Goal: Task Accomplishment & Management: Manage account settings

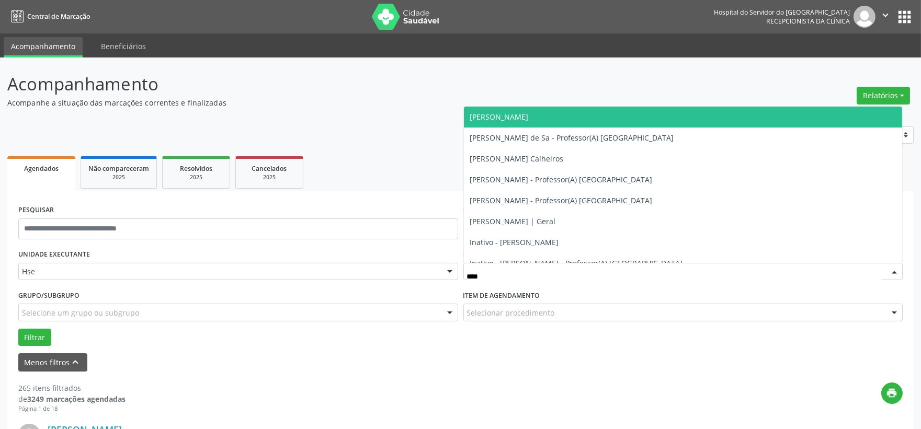
type input "*****"
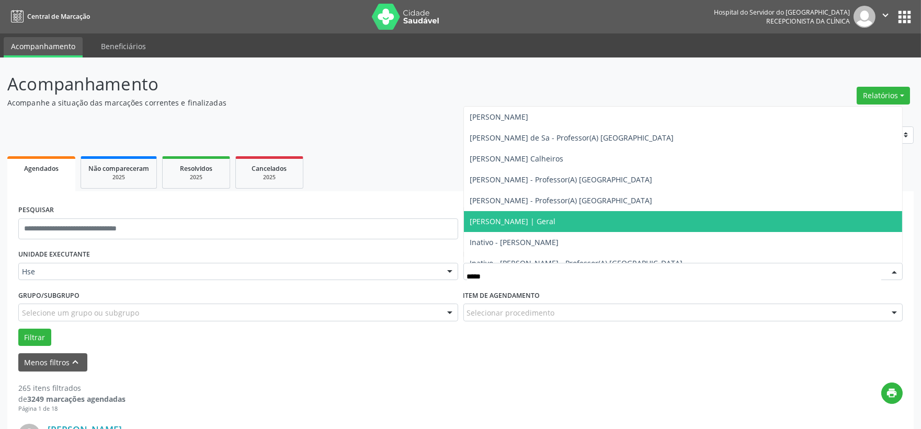
click at [540, 211] on span "[PERSON_NAME] | Geral" at bounding box center [683, 221] width 439 height 21
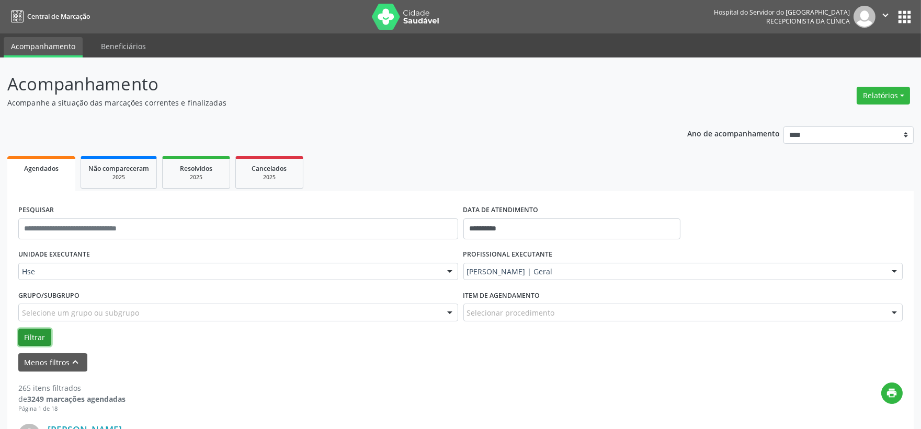
click at [42, 331] on button "Filtrar" at bounding box center [34, 338] width 33 height 18
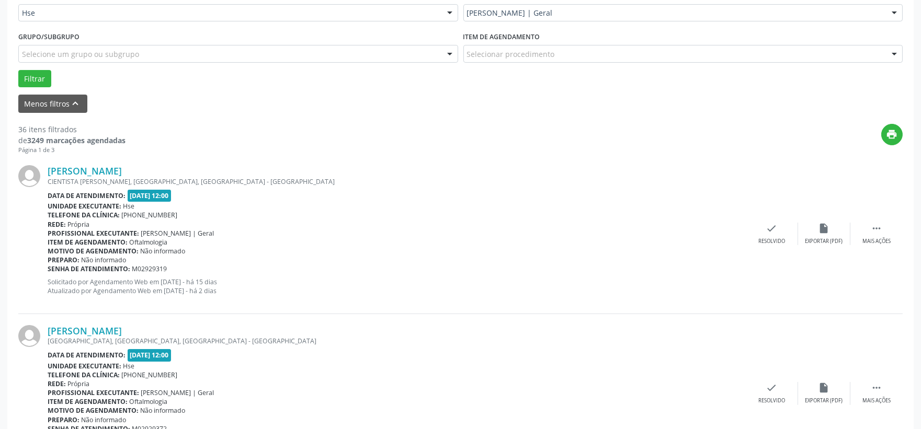
scroll to position [143, 0]
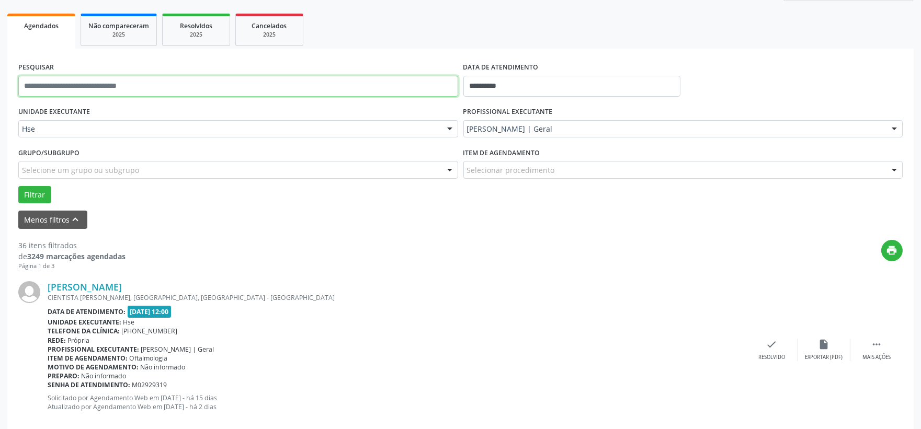
click at [134, 89] on input "text" at bounding box center [238, 86] width 440 height 21
click at [18, 186] on button "Filtrar" at bounding box center [34, 195] width 33 height 18
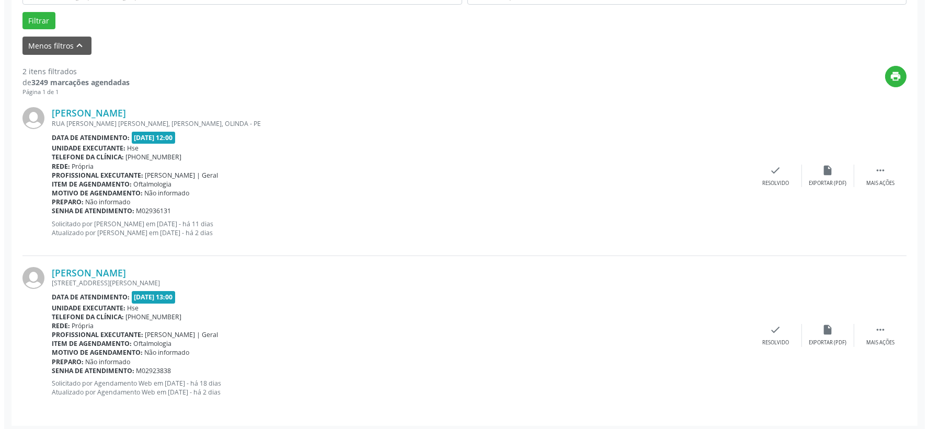
scroll to position [320, 0]
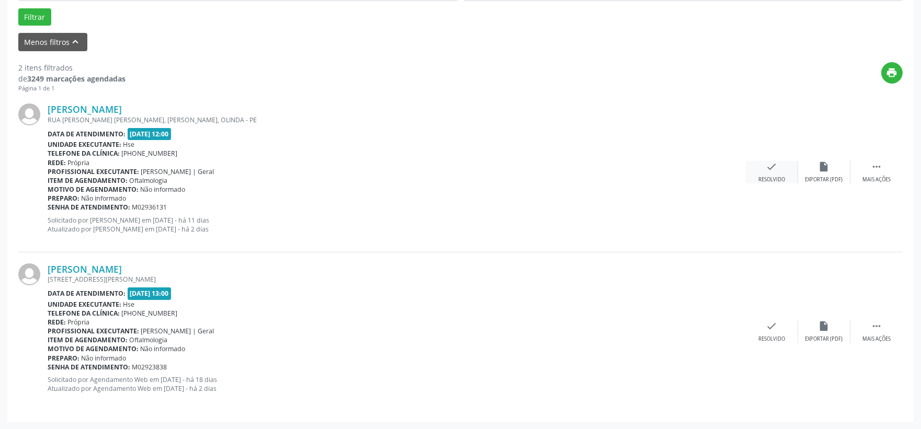
click at [775, 161] on icon "check" at bounding box center [772, 167] width 12 height 12
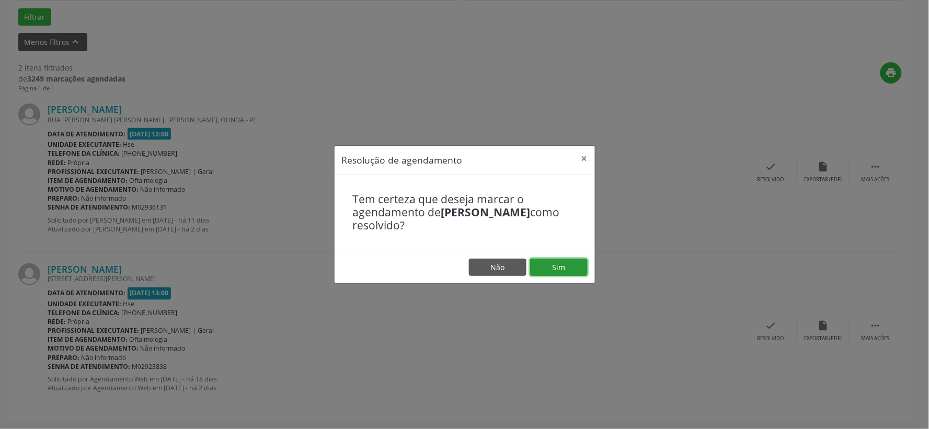
click at [564, 265] on button "Sim" at bounding box center [559, 268] width 58 height 18
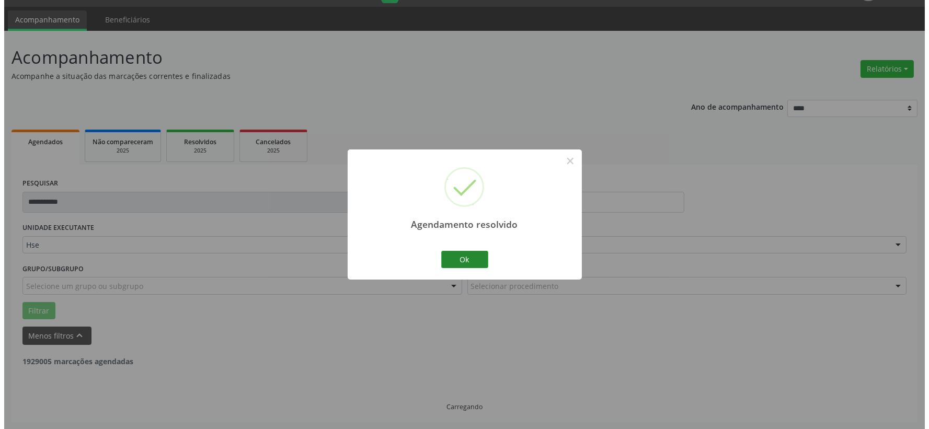
scroll to position [160, 0]
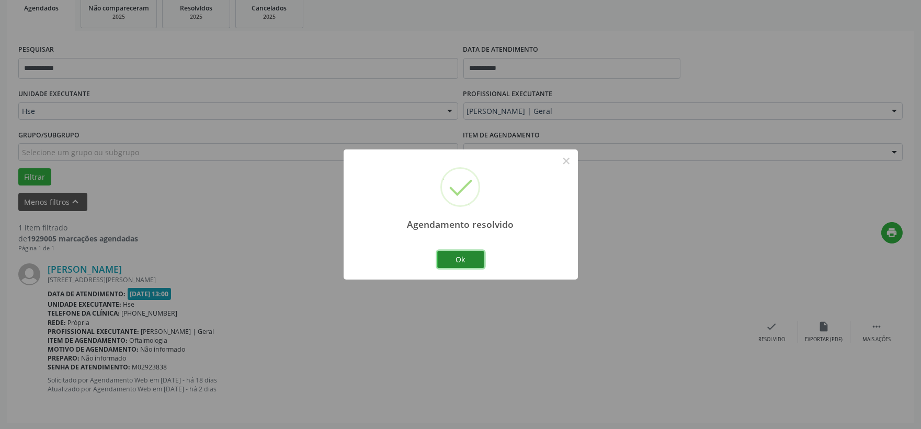
click at [471, 258] on button "Ok" at bounding box center [460, 260] width 47 height 18
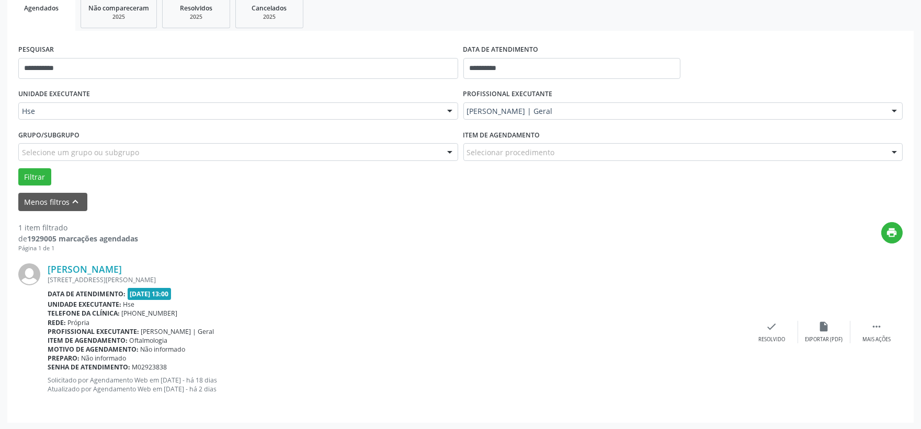
click at [782, 346] on div "Maria Jose da Cruz Barros RUA FRANCISCO CORTEZ 124, CORDEIRO, RECIFE - PE Data …" at bounding box center [460, 332] width 884 height 159
click at [766, 329] on icon "check" at bounding box center [772, 327] width 12 height 12
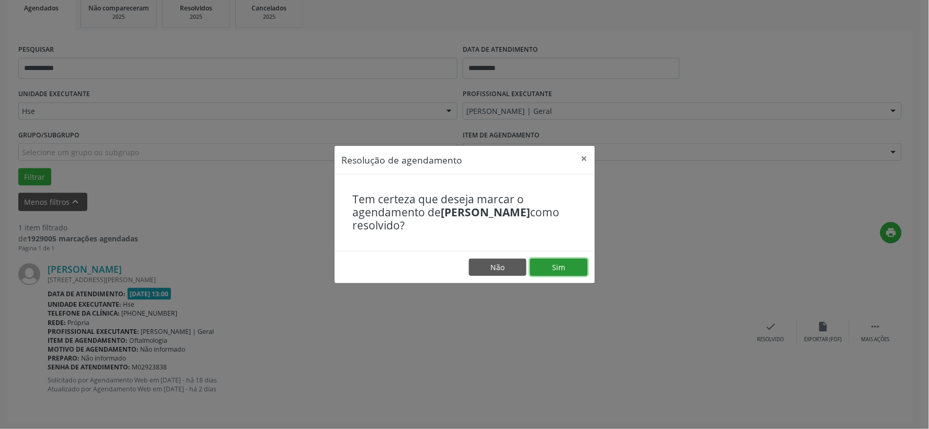
click at [547, 262] on button "Sim" at bounding box center [559, 268] width 58 height 18
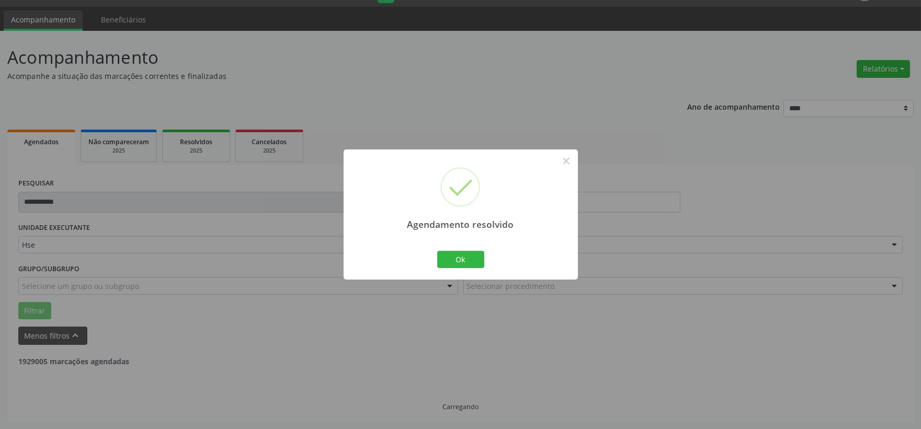
scroll to position [0, 0]
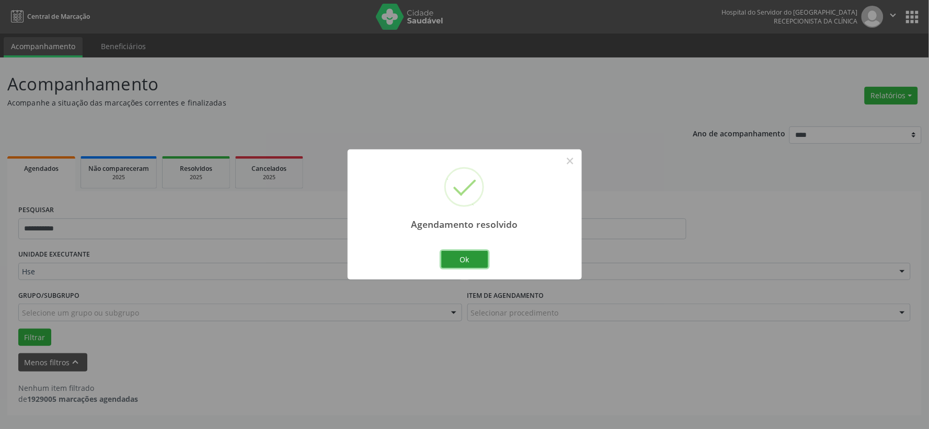
drag, startPoint x: 469, startPoint y: 258, endPoint x: 459, endPoint y: 244, distance: 17.3
click at [468, 256] on button "Ok" at bounding box center [464, 260] width 47 height 18
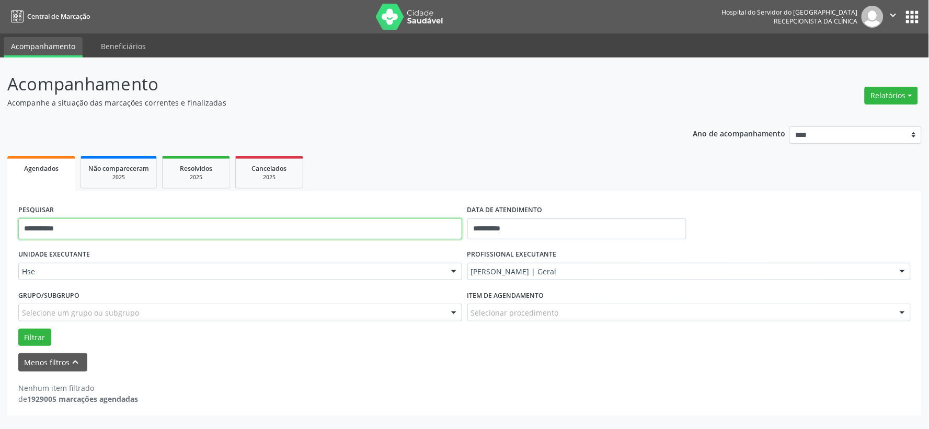
click at [358, 233] on input "**********" at bounding box center [240, 229] width 444 height 21
click at [18, 329] on button "Filtrar" at bounding box center [34, 338] width 33 height 18
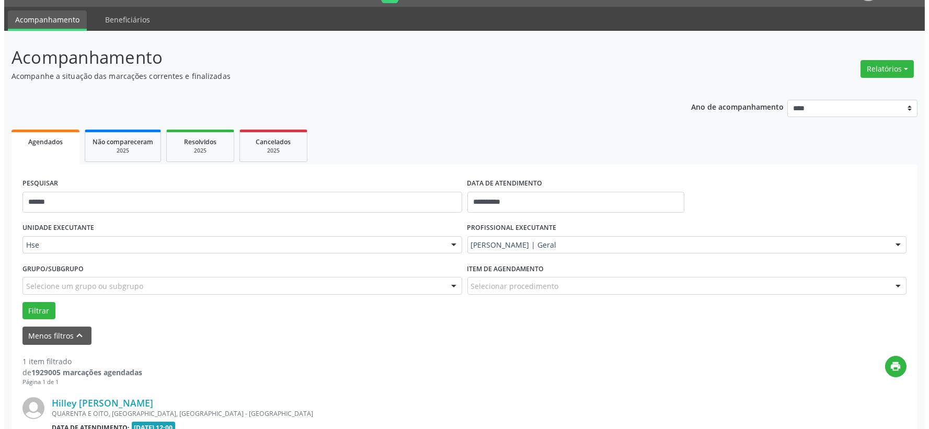
scroll to position [160, 0]
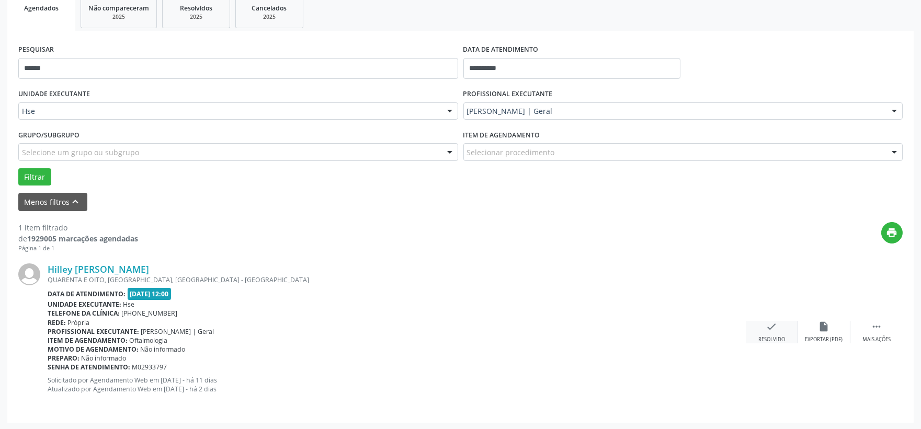
drag, startPoint x: 778, startPoint y: 327, endPoint x: 775, endPoint y: 321, distance: 6.3
click at [775, 321] on div "check Resolvido" at bounding box center [772, 332] width 52 height 22
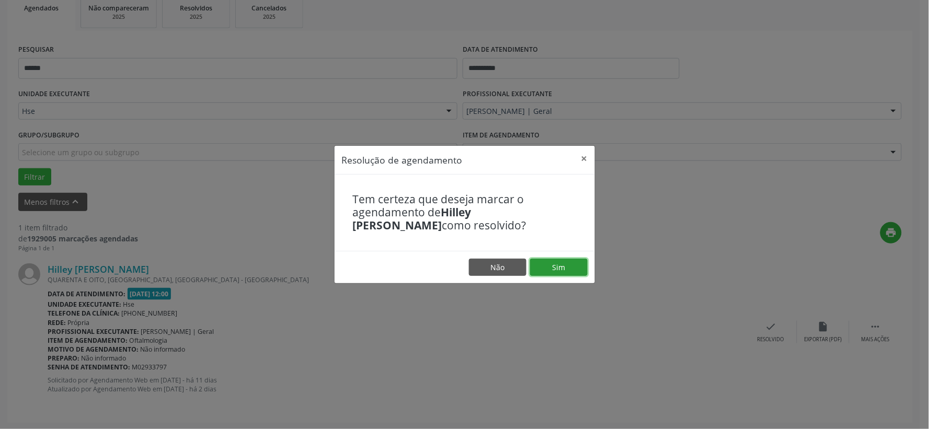
click at [572, 263] on button "Sim" at bounding box center [559, 268] width 58 height 18
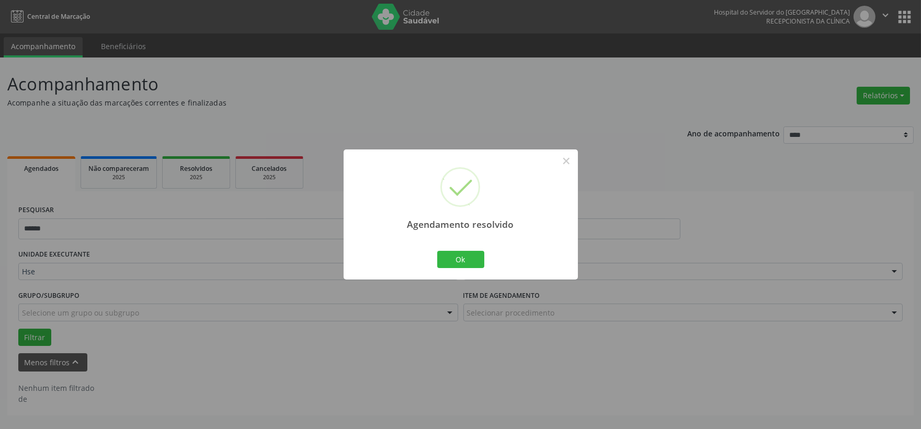
scroll to position [0, 0]
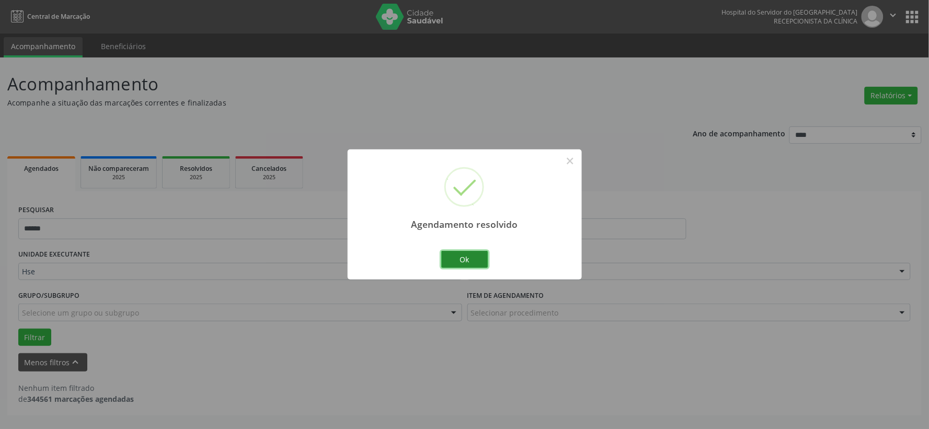
click at [454, 259] on button "Ok" at bounding box center [464, 260] width 47 height 18
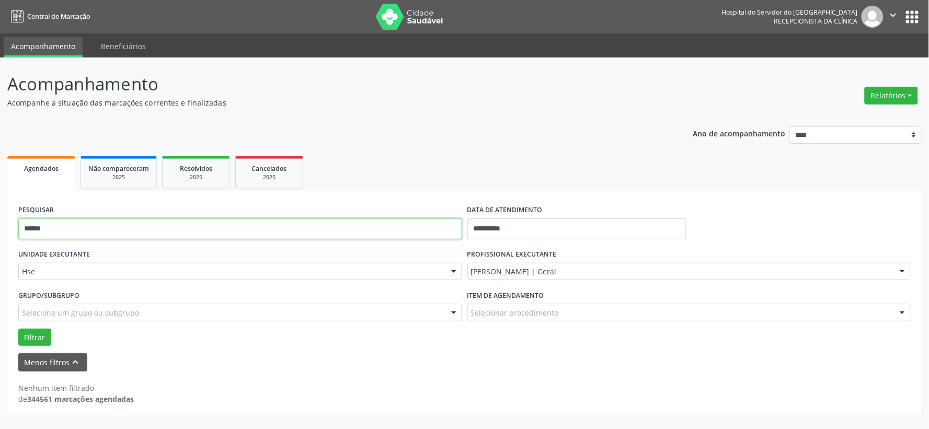
click at [418, 231] on input "******" at bounding box center [240, 229] width 444 height 21
click at [418, 230] on input "******" at bounding box center [240, 229] width 444 height 21
click at [18, 329] on button "Filtrar" at bounding box center [34, 338] width 33 height 18
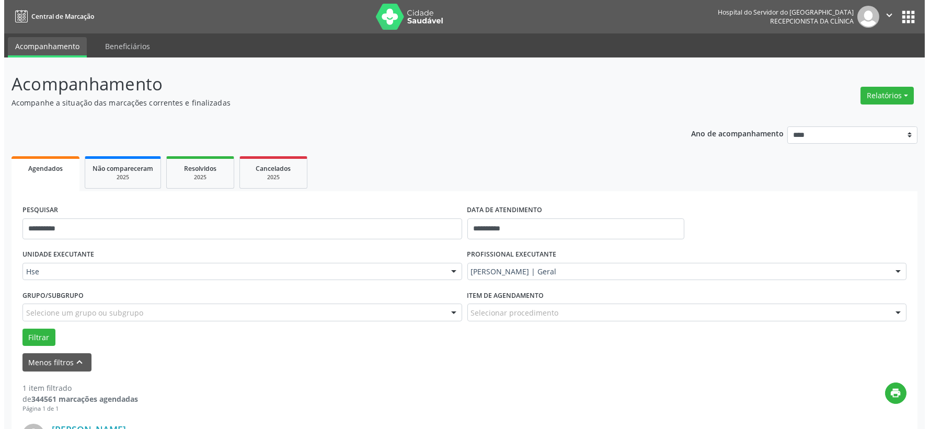
scroll to position [160, 0]
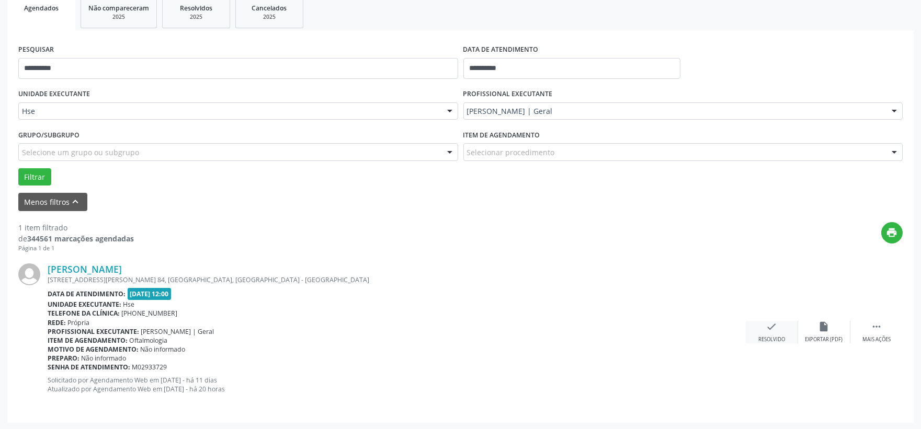
click at [782, 330] on div "check Resolvido" at bounding box center [772, 332] width 52 height 22
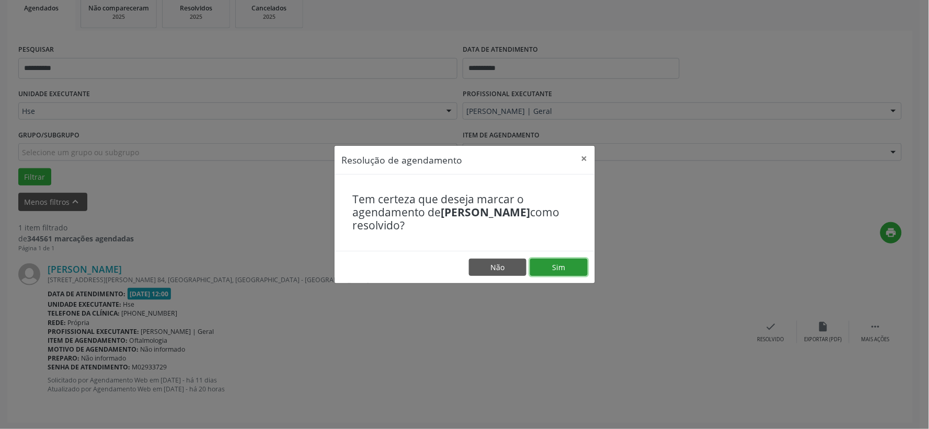
click at [568, 269] on button "Sim" at bounding box center [559, 268] width 58 height 18
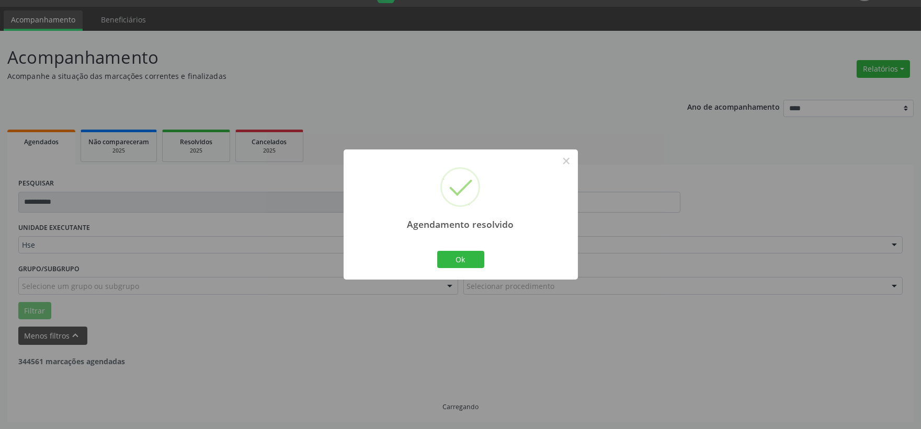
scroll to position [0, 0]
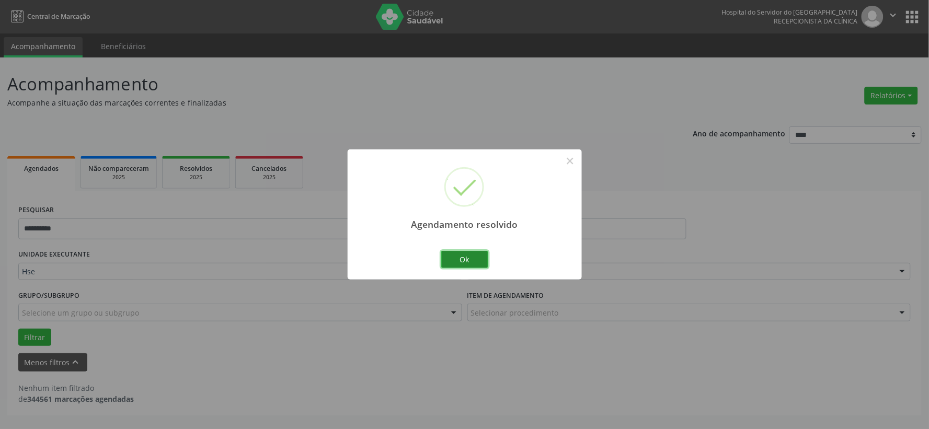
click at [452, 259] on button "Ok" at bounding box center [464, 260] width 47 height 18
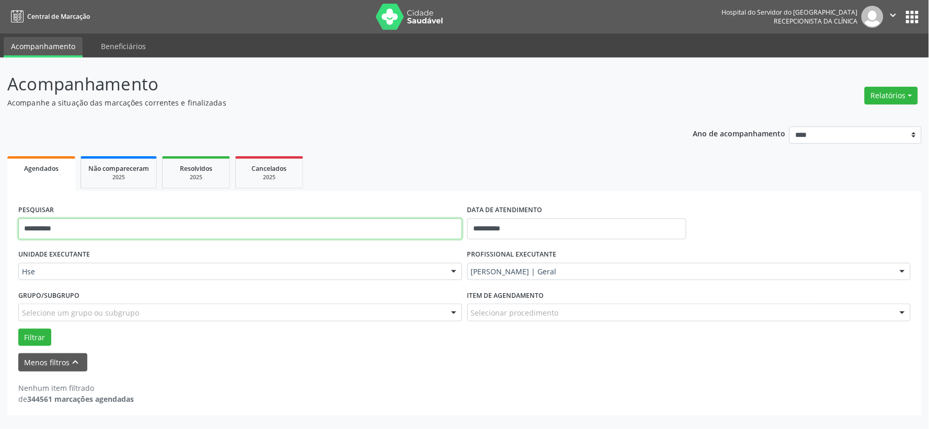
click at [381, 220] on input "**********" at bounding box center [240, 229] width 444 height 21
click at [380, 220] on input "**********" at bounding box center [240, 229] width 444 height 21
click at [380, 221] on input "**********" at bounding box center [240, 229] width 444 height 21
click at [18, 329] on button "Filtrar" at bounding box center [34, 338] width 33 height 18
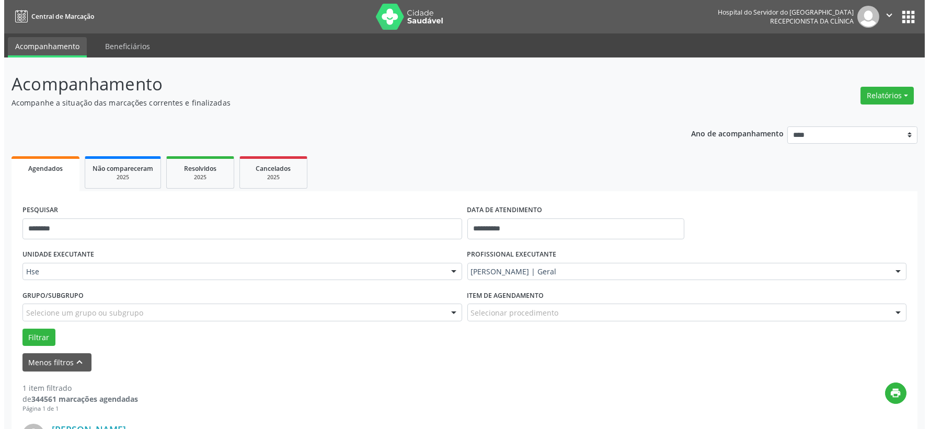
scroll to position [160, 0]
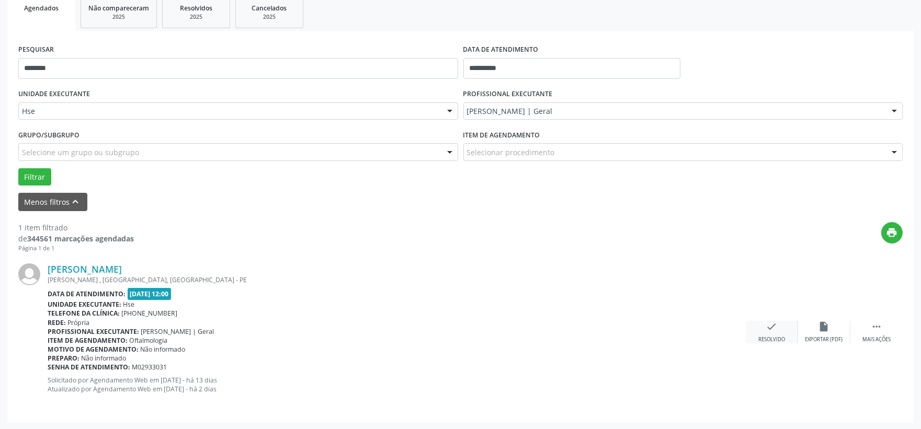
click at [764, 324] on div "check Resolvido" at bounding box center [772, 332] width 52 height 22
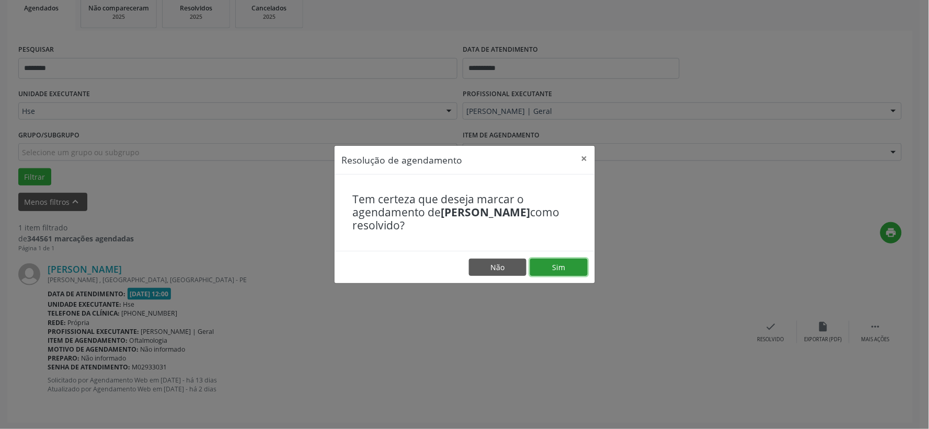
click at [568, 259] on button "Sim" at bounding box center [559, 268] width 58 height 18
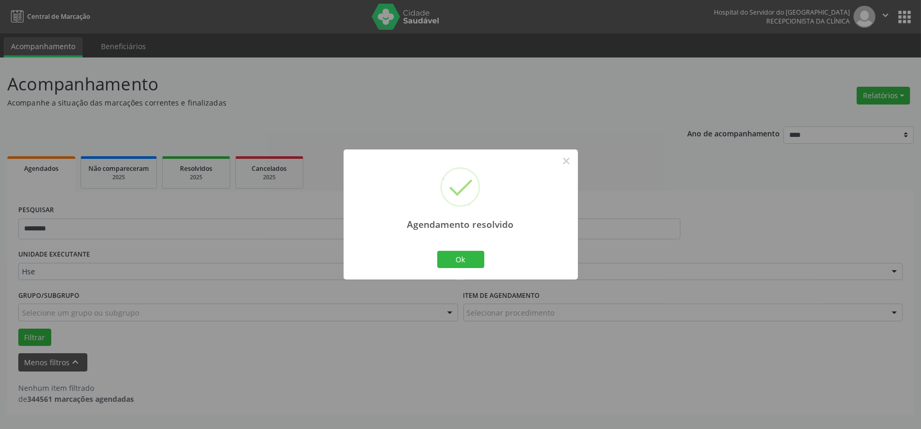
scroll to position [0, 0]
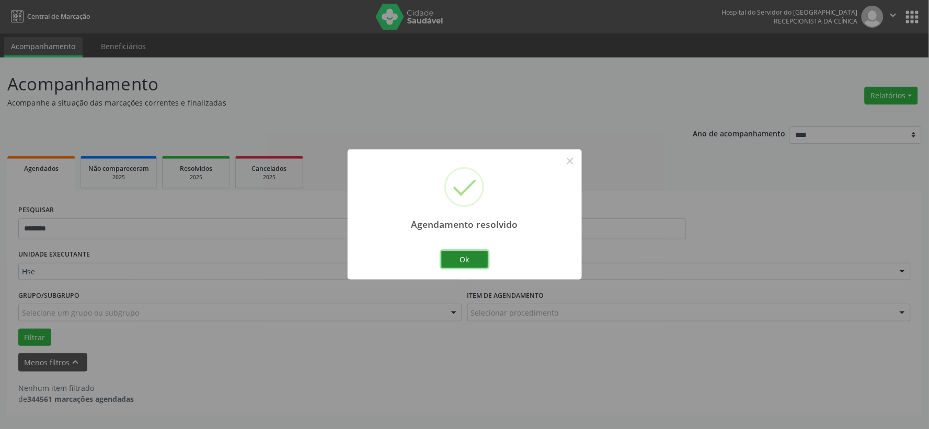
click at [455, 262] on button "Ok" at bounding box center [464, 260] width 47 height 18
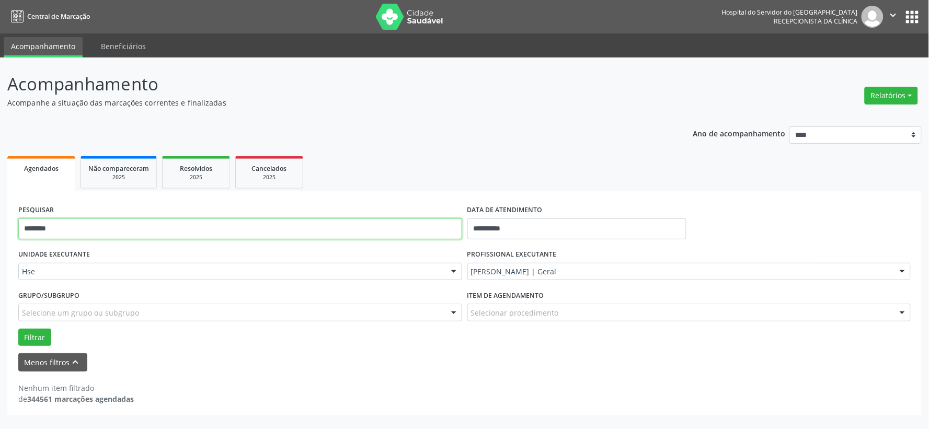
click at [411, 232] on input "********" at bounding box center [240, 229] width 444 height 21
click at [18, 329] on button "Filtrar" at bounding box center [34, 338] width 33 height 18
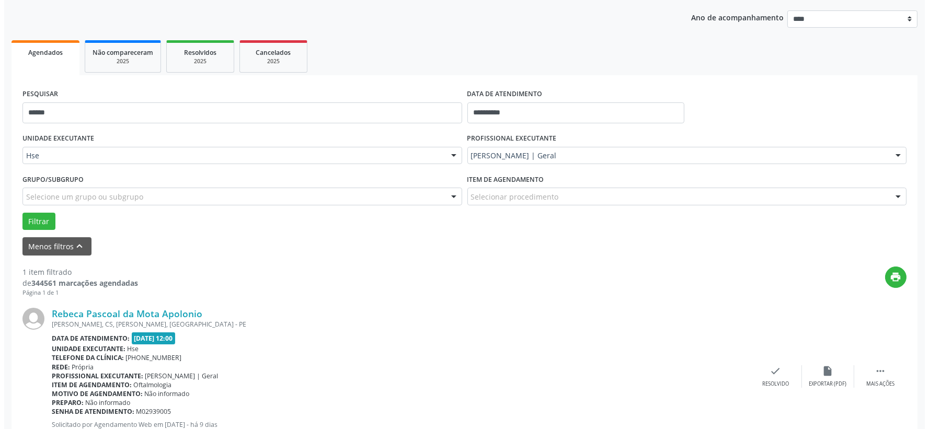
scroll to position [160, 0]
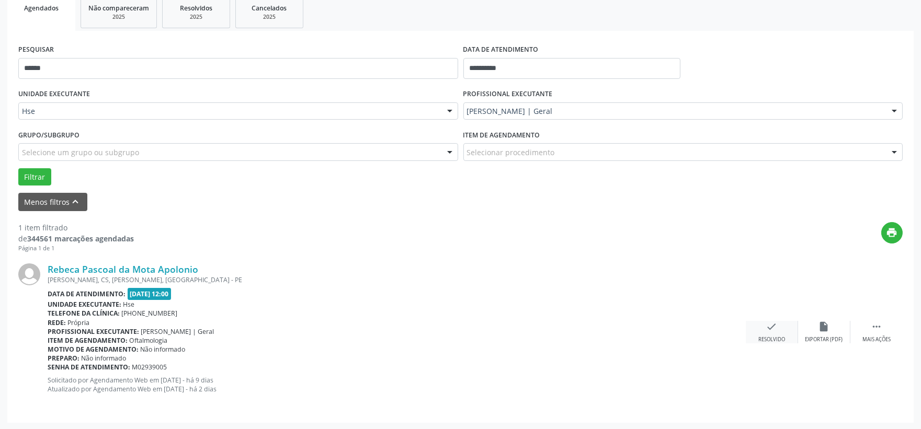
click at [766, 335] on div "check Resolvido" at bounding box center [772, 332] width 52 height 22
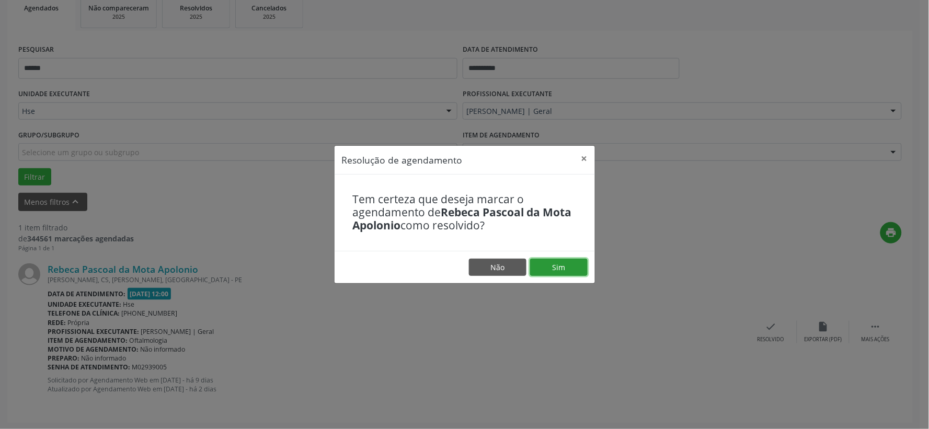
click at [575, 262] on button "Sim" at bounding box center [559, 268] width 58 height 18
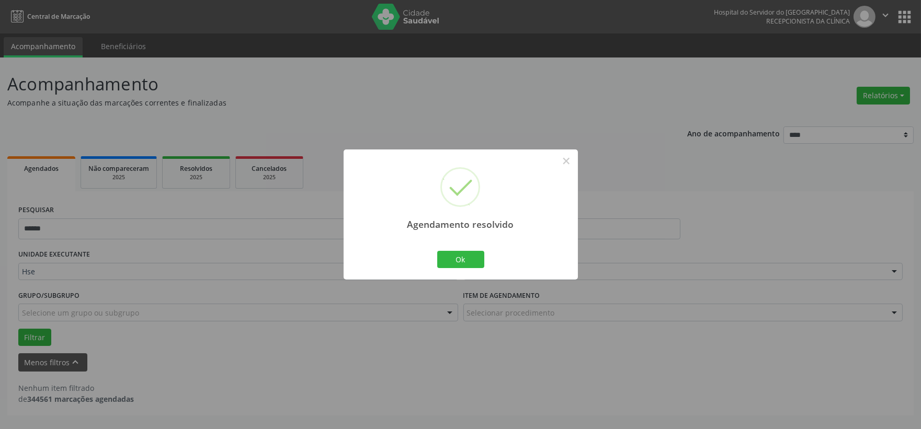
scroll to position [0, 0]
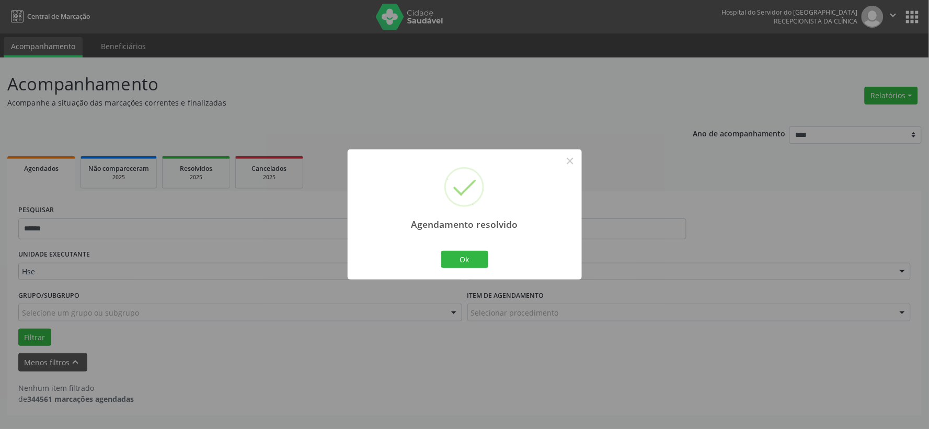
click at [457, 248] on div "Agendamento resolvido × Ok Cancel" at bounding box center [465, 215] width 234 height 130
click at [446, 259] on button "Ok" at bounding box center [464, 260] width 47 height 18
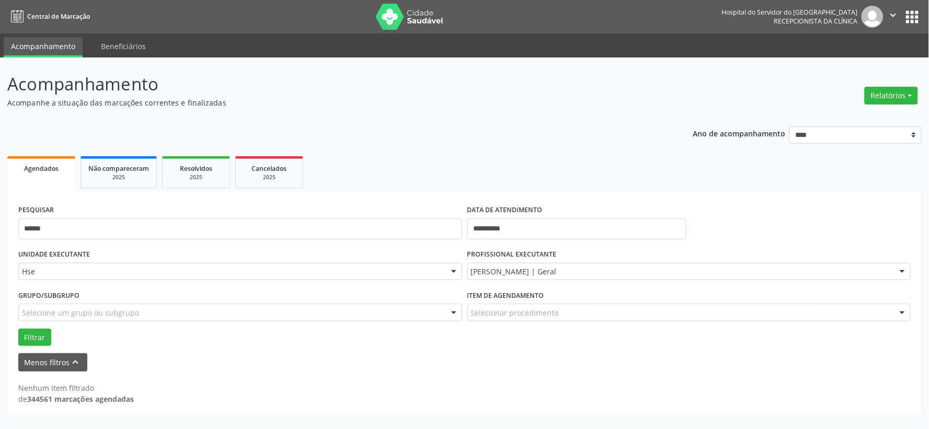
click at [372, 217] on div "PESQUISAR ******" at bounding box center [240, 224] width 449 height 44
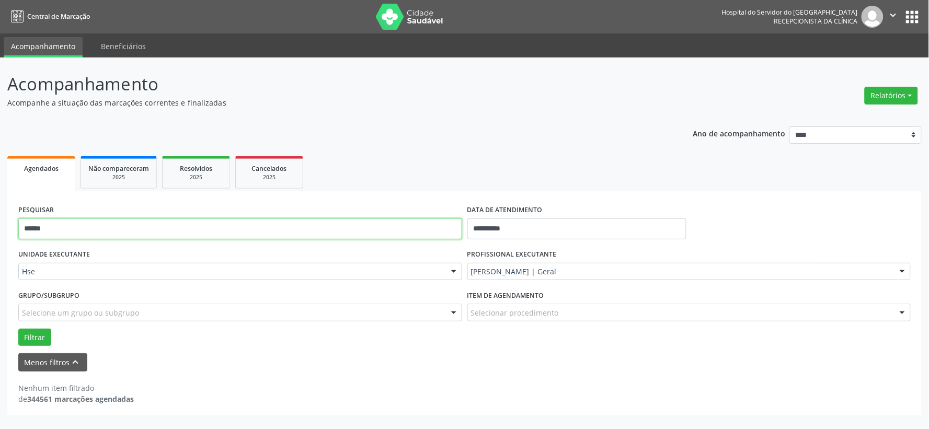
click at [368, 220] on input "******" at bounding box center [240, 229] width 444 height 21
click at [368, 224] on input "******" at bounding box center [240, 229] width 444 height 21
click at [18, 329] on button "Filtrar" at bounding box center [34, 338] width 33 height 18
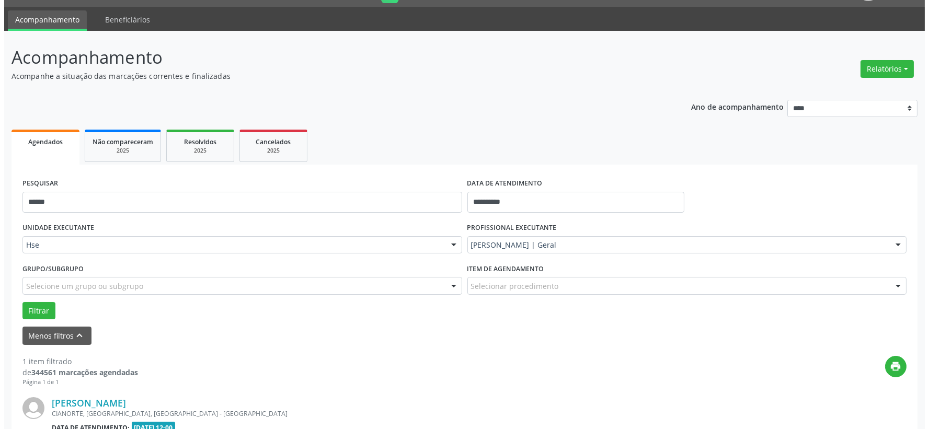
scroll to position [160, 0]
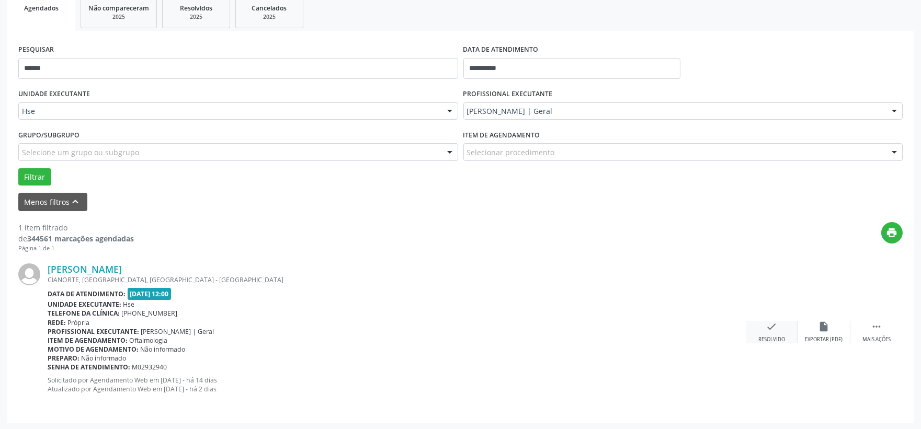
click at [769, 326] on icon "check" at bounding box center [772, 327] width 12 height 12
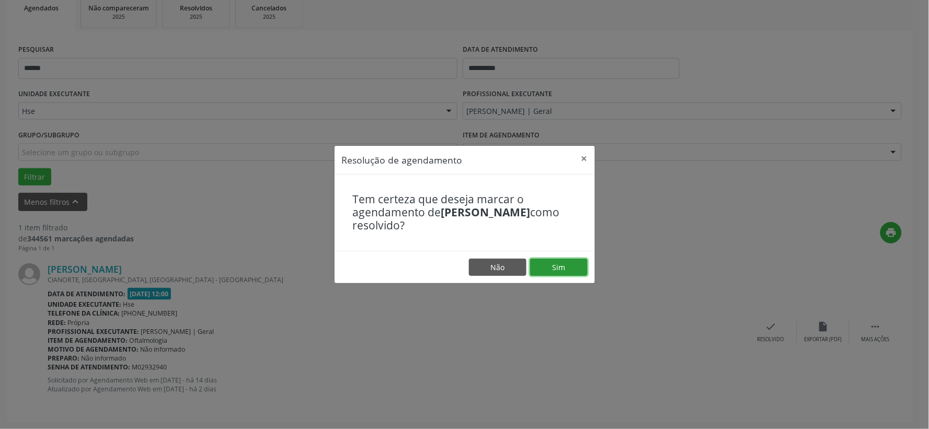
click at [578, 267] on button "Sim" at bounding box center [559, 268] width 58 height 18
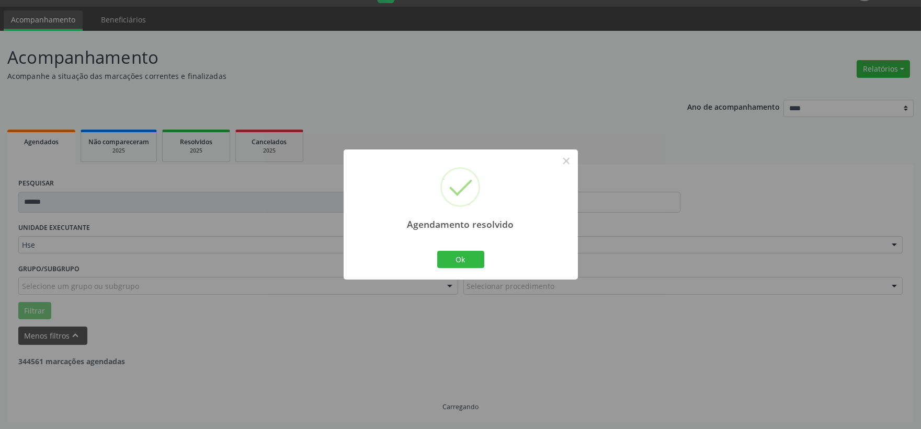
scroll to position [0, 0]
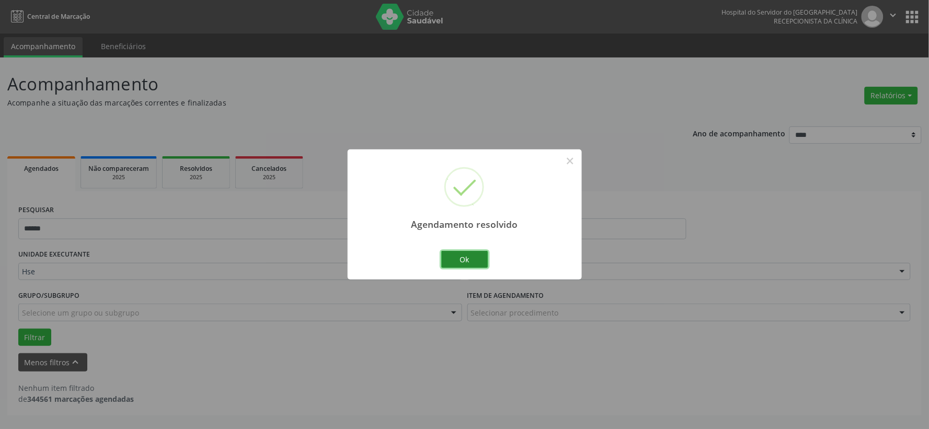
click at [472, 257] on button "Ok" at bounding box center [464, 260] width 47 height 18
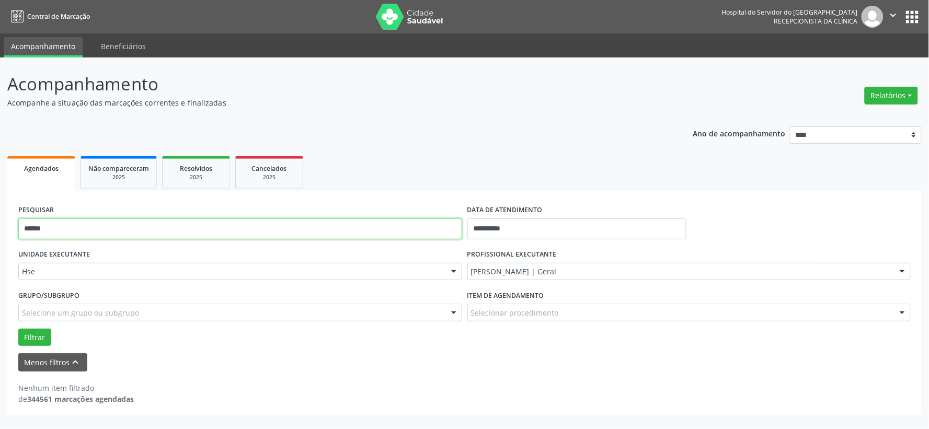
click at [441, 232] on input "******" at bounding box center [240, 229] width 444 height 21
drag, startPoint x: 441, startPoint y: 232, endPoint x: 555, endPoint y: 174, distance: 127.9
click at [441, 231] on input "******" at bounding box center [240, 229] width 444 height 21
click at [18, 329] on button "Filtrar" at bounding box center [34, 338] width 33 height 18
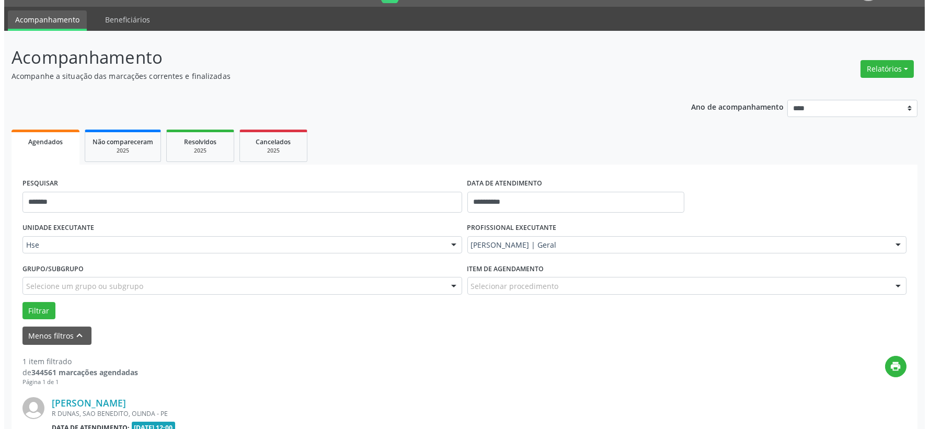
scroll to position [160, 0]
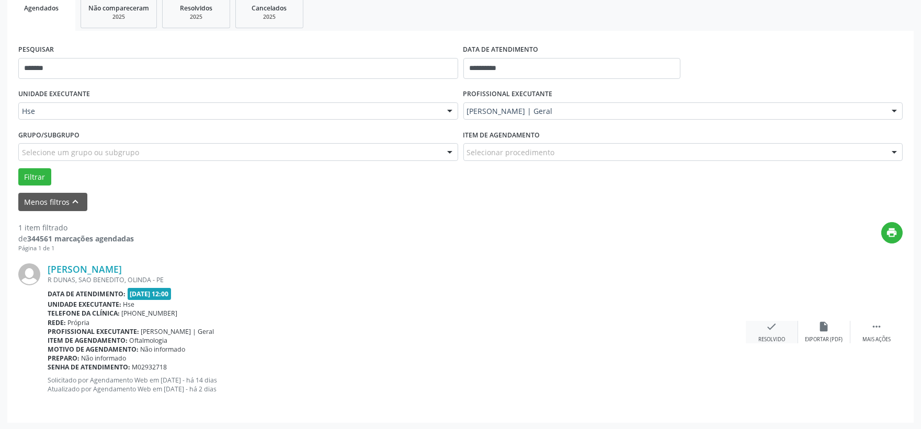
click at [779, 330] on div "check Resolvido" at bounding box center [772, 332] width 52 height 22
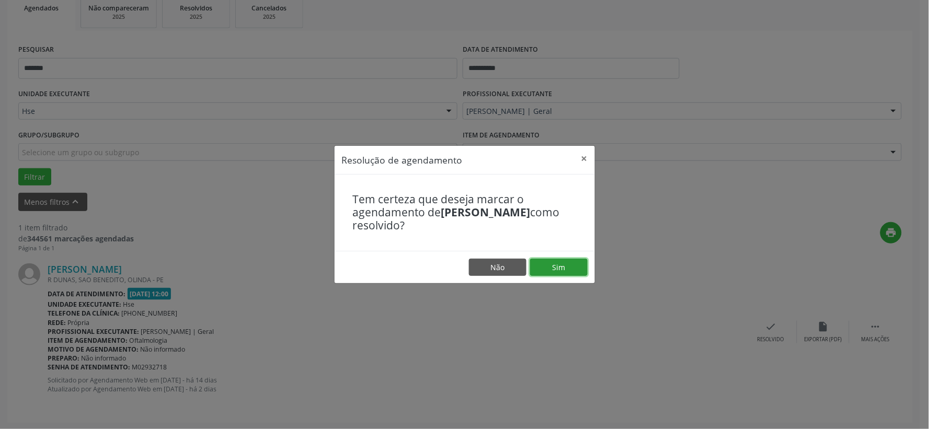
click at [558, 267] on button "Sim" at bounding box center [559, 268] width 58 height 18
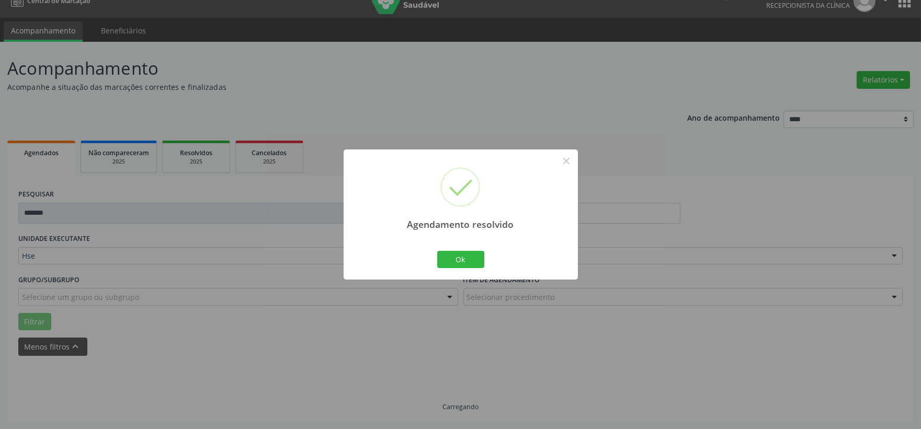
scroll to position [0, 0]
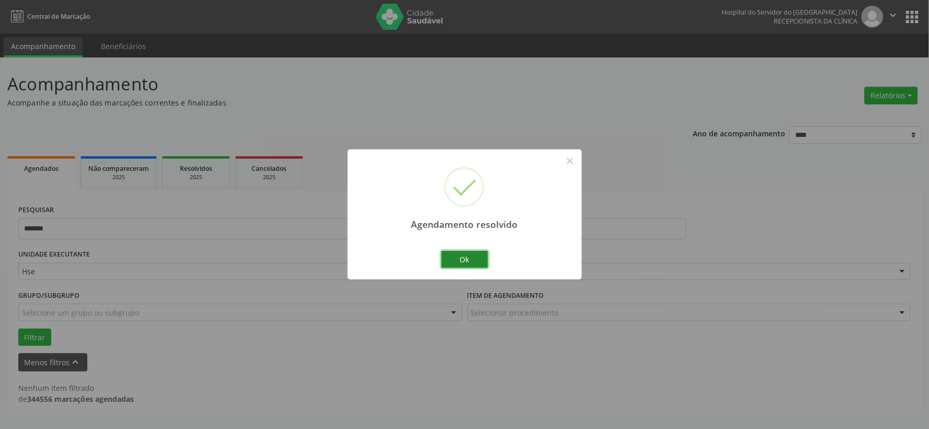
click at [454, 258] on button "Ok" at bounding box center [464, 260] width 47 height 18
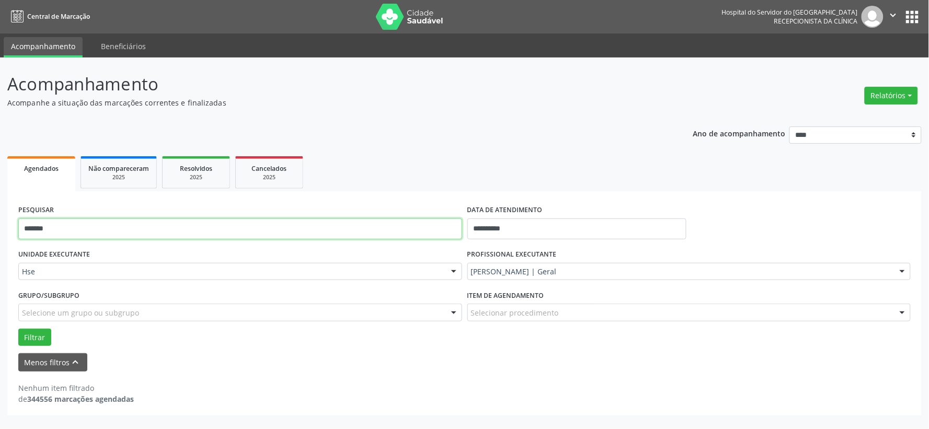
click at [409, 232] on input "*******" at bounding box center [240, 229] width 444 height 21
click at [18, 329] on button "Filtrar" at bounding box center [34, 338] width 33 height 18
click at [70, 232] on input "******" at bounding box center [240, 229] width 444 height 21
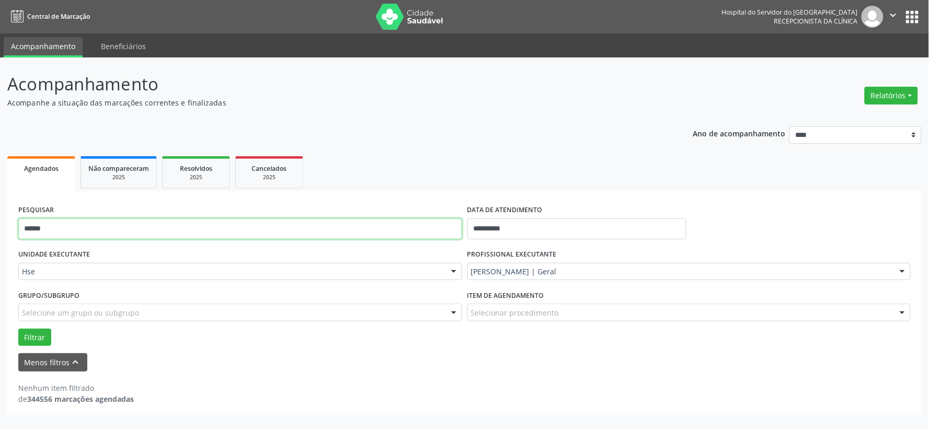
click at [70, 232] on input "******" at bounding box center [240, 229] width 444 height 21
click at [18, 329] on button "Filtrar" at bounding box center [34, 338] width 33 height 18
click at [81, 231] on input "*****" at bounding box center [240, 229] width 444 height 21
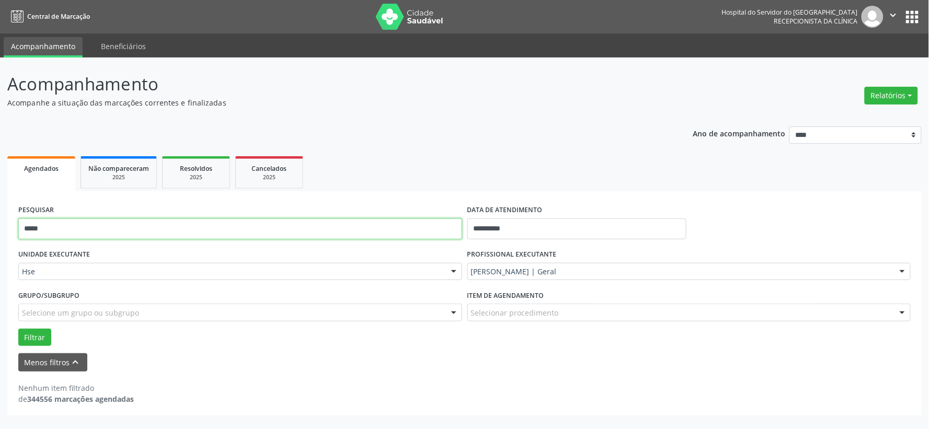
click at [81, 231] on input "*****" at bounding box center [240, 229] width 444 height 21
click at [18, 329] on button "Filtrar" at bounding box center [34, 338] width 33 height 18
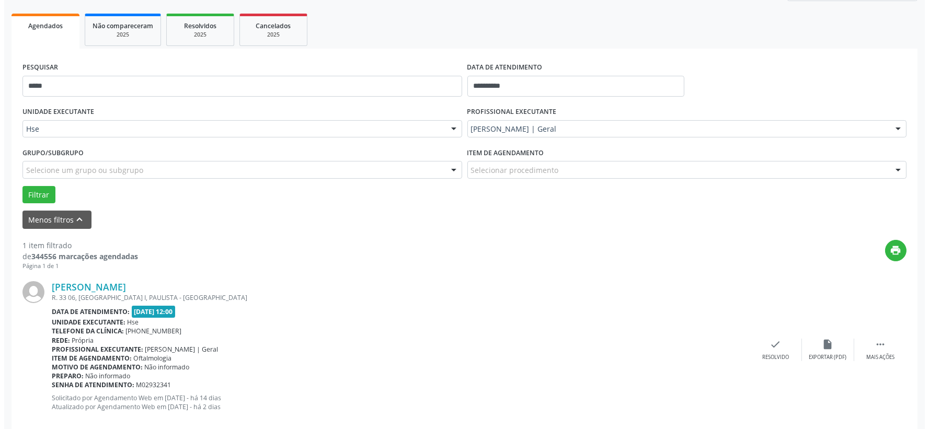
scroll to position [160, 0]
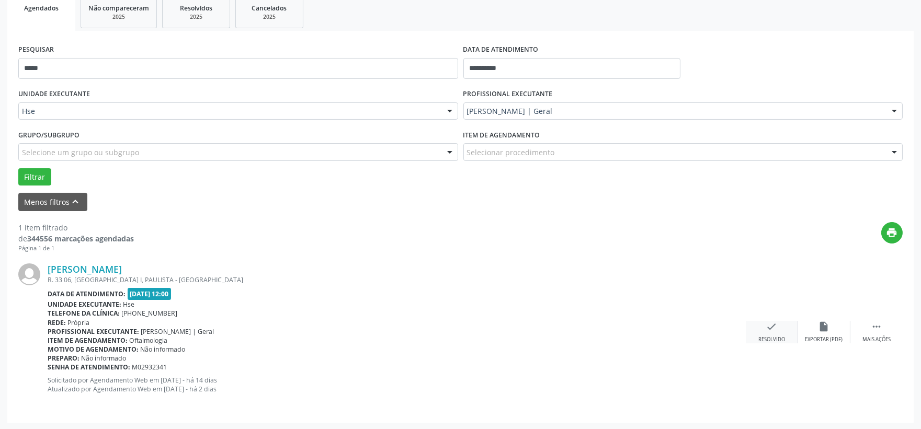
click at [762, 325] on div "check Resolvido" at bounding box center [772, 332] width 52 height 22
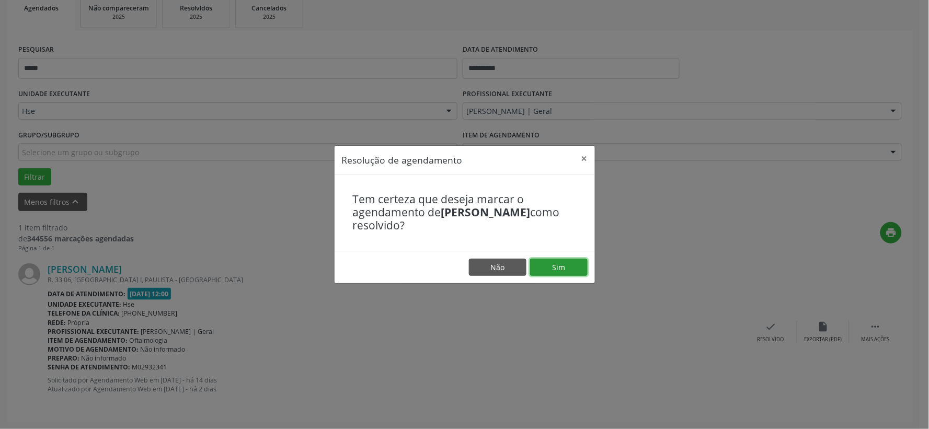
click at [571, 267] on button "Sim" at bounding box center [559, 268] width 58 height 18
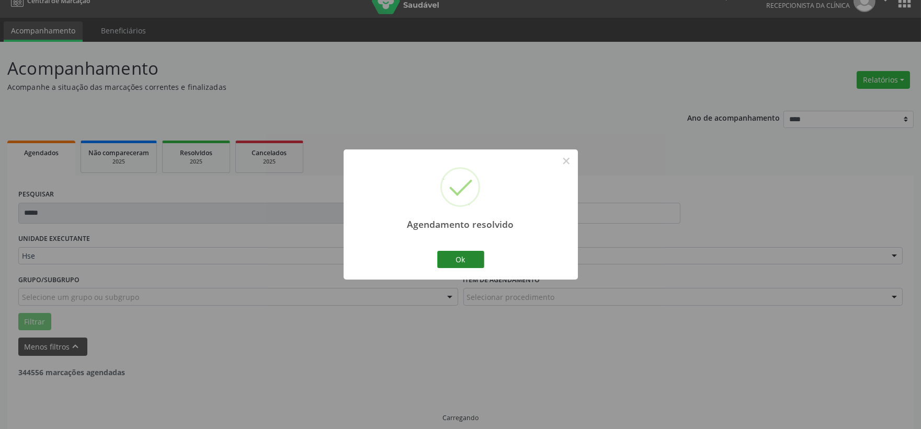
scroll to position [27, 0]
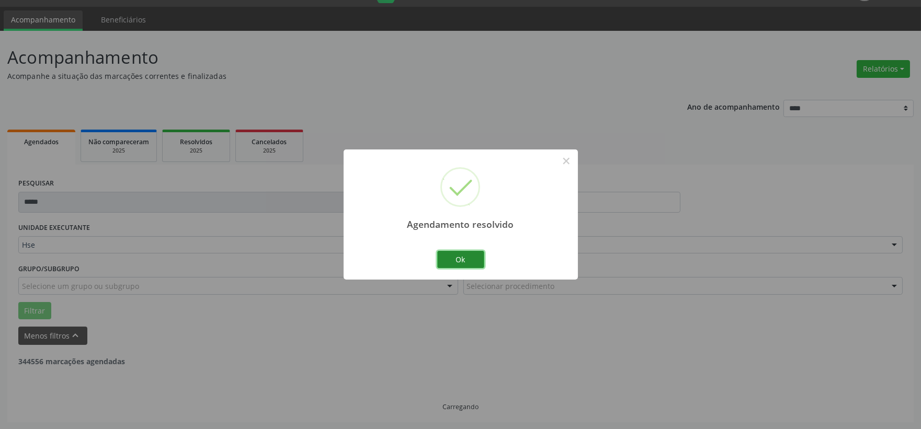
click at [453, 259] on button "Ok" at bounding box center [460, 260] width 47 height 18
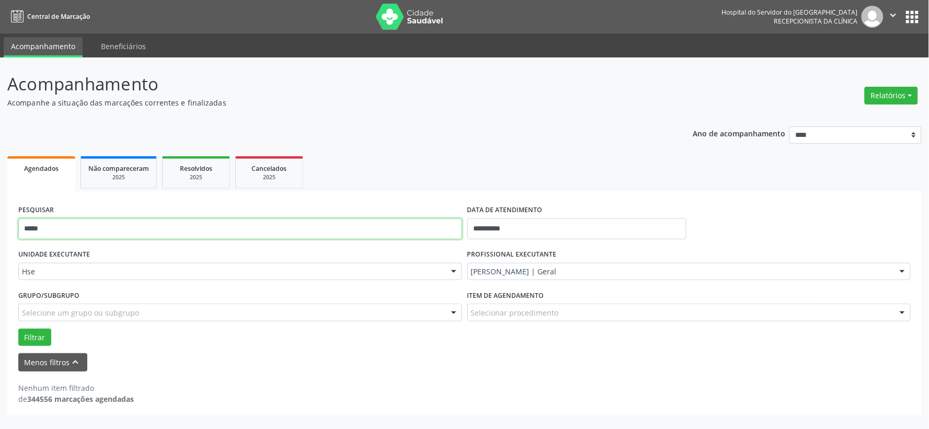
click at [107, 225] on input "*****" at bounding box center [240, 229] width 444 height 21
click at [18, 329] on button "Filtrar" at bounding box center [34, 338] width 33 height 18
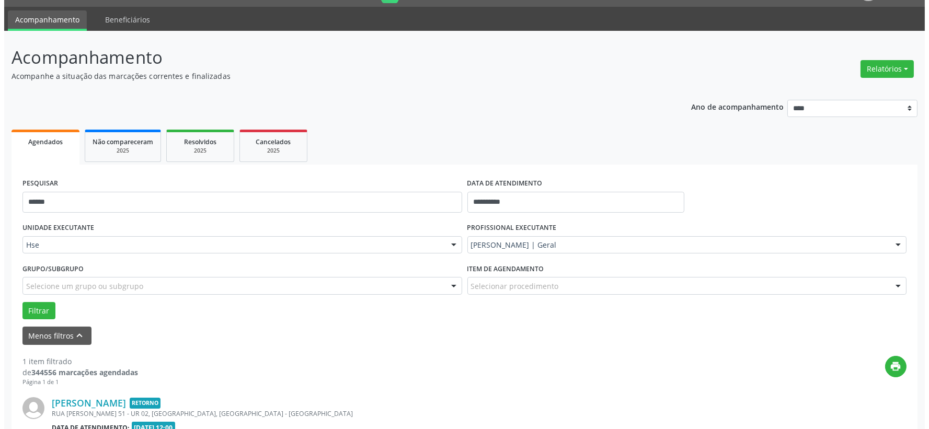
scroll to position [160, 0]
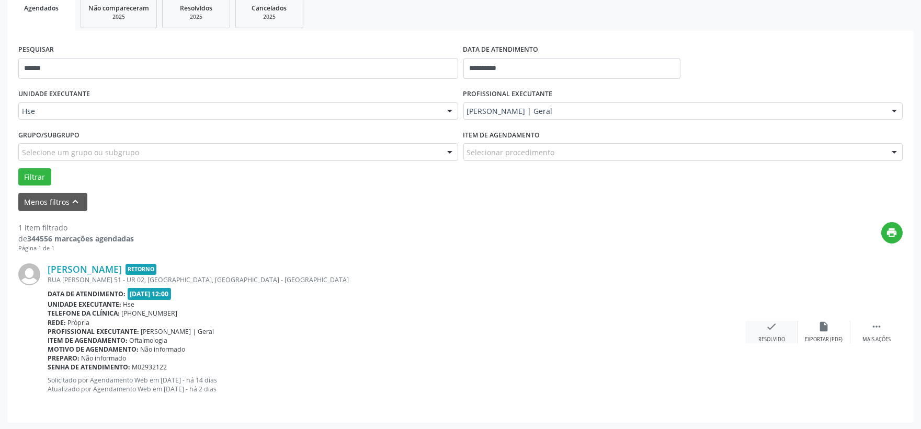
click at [775, 327] on icon "check" at bounding box center [772, 327] width 12 height 12
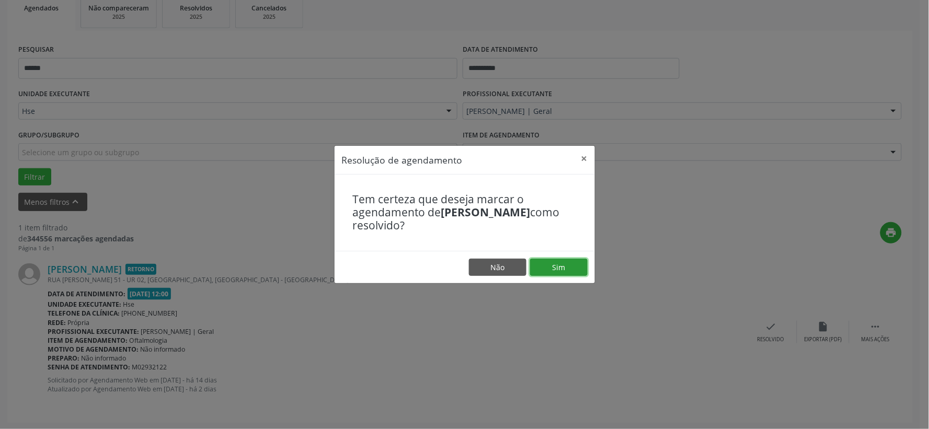
click at [548, 260] on button "Sim" at bounding box center [559, 268] width 58 height 18
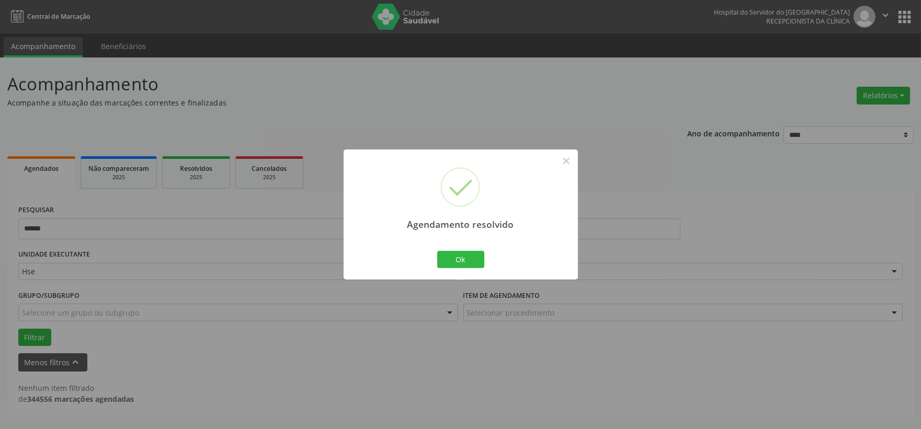
scroll to position [0, 0]
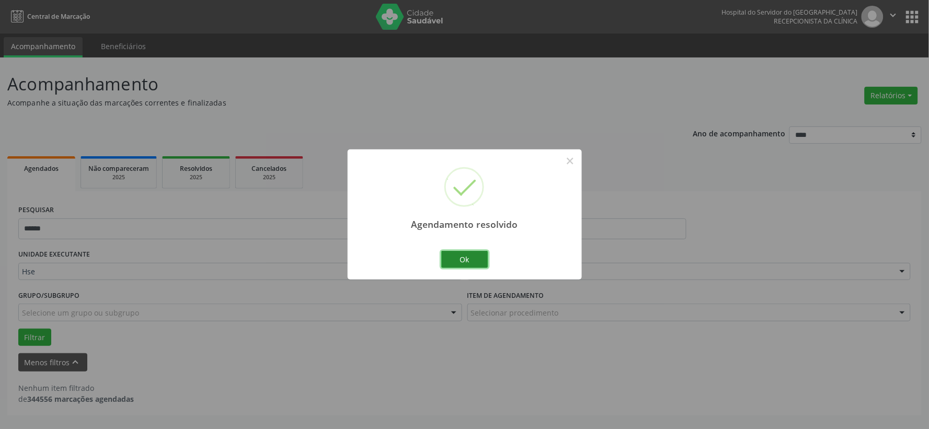
click at [472, 262] on button "Ok" at bounding box center [464, 260] width 47 height 18
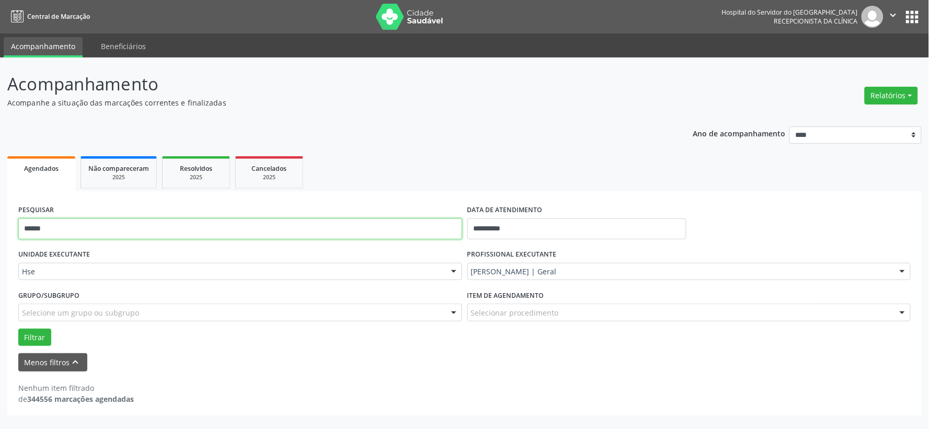
click at [404, 234] on input "******" at bounding box center [240, 229] width 444 height 21
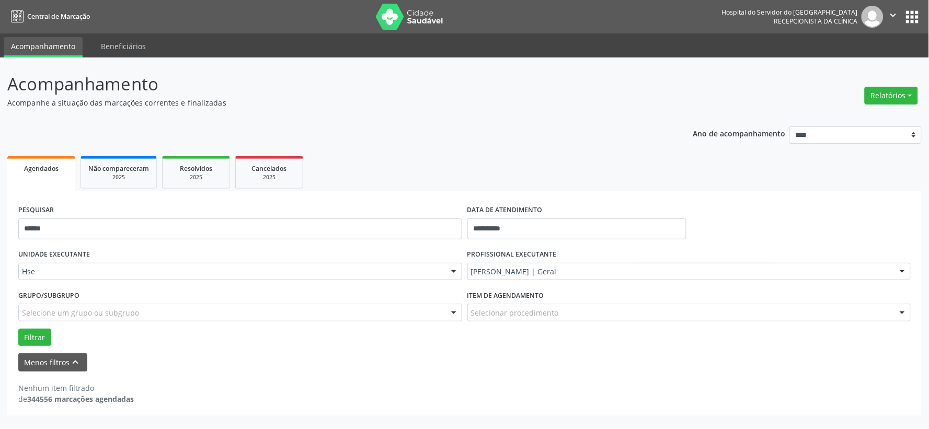
click at [393, 247] on div "UNIDADE EXECUTANTE Hse Todos as unidades Hse Nenhum resultado encontrado para: …" at bounding box center [240, 267] width 449 height 41
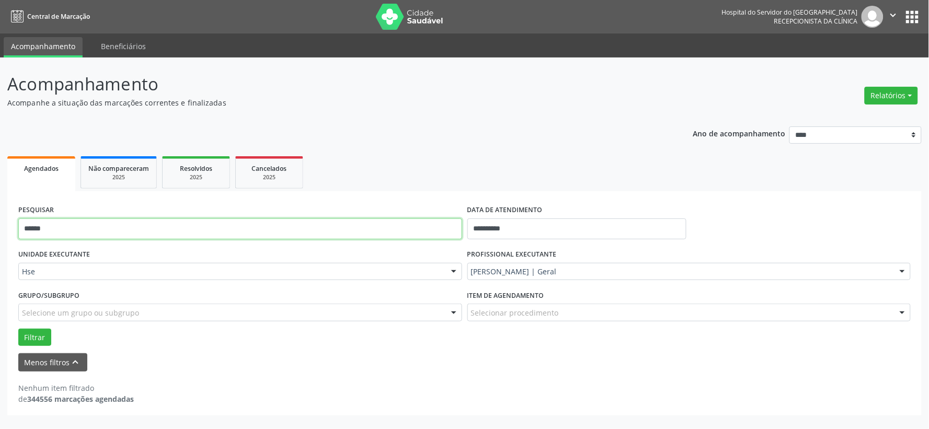
click at [392, 226] on input "******" at bounding box center [240, 229] width 444 height 21
click at [18, 329] on button "Filtrar" at bounding box center [34, 338] width 33 height 18
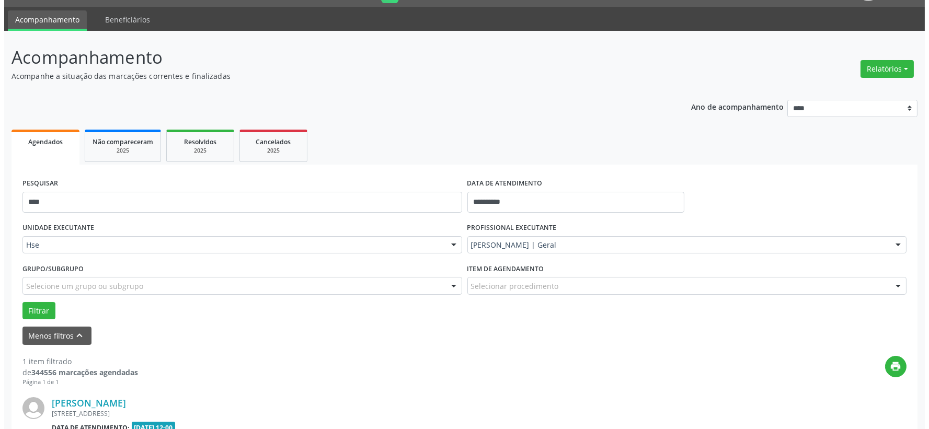
scroll to position [160, 0]
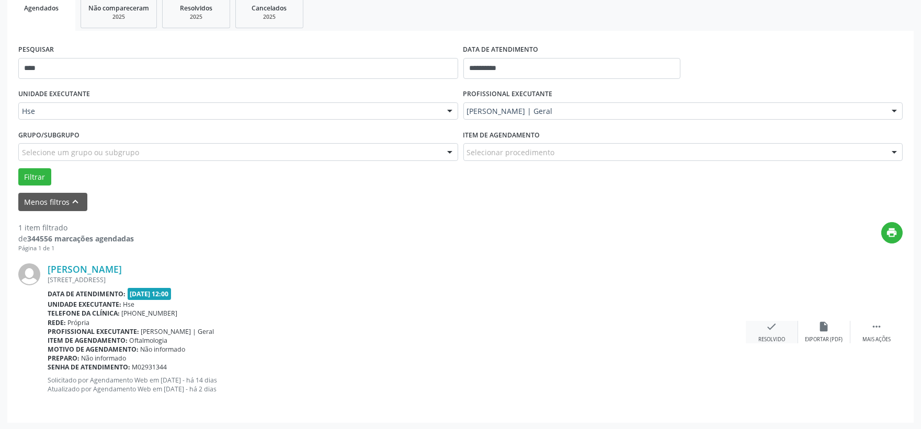
click at [772, 331] on icon "check" at bounding box center [772, 327] width 12 height 12
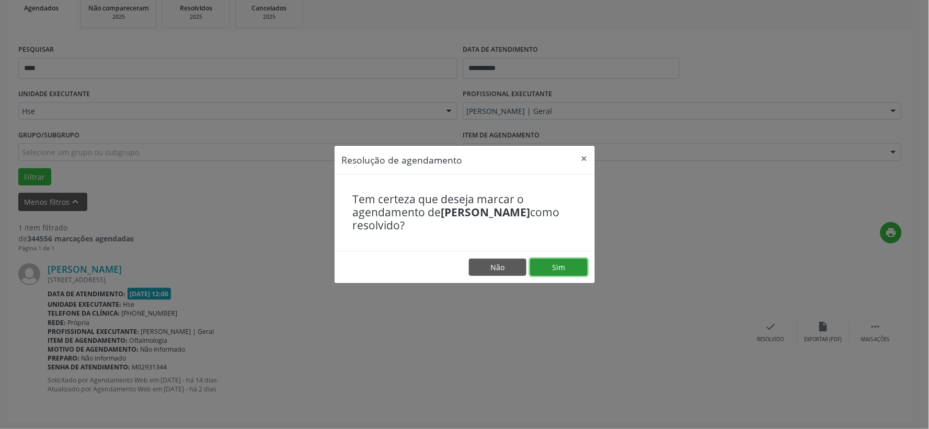
click at [542, 263] on button "Sim" at bounding box center [559, 268] width 58 height 18
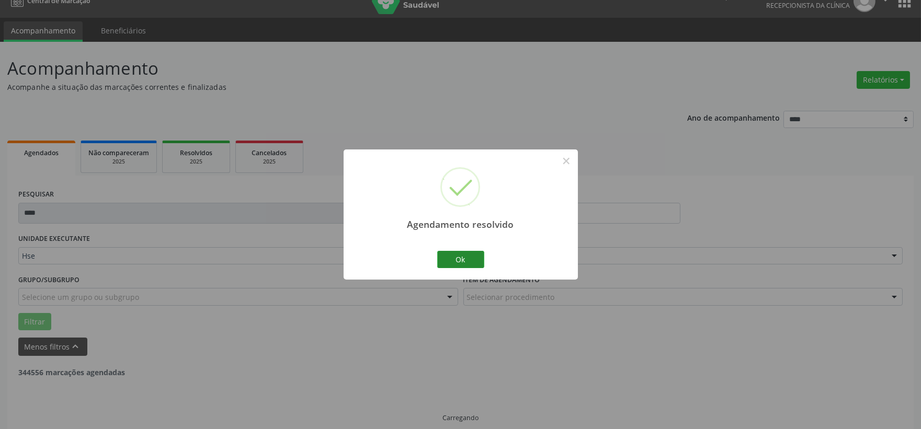
scroll to position [27, 0]
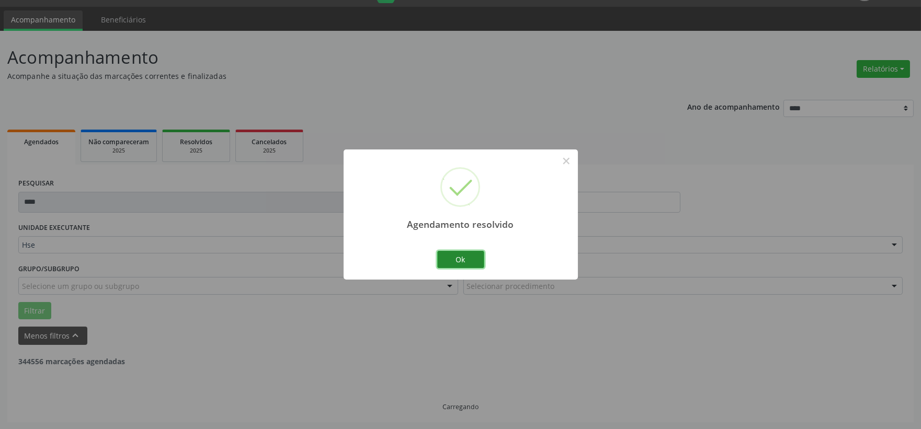
click at [461, 262] on button "Ok" at bounding box center [460, 260] width 47 height 18
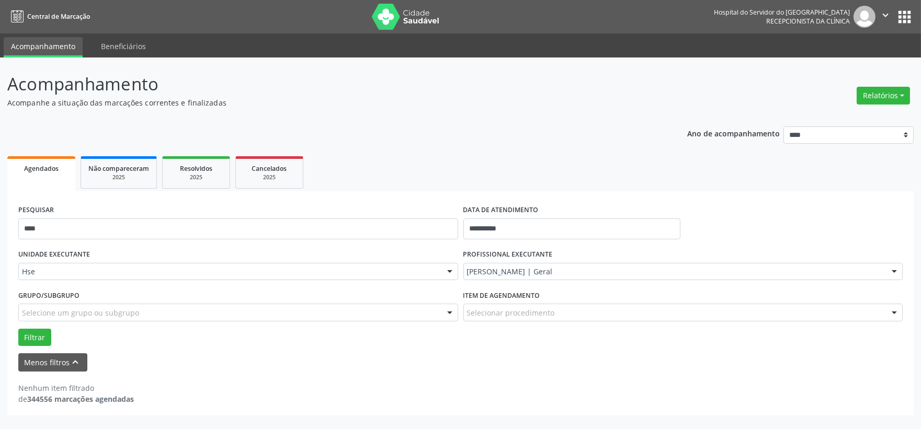
scroll to position [0, 0]
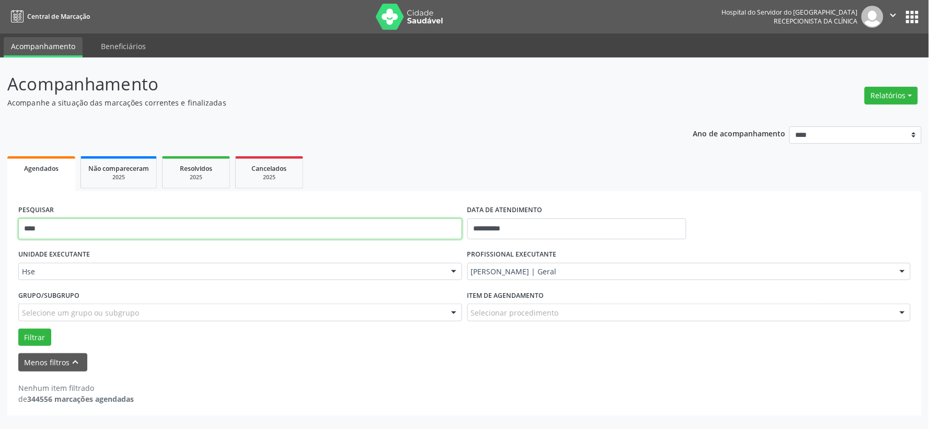
click at [353, 232] on input "****" at bounding box center [240, 229] width 444 height 21
click at [18, 329] on button "Filtrar" at bounding box center [34, 338] width 33 height 18
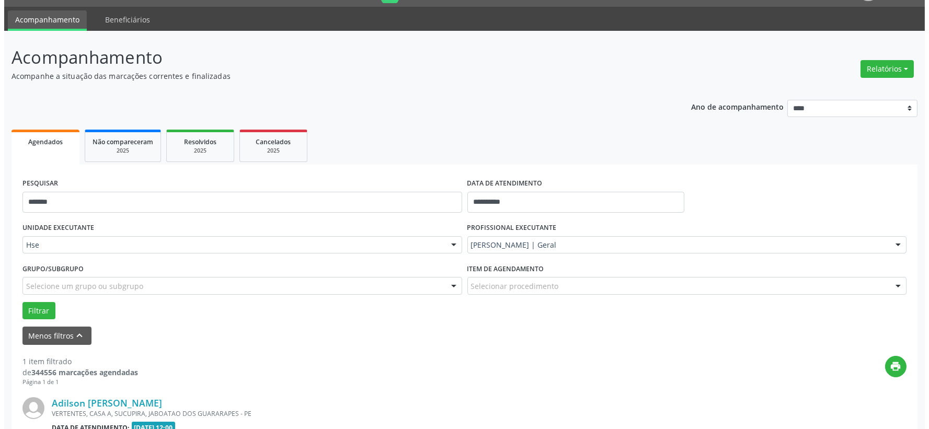
scroll to position [160, 0]
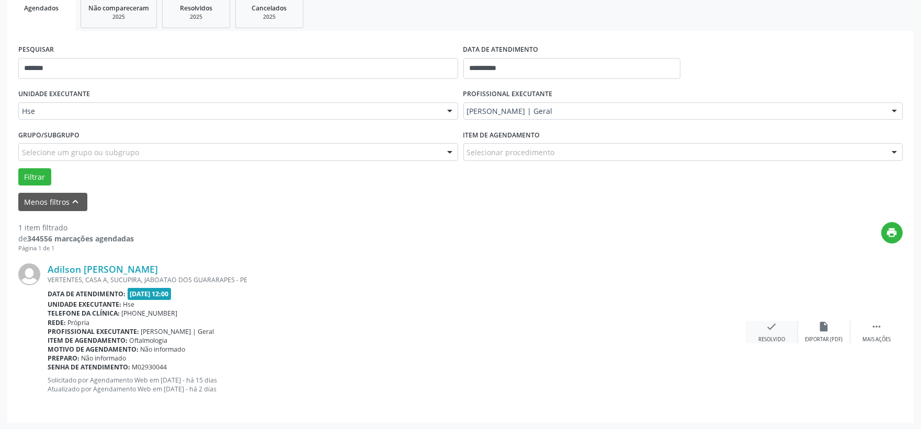
click at [777, 326] on icon "check" at bounding box center [772, 327] width 12 height 12
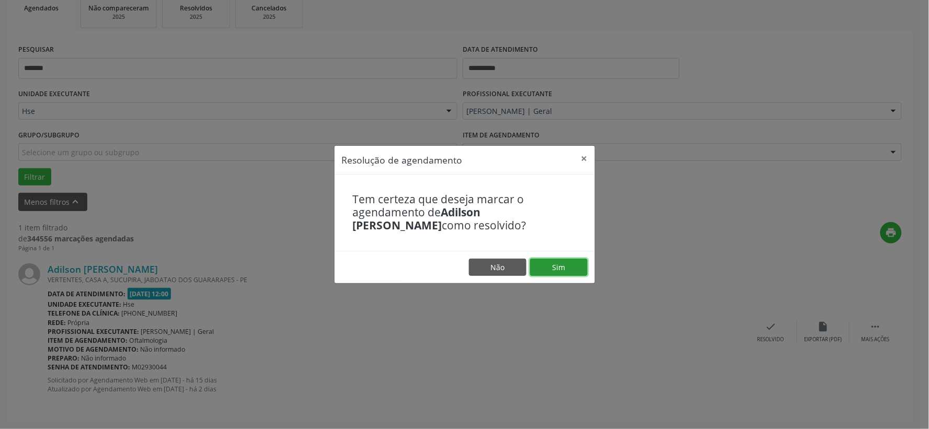
click at [563, 265] on button "Sim" at bounding box center [559, 268] width 58 height 18
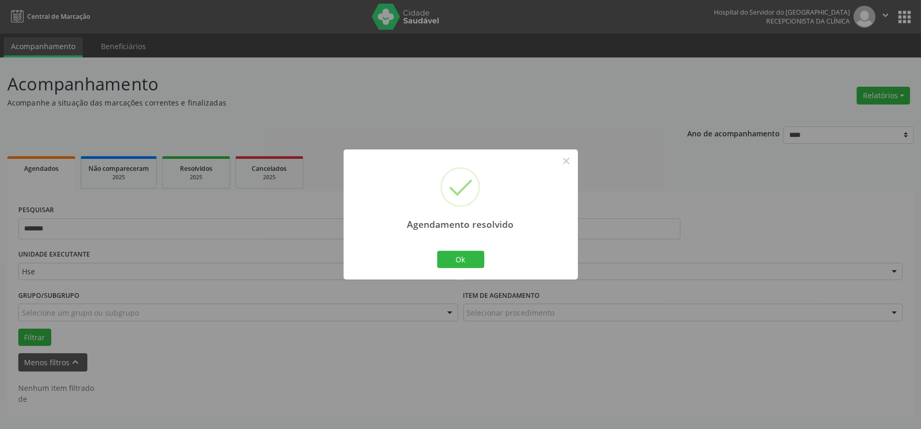
scroll to position [0, 0]
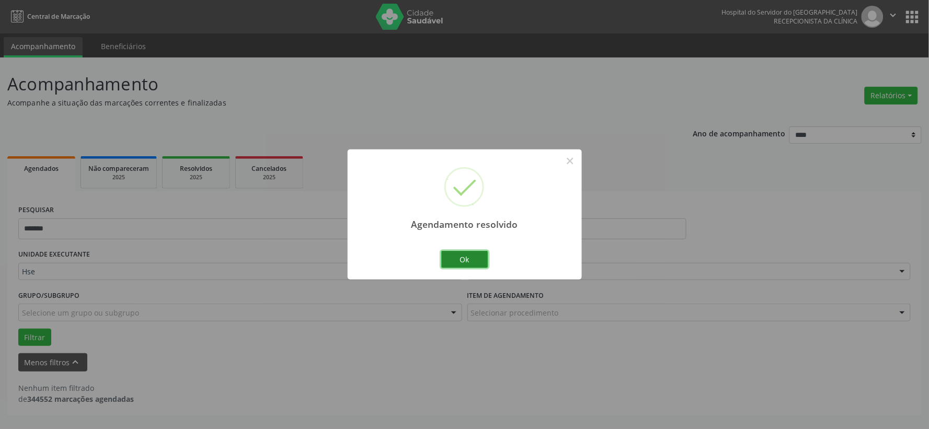
click at [462, 254] on button "Ok" at bounding box center [464, 260] width 47 height 18
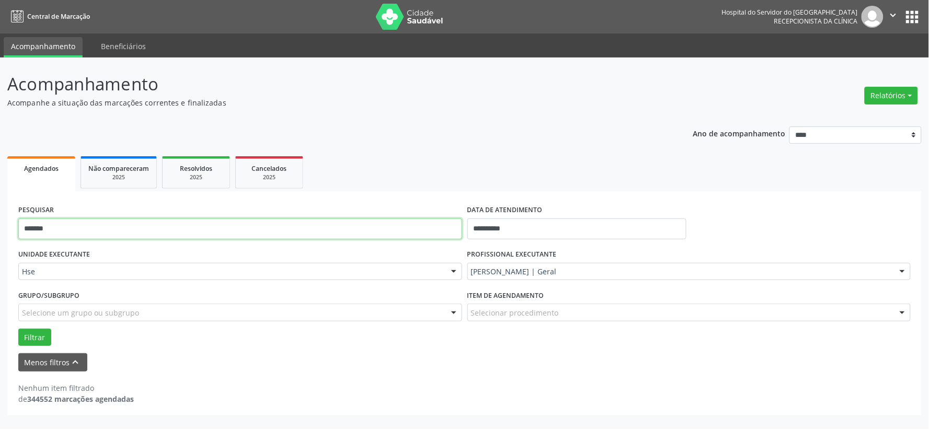
click at [431, 237] on input "*******" at bounding box center [240, 229] width 444 height 21
click at [431, 236] on input "*******" at bounding box center [240, 229] width 444 height 21
click at [413, 225] on input "*******" at bounding box center [240, 229] width 444 height 21
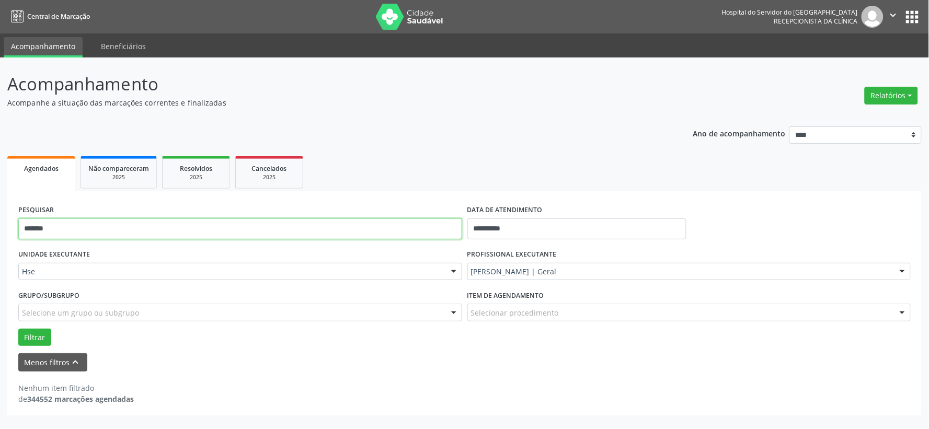
click at [413, 225] on input "*******" at bounding box center [240, 229] width 444 height 21
click at [18, 329] on button "Filtrar" at bounding box center [34, 338] width 33 height 18
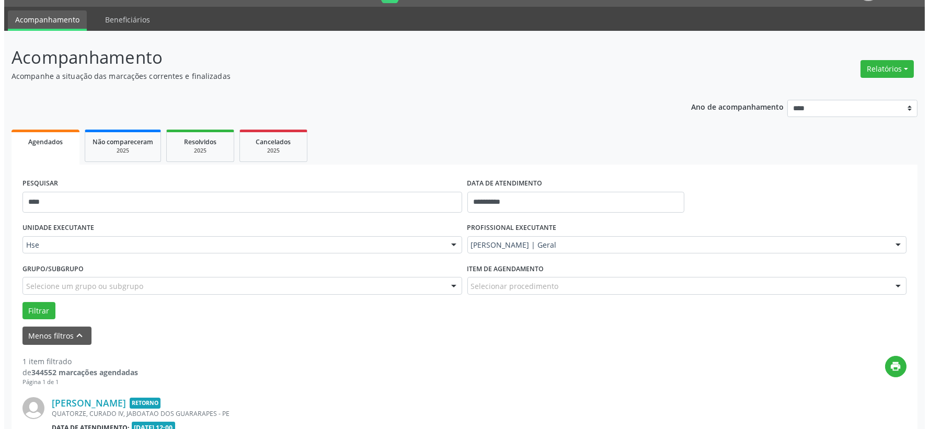
scroll to position [160, 0]
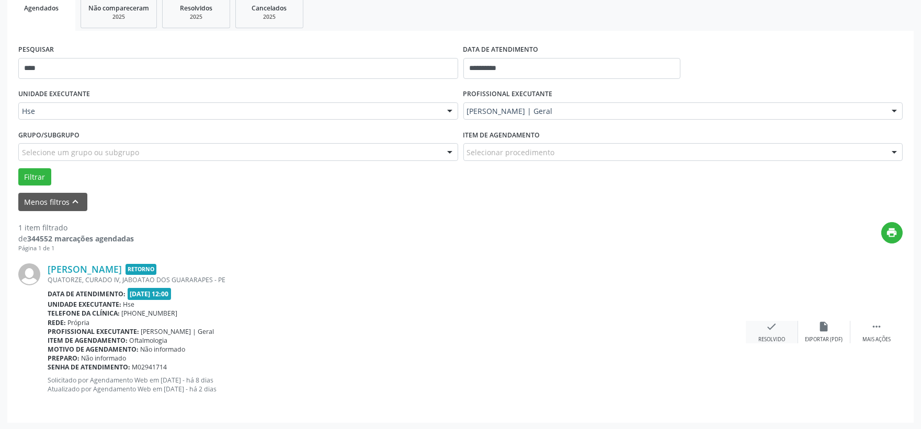
click at [782, 338] on div "Resolvido" at bounding box center [771, 339] width 27 height 7
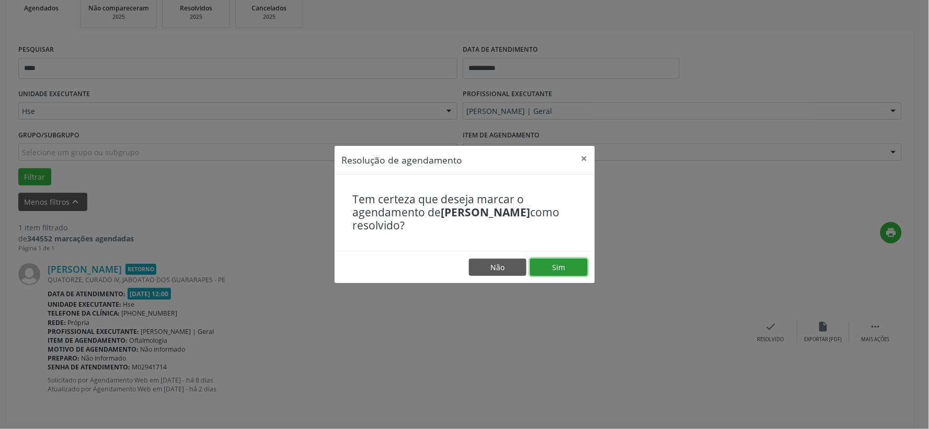
click at [570, 276] on button "Sim" at bounding box center [559, 268] width 58 height 18
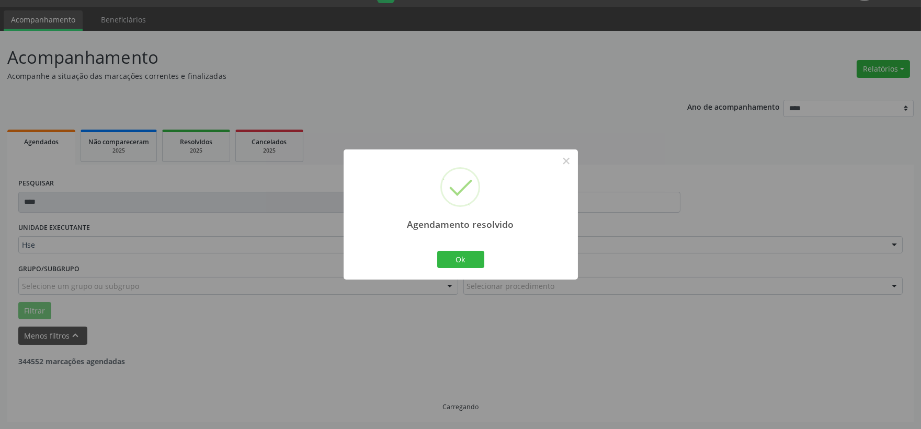
scroll to position [0, 0]
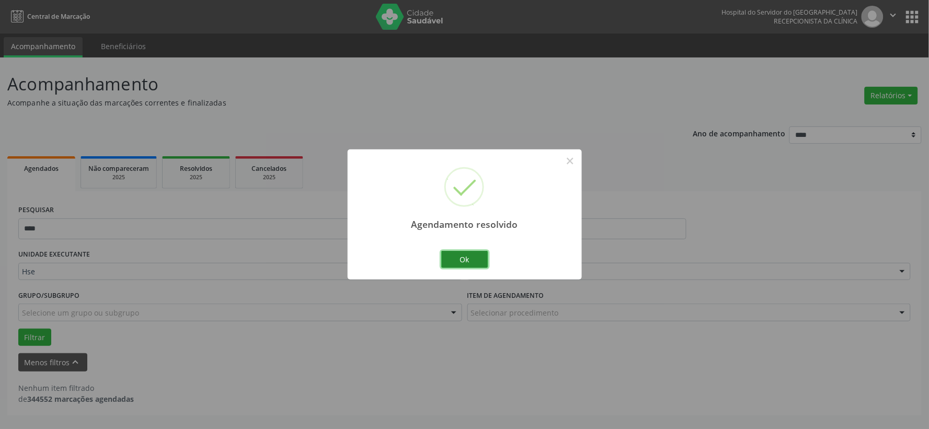
click at [473, 255] on button "Ok" at bounding box center [464, 260] width 47 height 18
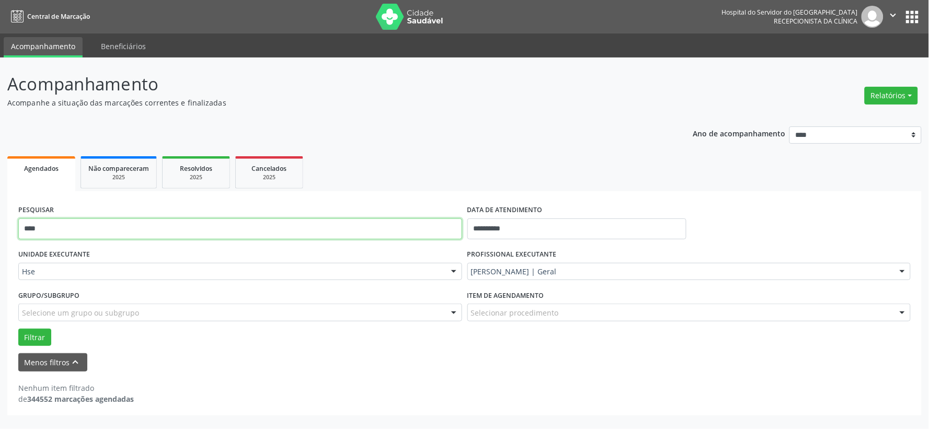
click at [305, 222] on input "****" at bounding box center [240, 229] width 444 height 21
click at [18, 329] on button "Filtrar" at bounding box center [34, 338] width 33 height 18
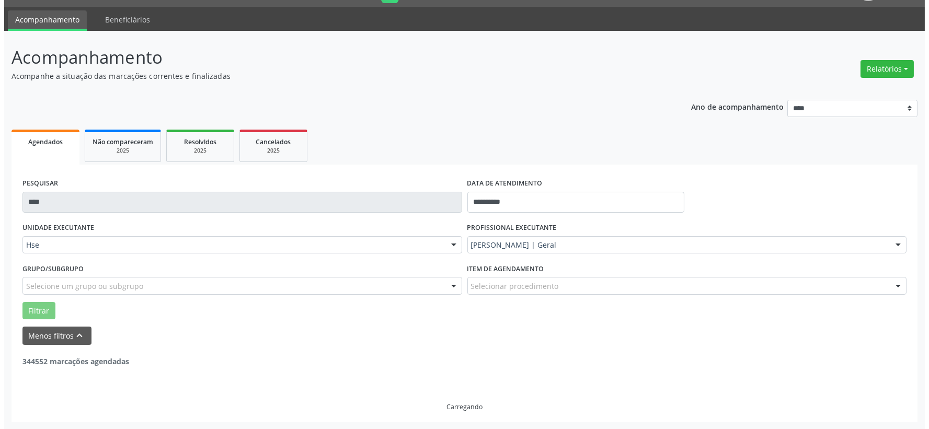
scroll to position [160, 0]
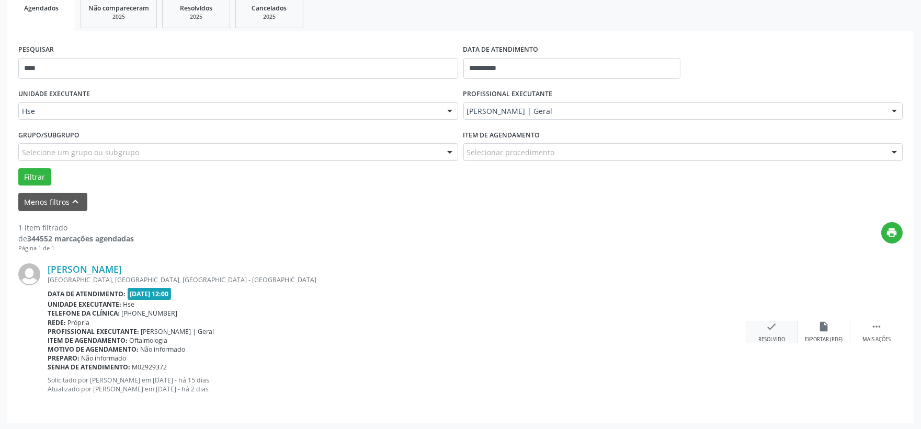
click at [769, 330] on icon "check" at bounding box center [772, 327] width 12 height 12
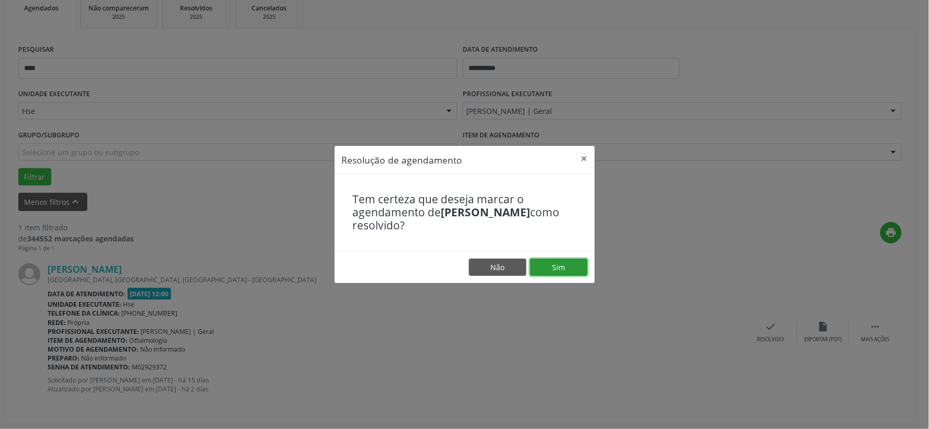
click at [557, 263] on button "Sim" at bounding box center [559, 268] width 58 height 18
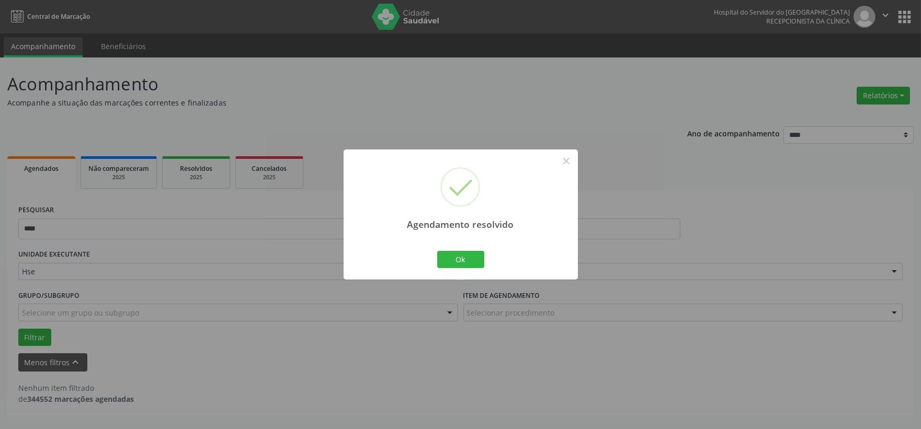
scroll to position [0, 0]
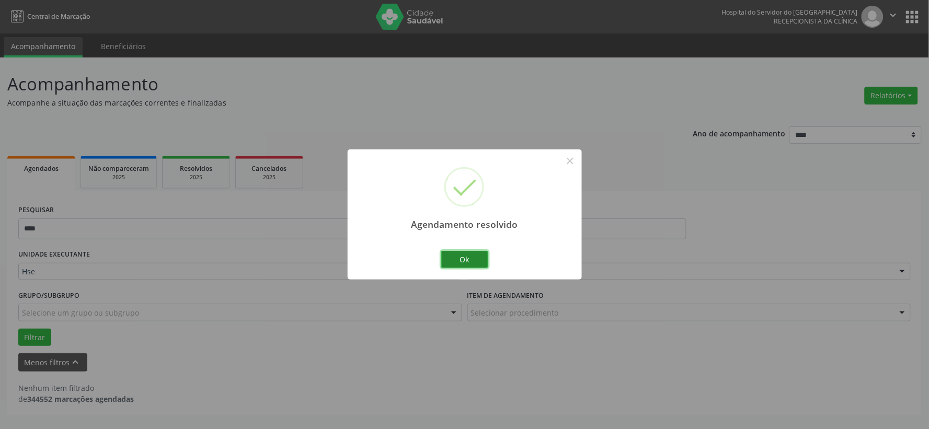
click at [475, 257] on button "Ok" at bounding box center [464, 260] width 47 height 18
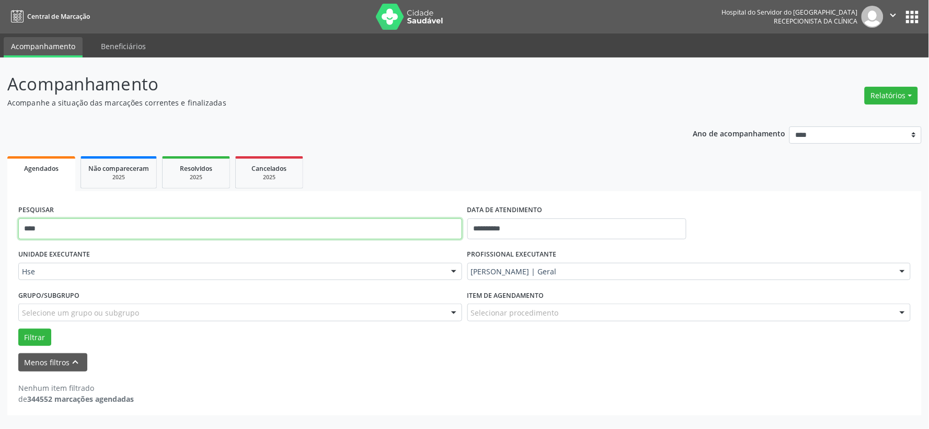
click at [293, 221] on input "****" at bounding box center [240, 229] width 444 height 21
click at [293, 220] on input "****" at bounding box center [240, 229] width 444 height 21
click at [18, 329] on button "Filtrar" at bounding box center [34, 338] width 33 height 18
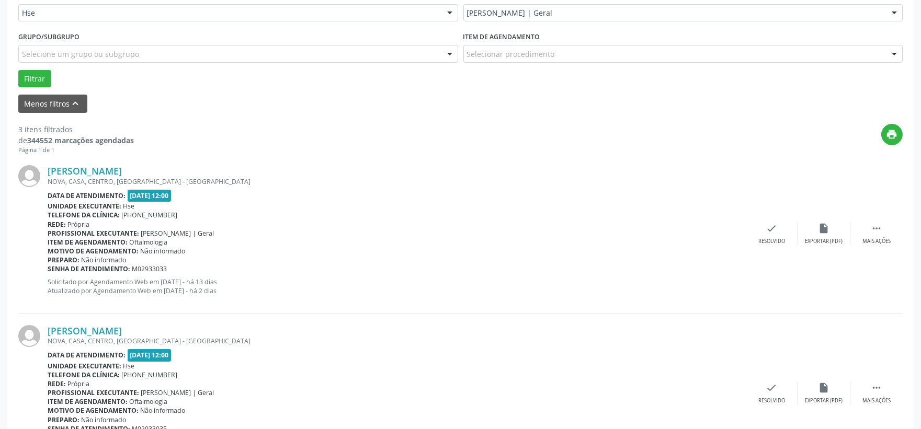
scroll to position [201, 0]
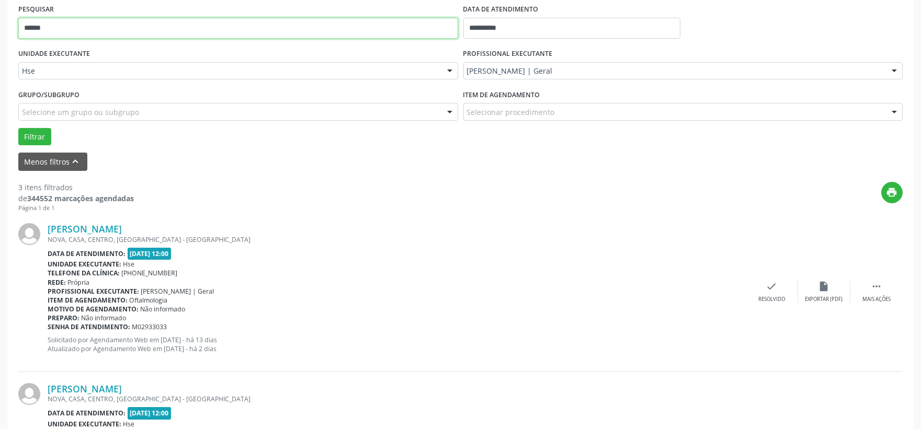
click at [108, 23] on input "******" at bounding box center [238, 28] width 440 height 21
click at [18, 128] on button "Filtrar" at bounding box center [34, 137] width 33 height 18
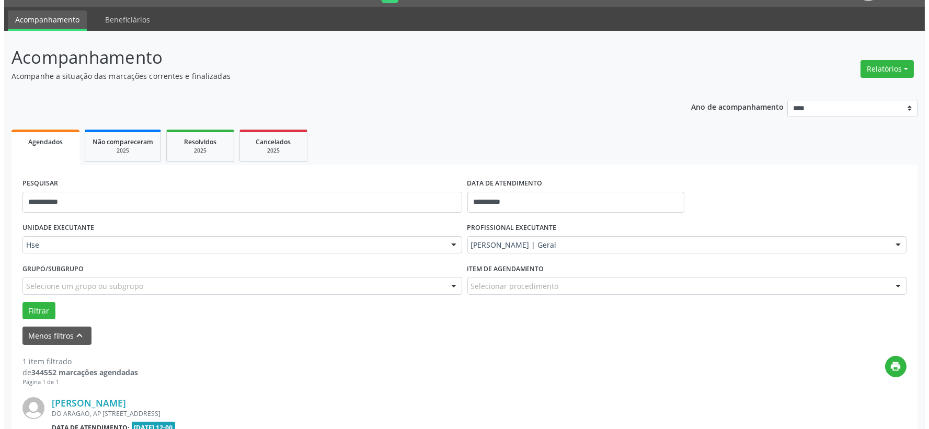
scroll to position [160, 0]
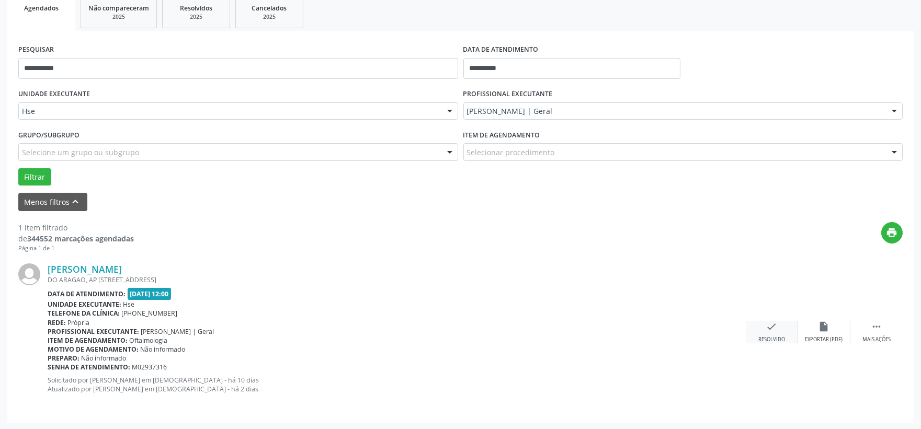
click at [769, 331] on icon "check" at bounding box center [772, 327] width 12 height 12
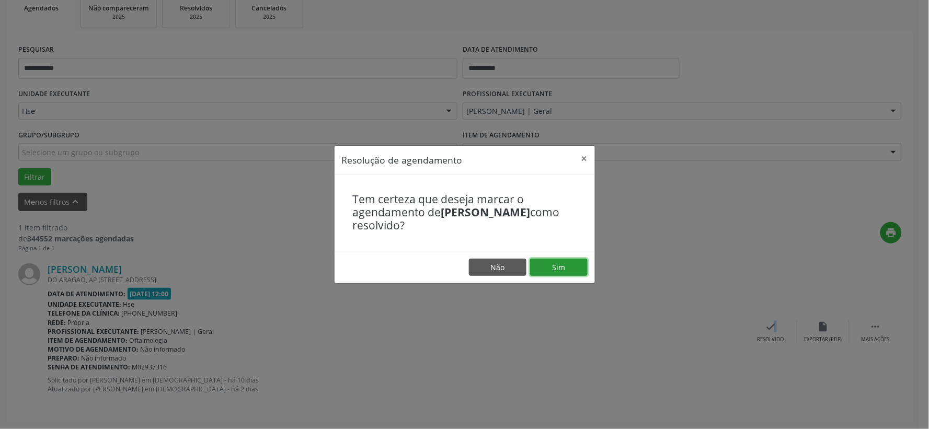
click at [564, 267] on button "Sim" at bounding box center [559, 268] width 58 height 18
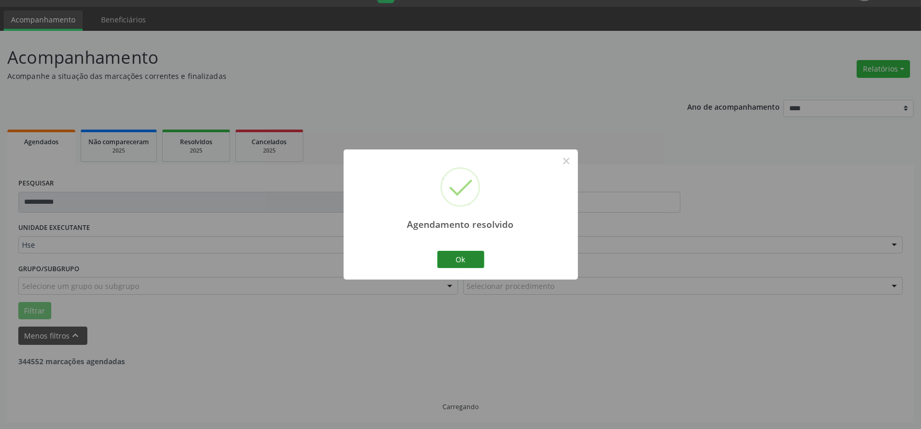
scroll to position [0, 0]
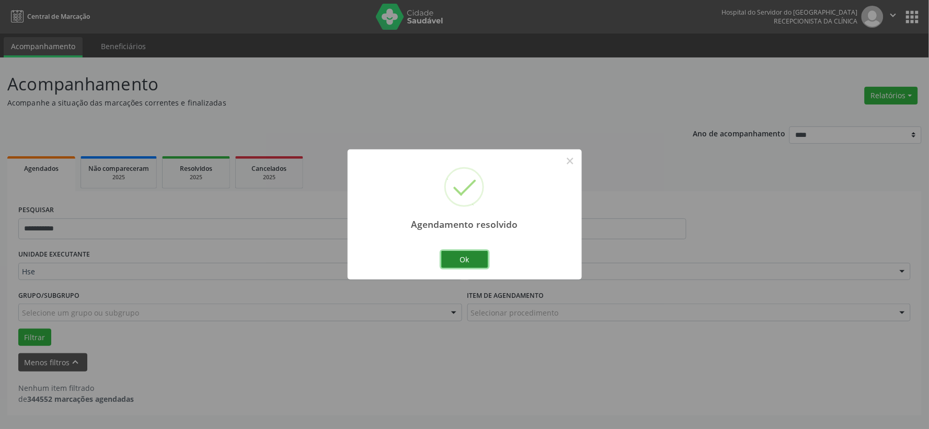
click at [465, 258] on button "Ok" at bounding box center [464, 260] width 47 height 18
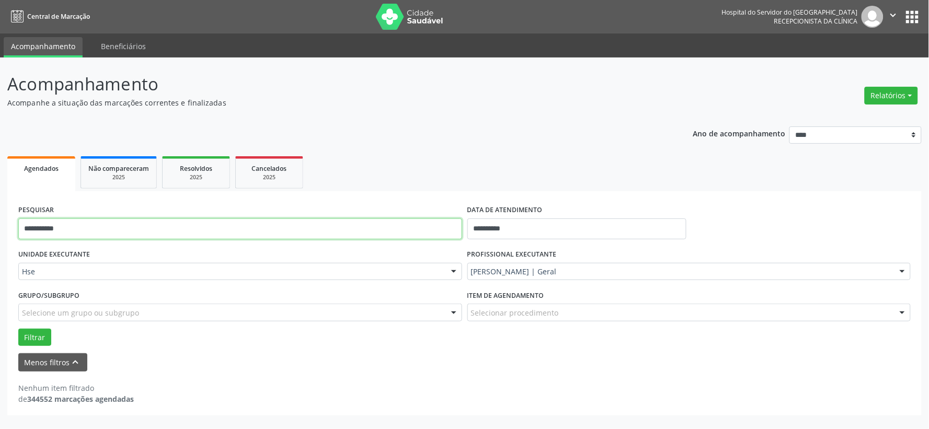
click at [289, 236] on input "**********" at bounding box center [240, 229] width 444 height 21
click at [288, 234] on input "**********" at bounding box center [240, 229] width 444 height 21
click at [18, 329] on button "Filtrar" at bounding box center [34, 338] width 33 height 18
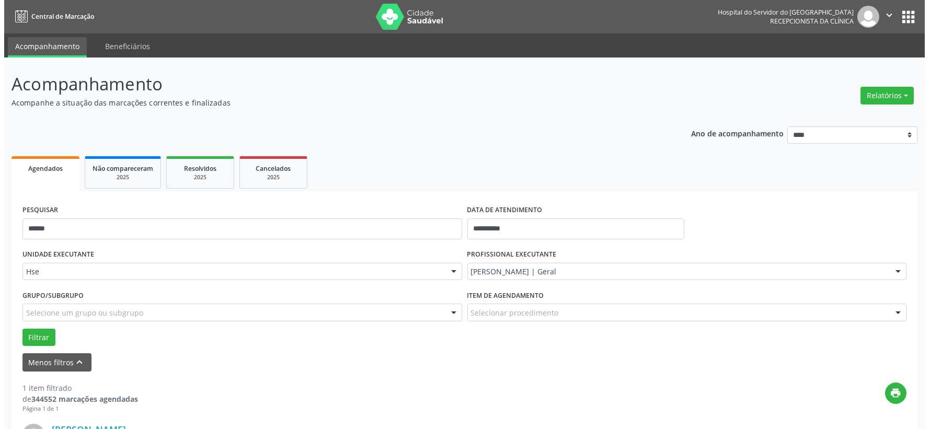
scroll to position [160, 0]
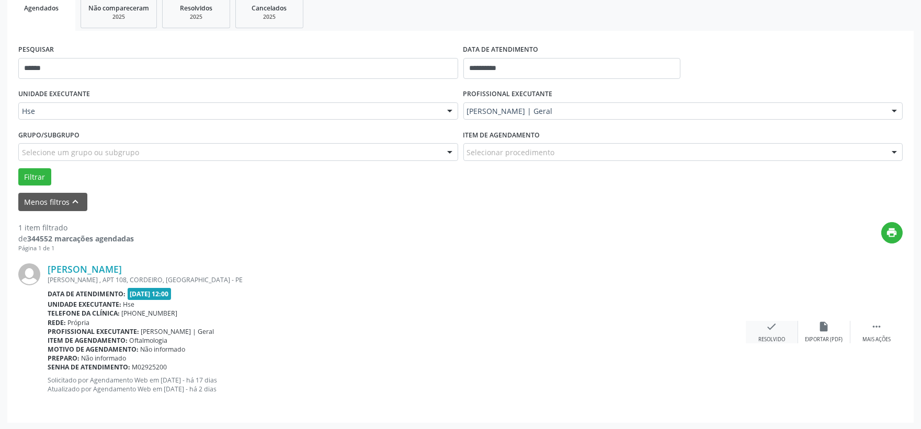
click at [759, 333] on div "check Resolvido" at bounding box center [772, 332] width 52 height 22
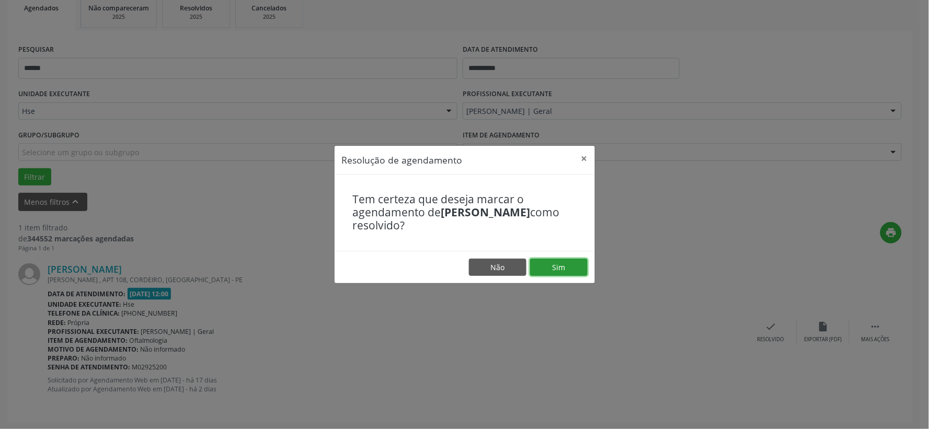
click at [546, 265] on button "Sim" at bounding box center [559, 268] width 58 height 18
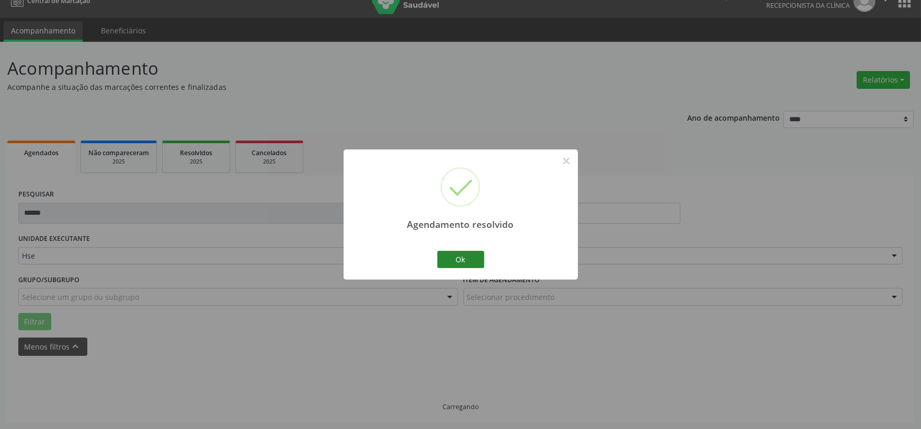
scroll to position [0, 0]
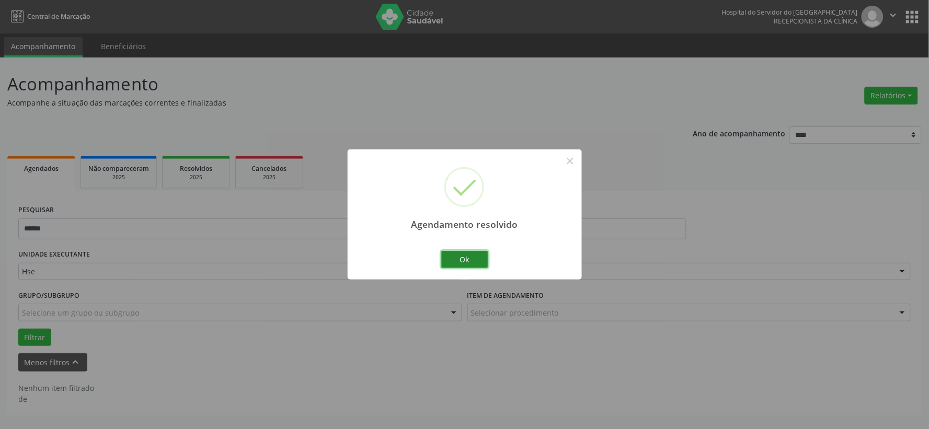
click at [459, 261] on button "Ok" at bounding box center [464, 260] width 47 height 18
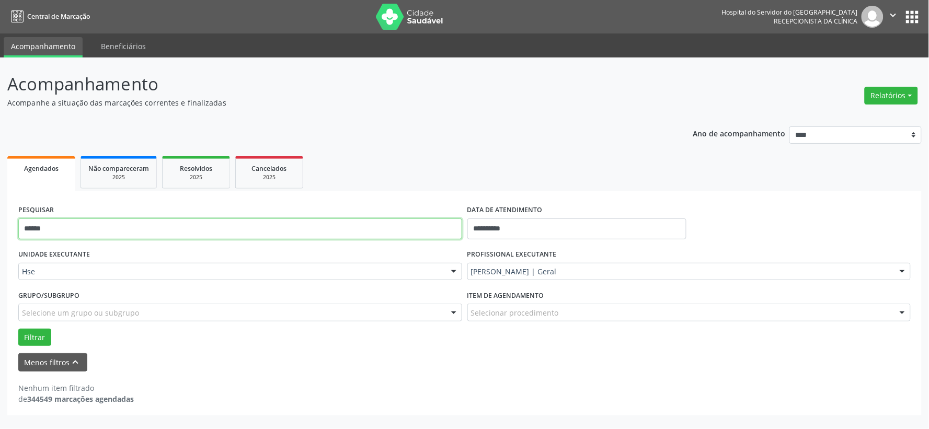
click at [311, 223] on input "******" at bounding box center [240, 229] width 444 height 21
click at [18, 329] on button "Filtrar" at bounding box center [34, 338] width 33 height 18
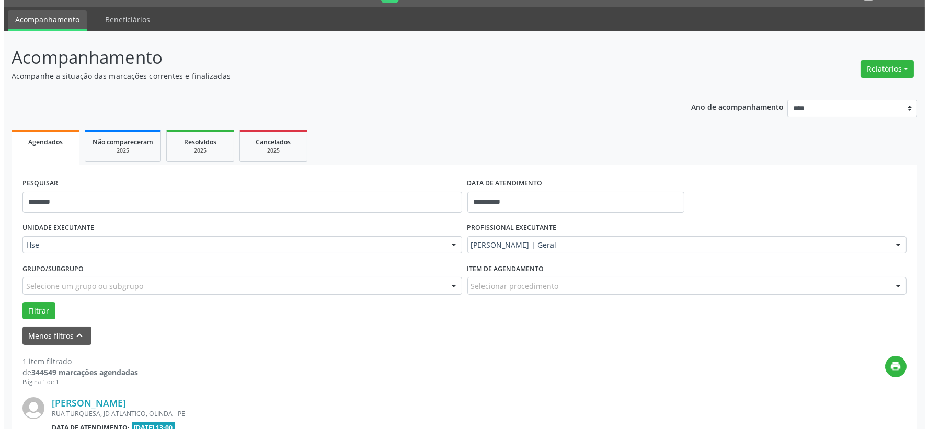
scroll to position [160, 0]
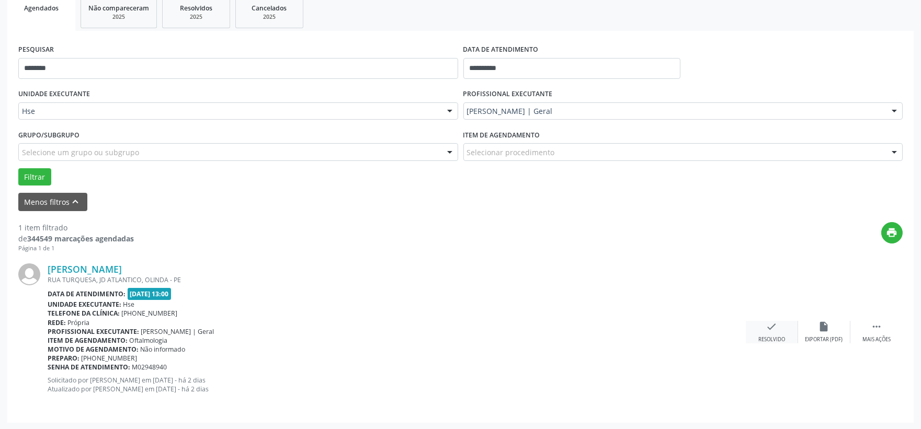
click at [787, 337] on div "check Resolvido" at bounding box center [772, 332] width 52 height 22
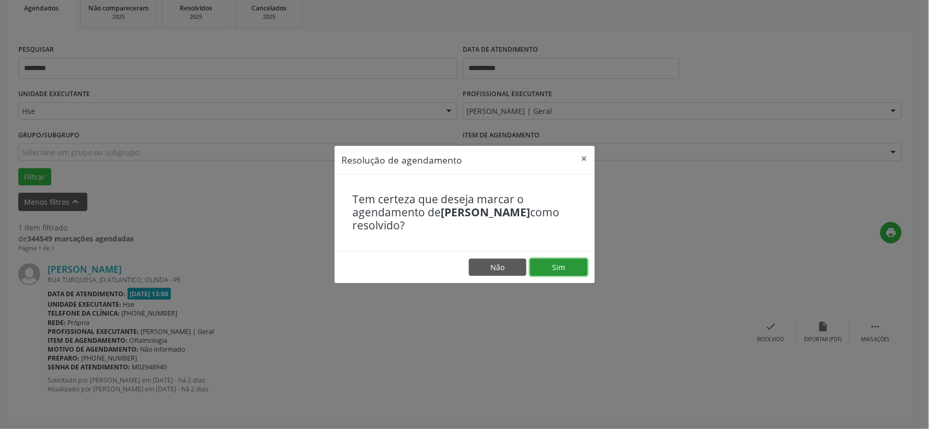
click at [560, 265] on button "Sim" at bounding box center [559, 268] width 58 height 18
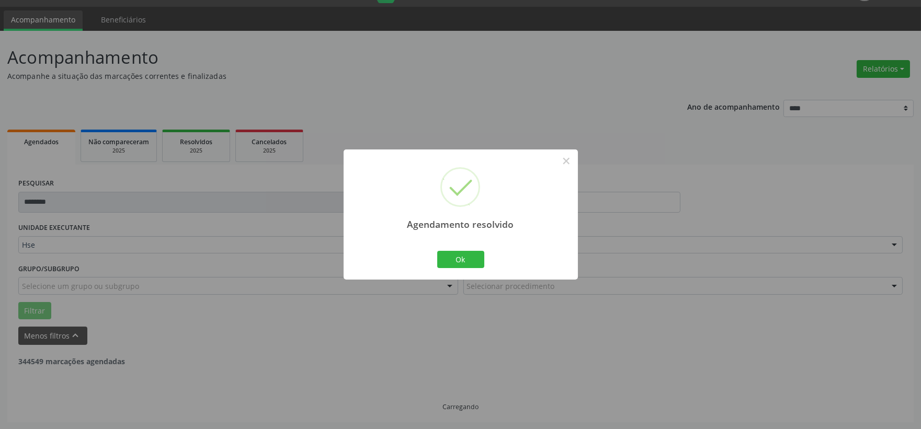
scroll to position [0, 0]
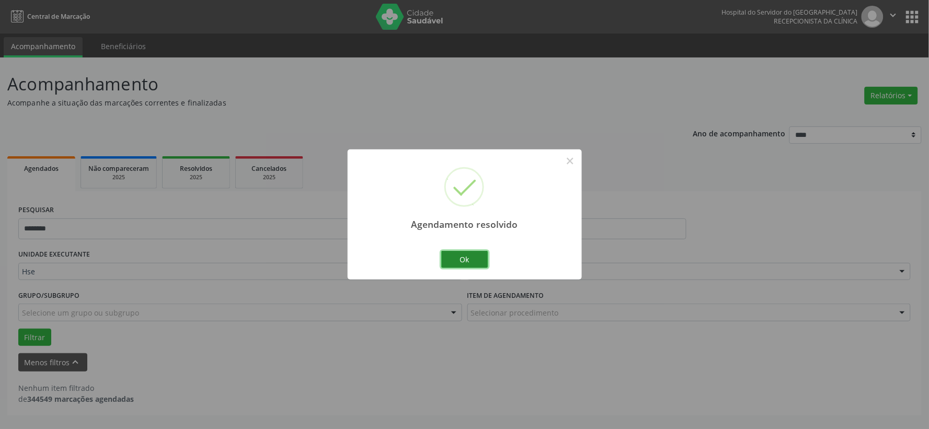
click at [477, 258] on button "Ok" at bounding box center [464, 260] width 47 height 18
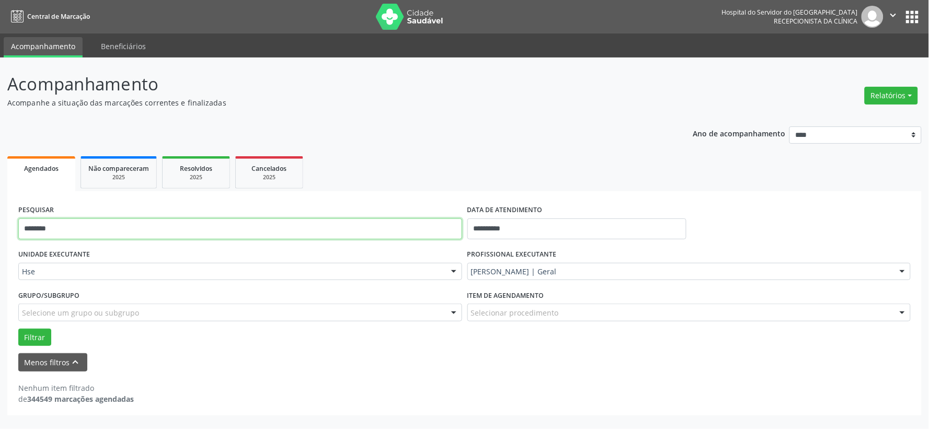
click at [422, 233] on input "********" at bounding box center [240, 229] width 444 height 21
click at [422, 232] on input "********" at bounding box center [240, 229] width 444 height 21
click at [18, 329] on button "Filtrar" at bounding box center [34, 338] width 33 height 18
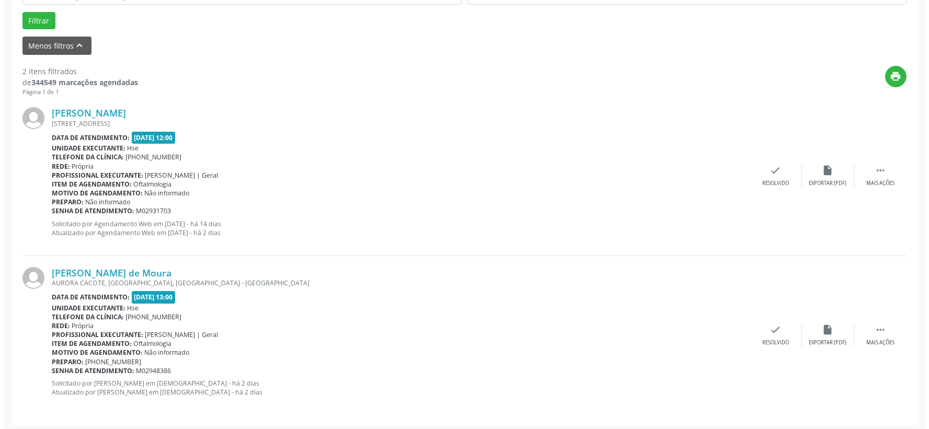
scroll to position [320, 0]
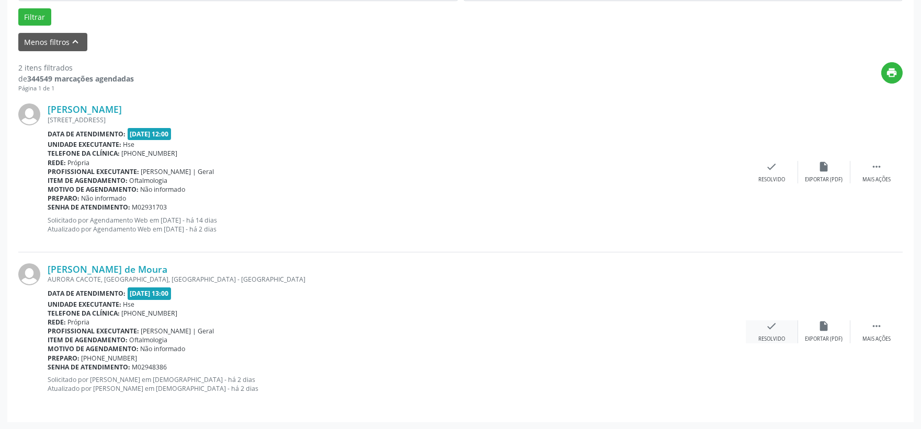
click at [760, 324] on div "check Resolvido" at bounding box center [772, 331] width 52 height 22
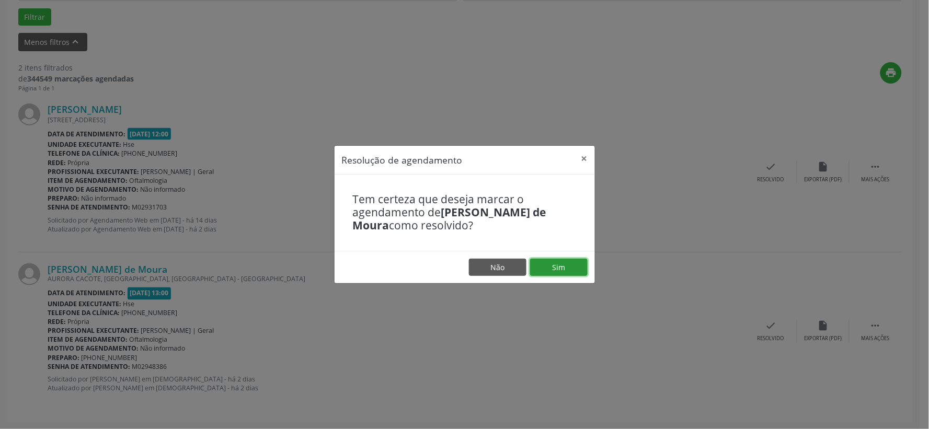
click at [552, 268] on button "Sim" at bounding box center [559, 268] width 58 height 18
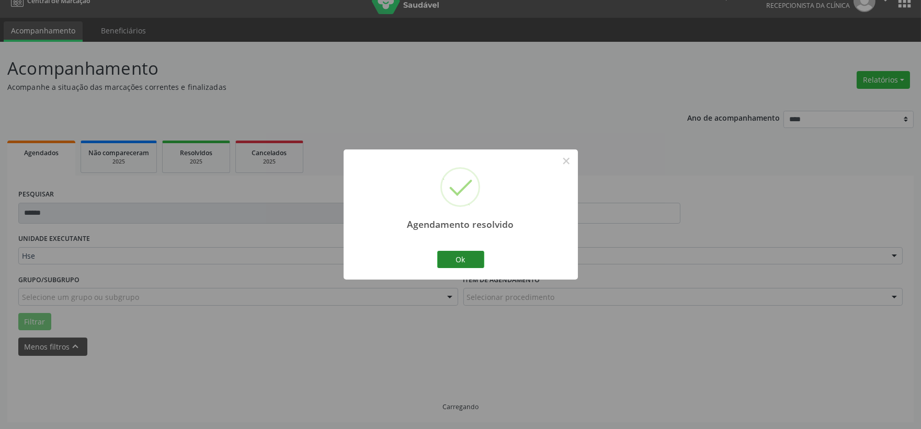
scroll to position [27, 0]
click at [483, 263] on button "Ok" at bounding box center [460, 260] width 47 height 18
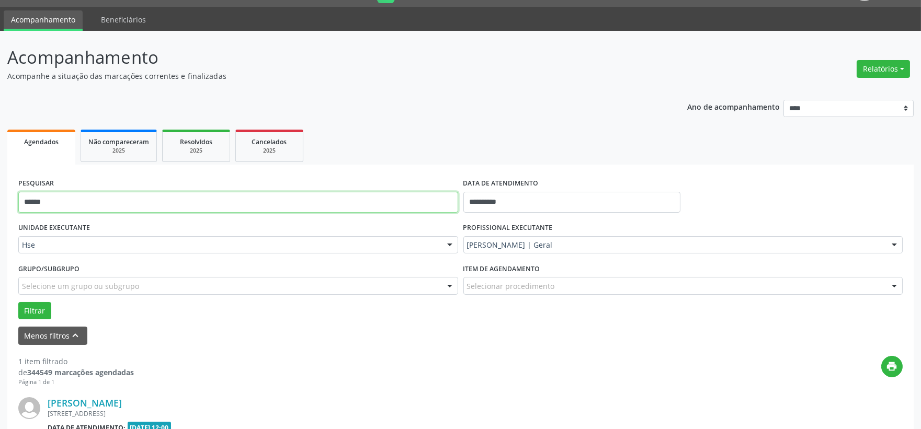
click at [270, 199] on input "******" at bounding box center [238, 202] width 440 height 21
drag, startPoint x: 270, startPoint y: 199, endPoint x: 298, endPoint y: 174, distance: 37.0
click at [271, 199] on input "******" at bounding box center [238, 202] width 440 height 21
click at [18, 302] on button "Filtrar" at bounding box center [34, 311] width 33 height 18
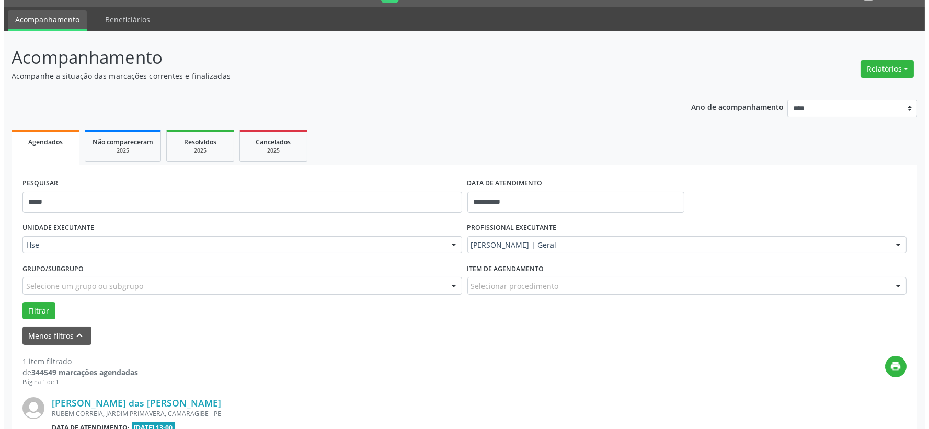
scroll to position [160, 0]
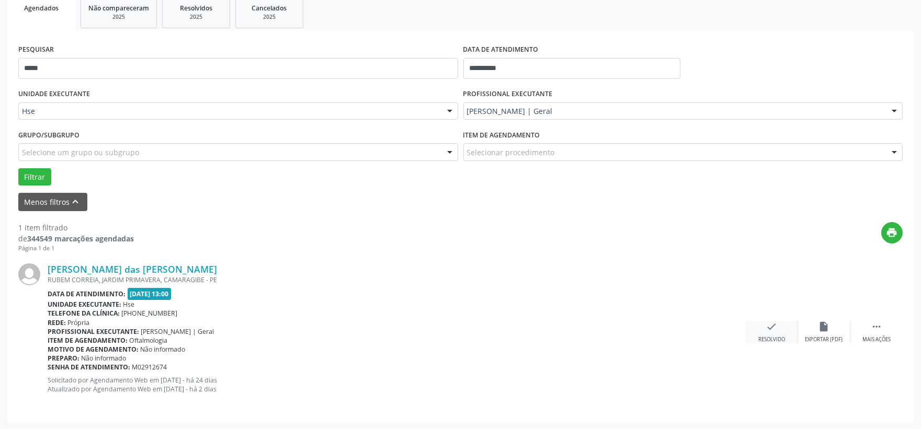
click at [776, 333] on div "check Resolvido" at bounding box center [772, 332] width 52 height 22
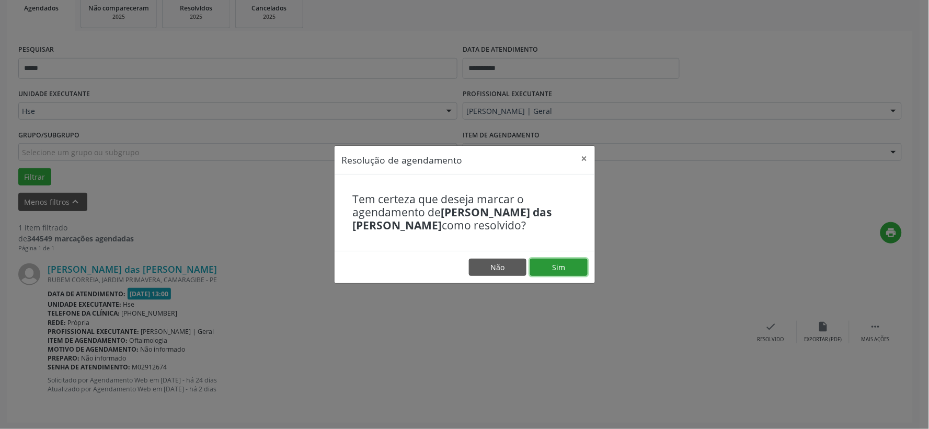
click at [563, 261] on button "Sim" at bounding box center [559, 268] width 58 height 18
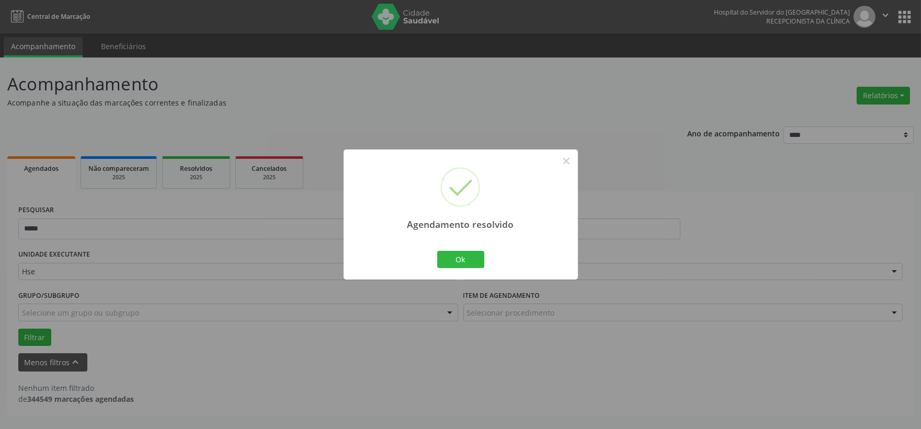
scroll to position [0, 0]
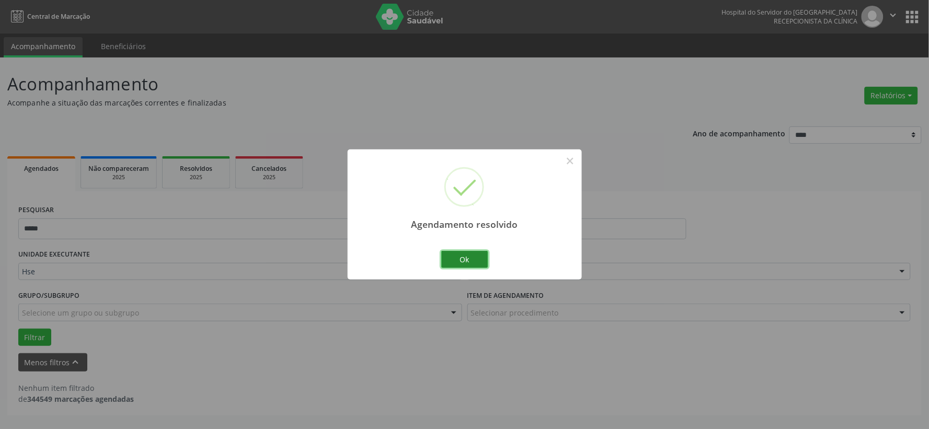
click at [471, 260] on button "Ok" at bounding box center [464, 260] width 47 height 18
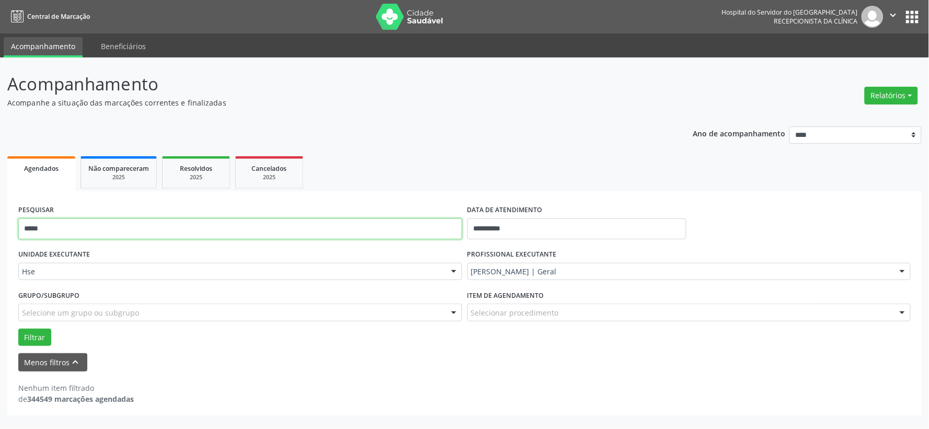
click at [389, 221] on input "*****" at bounding box center [240, 229] width 444 height 21
click at [387, 221] on input "*****" at bounding box center [240, 229] width 444 height 21
click at [18, 329] on button "Filtrar" at bounding box center [34, 338] width 33 height 18
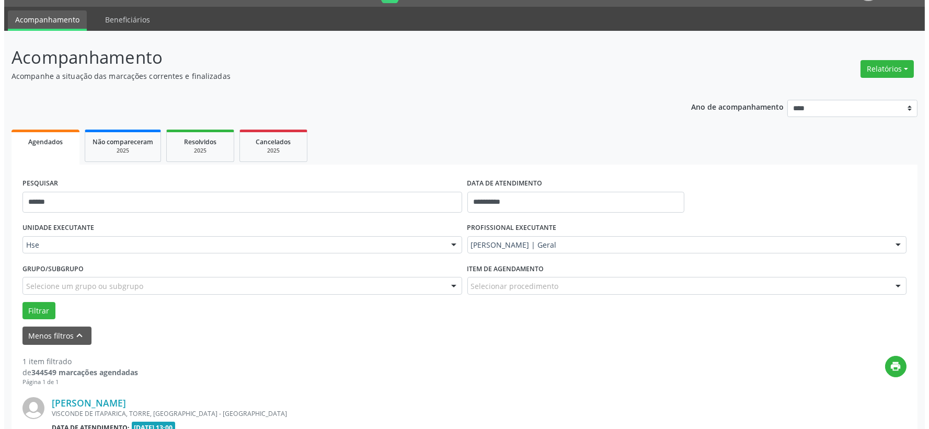
scroll to position [160, 0]
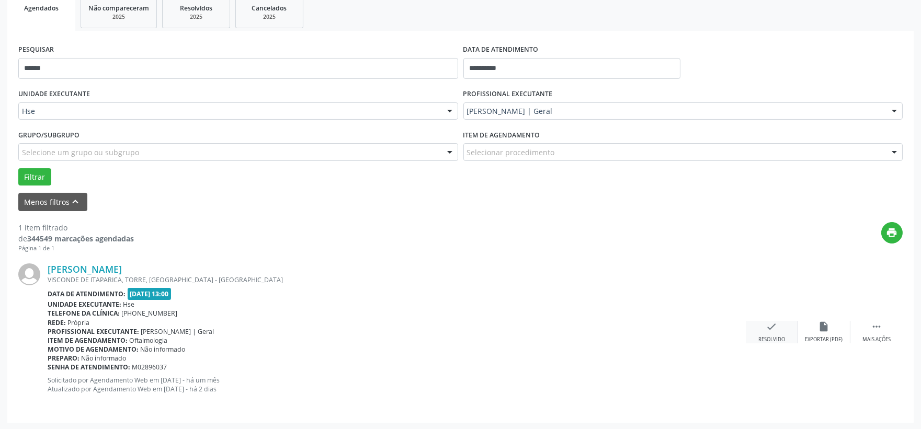
click at [765, 332] on div "check Resolvido" at bounding box center [772, 332] width 52 height 22
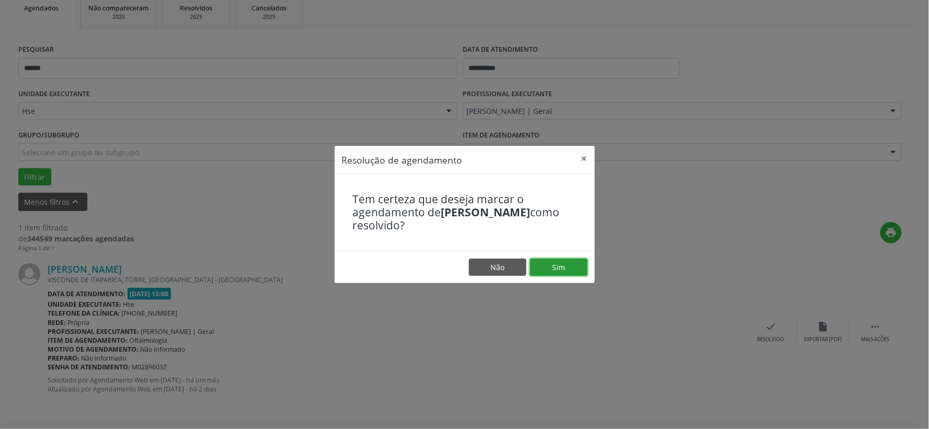
click at [584, 277] on button "Sim" at bounding box center [559, 268] width 58 height 18
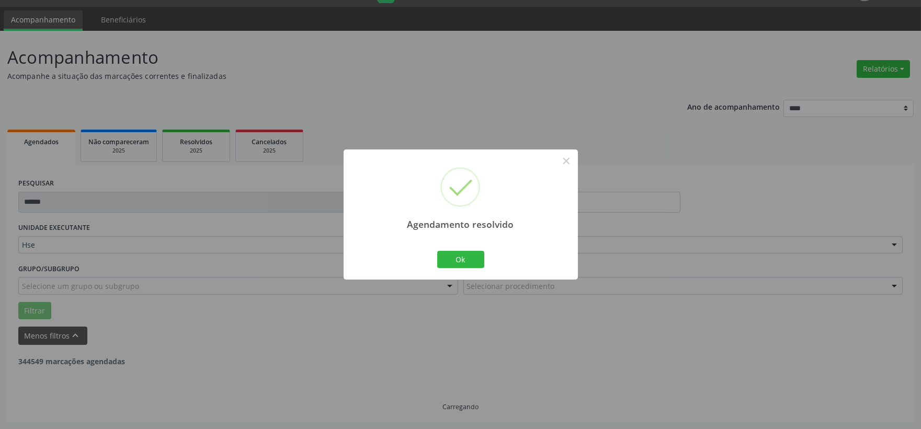
scroll to position [0, 0]
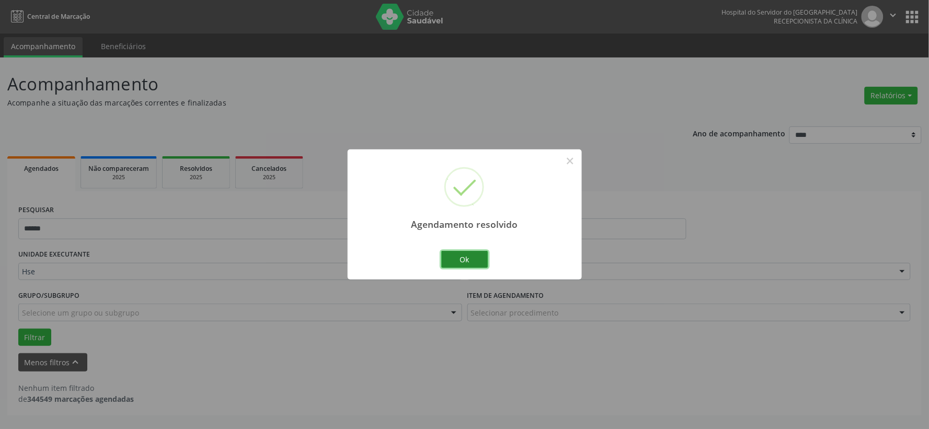
click at [472, 260] on button "Ok" at bounding box center [464, 260] width 47 height 18
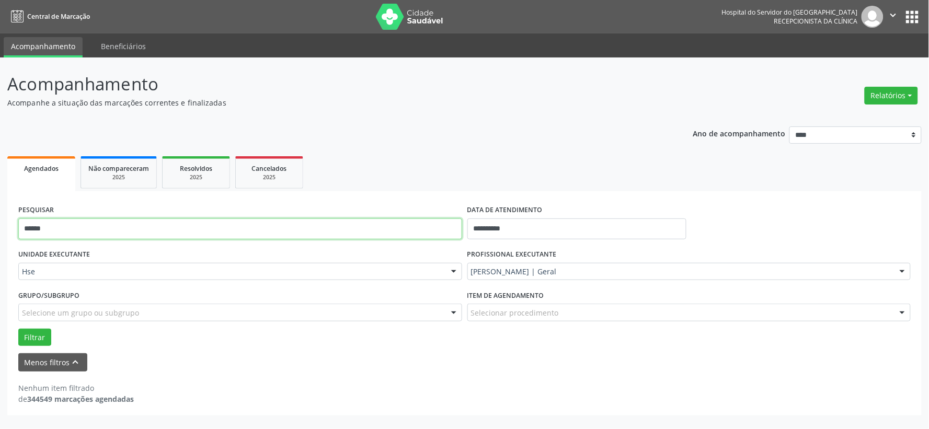
click at [417, 233] on input "******" at bounding box center [240, 229] width 444 height 21
click at [18, 329] on button "Filtrar" at bounding box center [34, 338] width 33 height 18
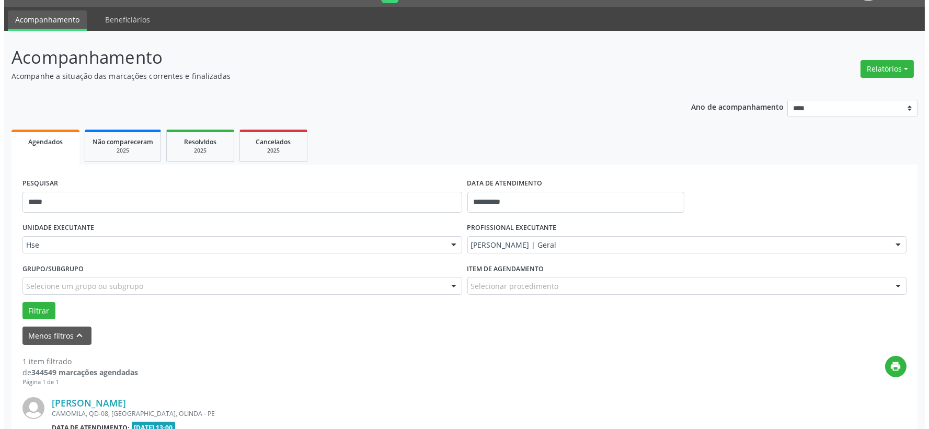
scroll to position [160, 0]
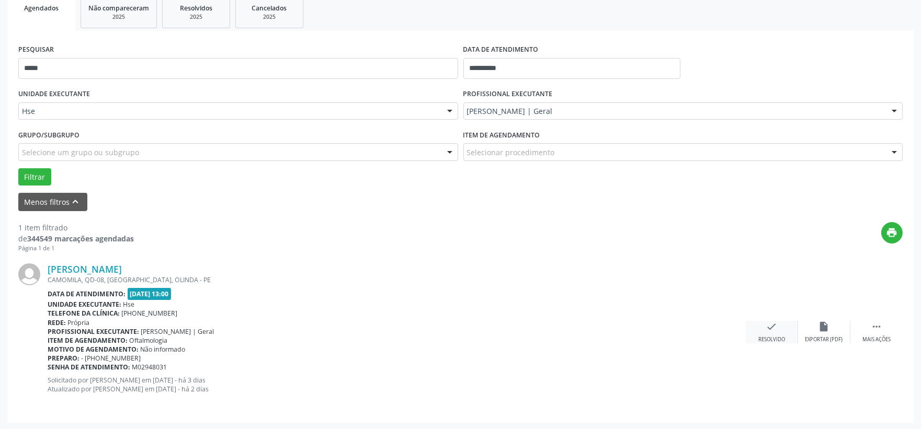
click at [762, 322] on div "check Resolvido" at bounding box center [772, 332] width 52 height 22
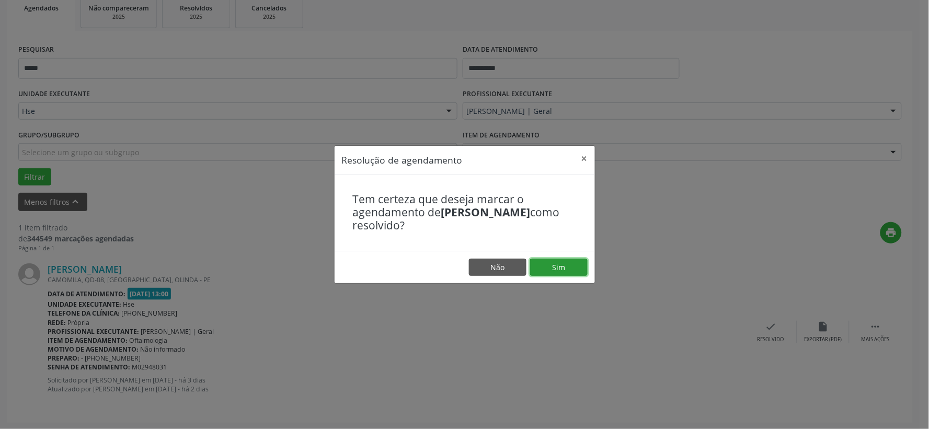
click at [574, 267] on button "Sim" at bounding box center [559, 268] width 58 height 18
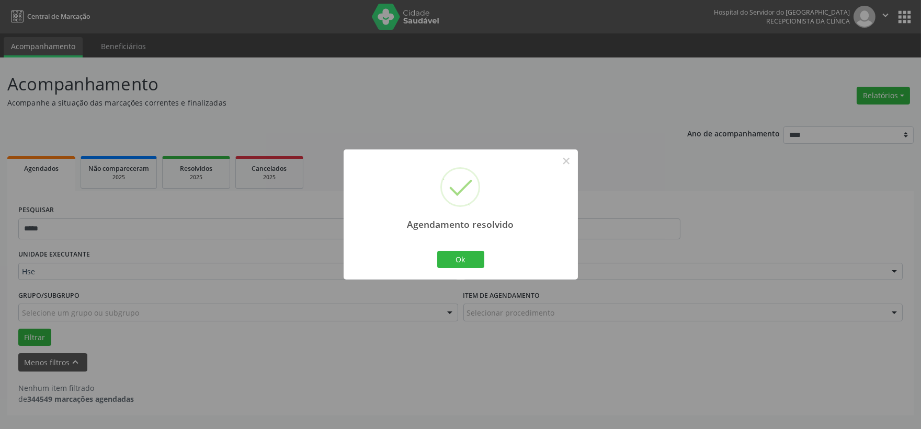
scroll to position [0, 0]
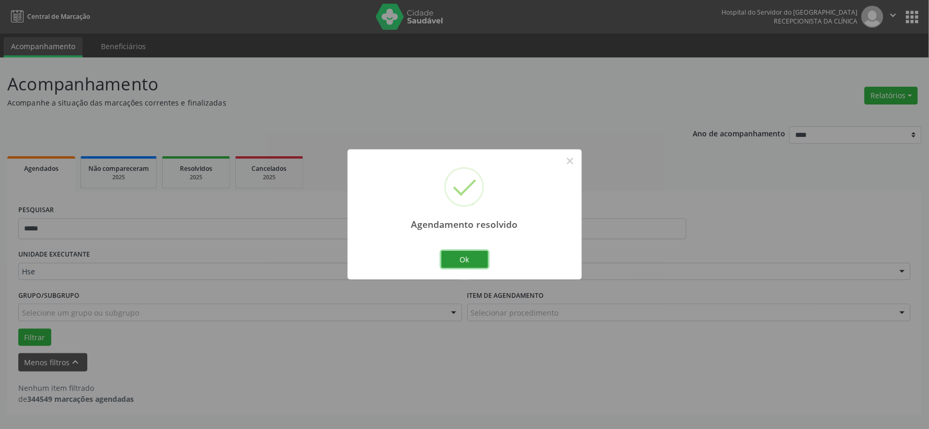
drag, startPoint x: 471, startPoint y: 268, endPoint x: 468, endPoint y: 260, distance: 8.3
click at [472, 267] on button "Ok" at bounding box center [464, 260] width 47 height 18
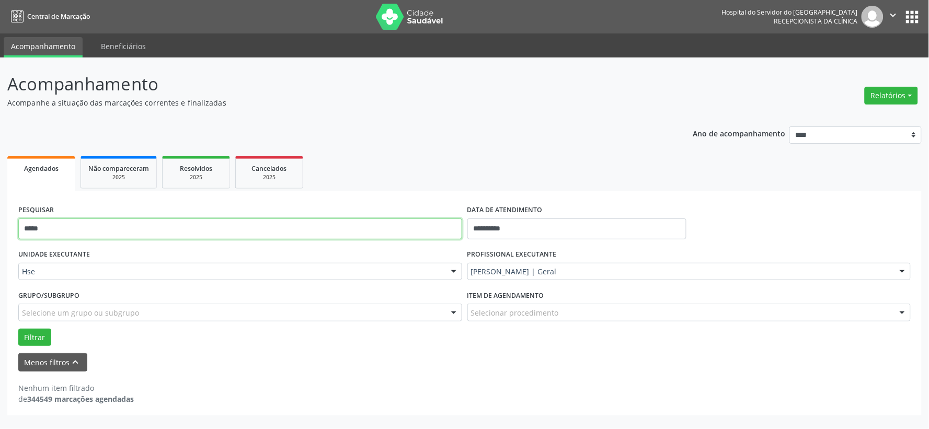
click at [434, 233] on input "*****" at bounding box center [240, 229] width 444 height 21
type input "******"
click at [18, 329] on button "Filtrar" at bounding box center [34, 338] width 33 height 18
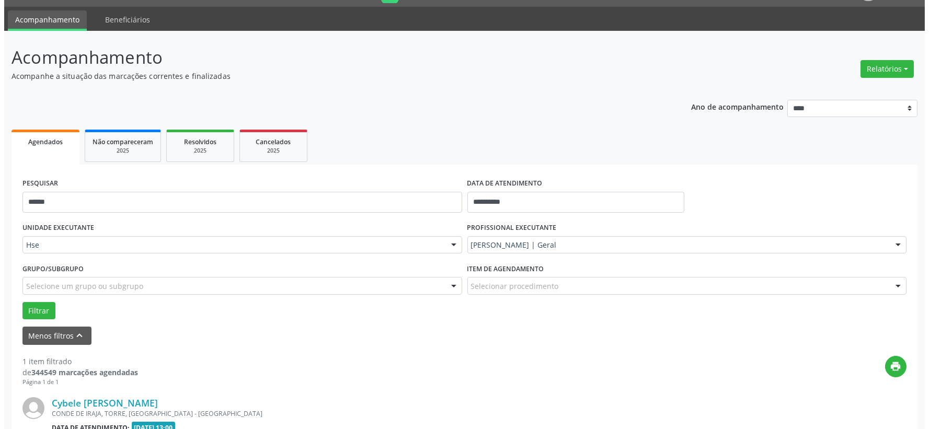
scroll to position [160, 0]
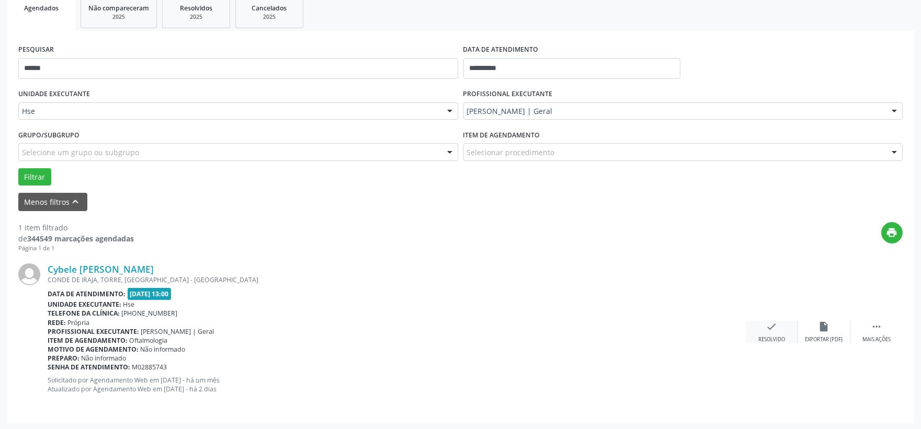
click at [762, 336] on div "Resolvido" at bounding box center [771, 339] width 27 height 7
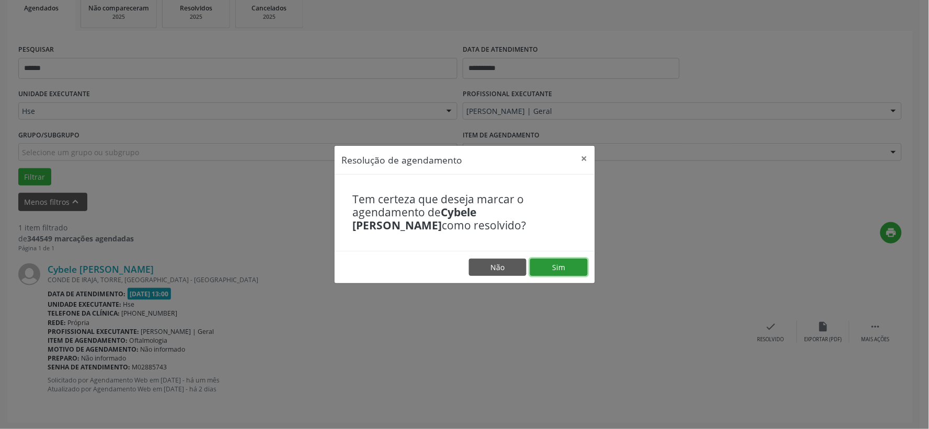
click at [571, 267] on button "Sim" at bounding box center [559, 268] width 58 height 18
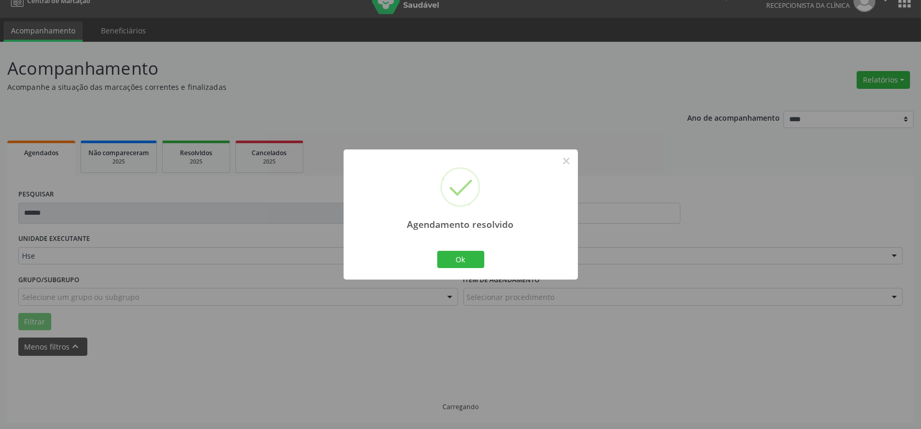
scroll to position [0, 0]
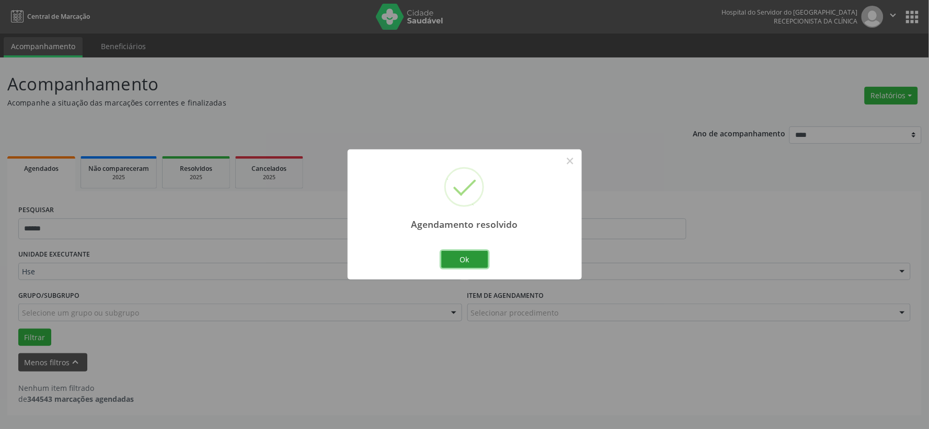
drag, startPoint x: 466, startPoint y: 261, endPoint x: 454, endPoint y: 260, distance: 12.1
click at [466, 260] on button "Ok" at bounding box center [464, 260] width 47 height 18
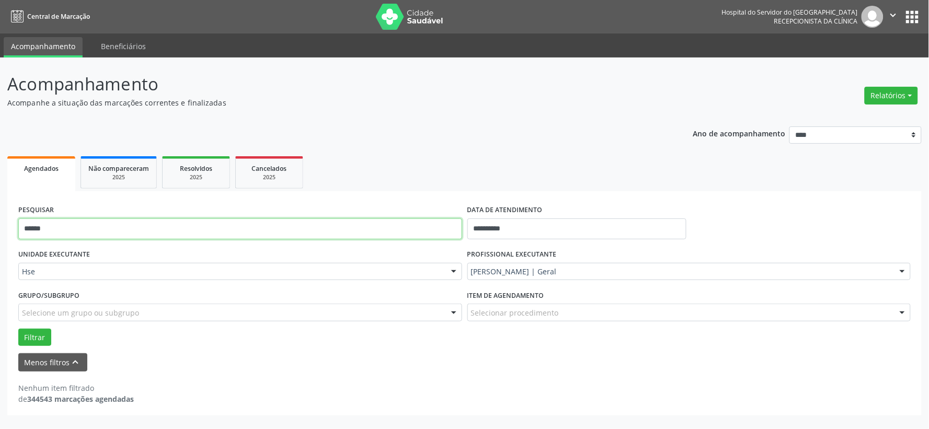
click at [200, 219] on input "******" at bounding box center [240, 229] width 444 height 21
click at [18, 329] on button "Filtrar" at bounding box center [34, 338] width 33 height 18
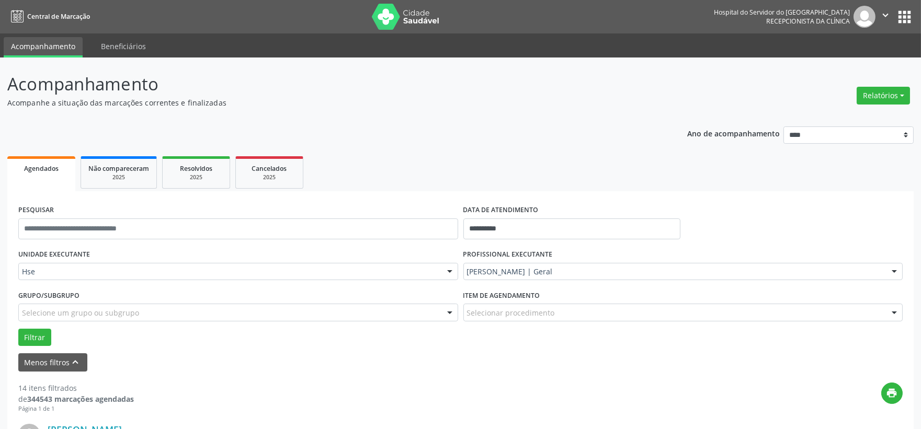
scroll to position [232, 0]
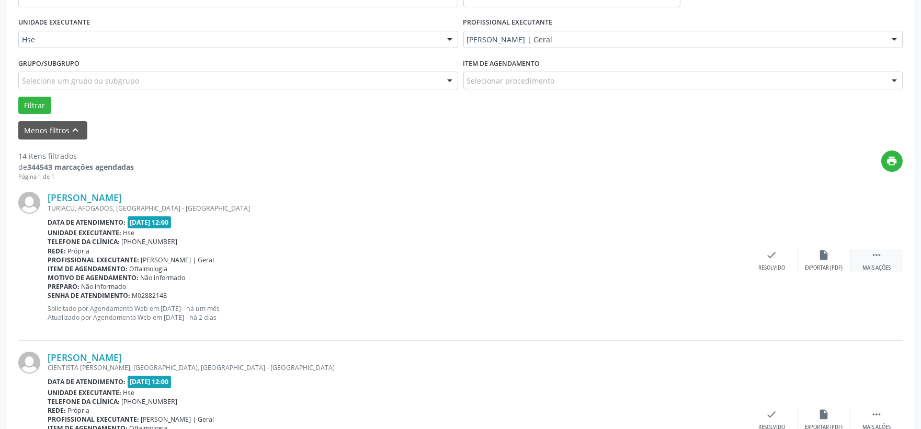
click at [882, 265] on div "Mais ações" at bounding box center [876, 268] width 28 height 7
click at [807, 265] on div "Não compareceu" at bounding box center [823, 268] width 44 height 7
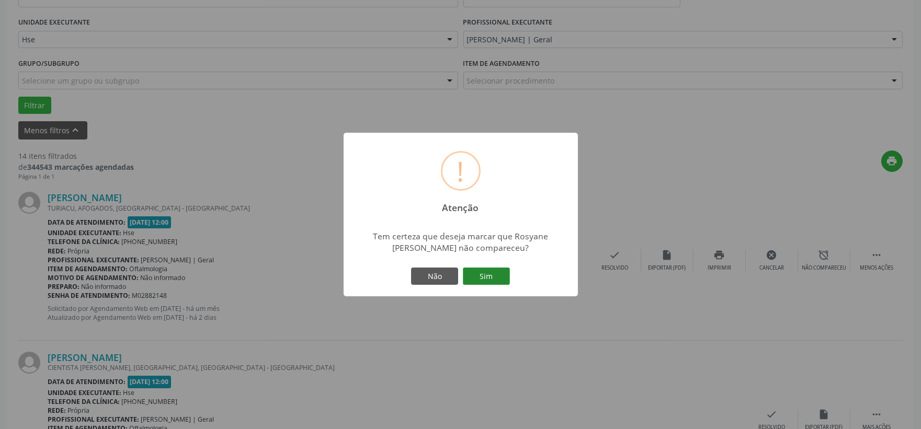
click at [494, 278] on button "Sim" at bounding box center [486, 277] width 47 height 18
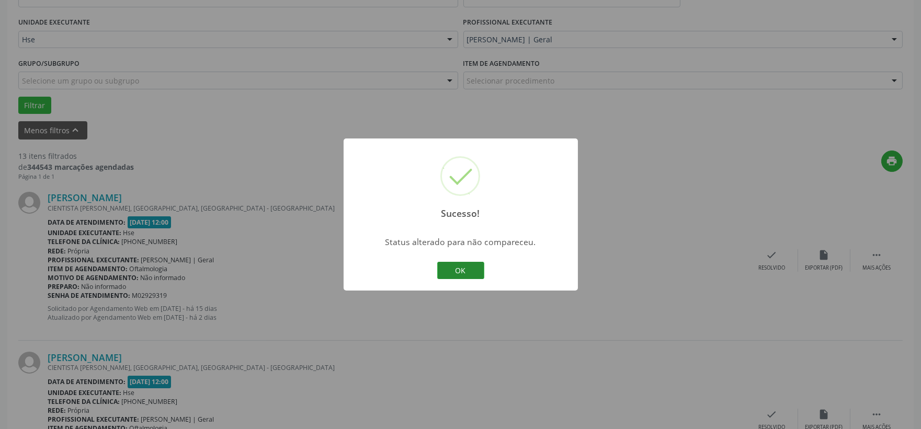
click at [452, 265] on button "OK" at bounding box center [460, 271] width 47 height 18
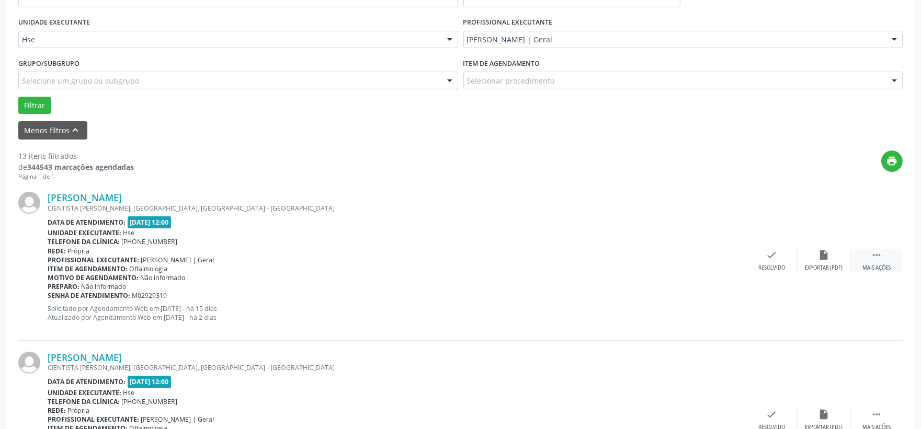
click at [870, 260] on div " Mais ações" at bounding box center [876, 260] width 52 height 22
click at [835, 260] on div "alarm_off Não compareceu" at bounding box center [824, 260] width 52 height 22
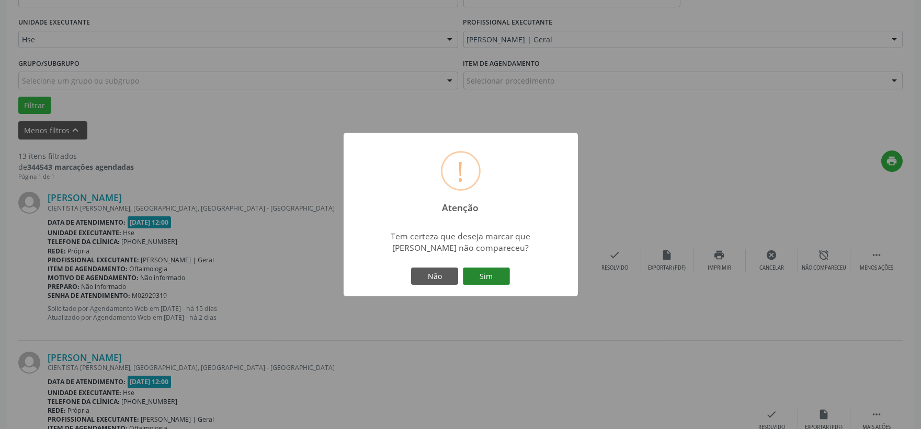
click at [498, 275] on button "Sim" at bounding box center [486, 277] width 47 height 18
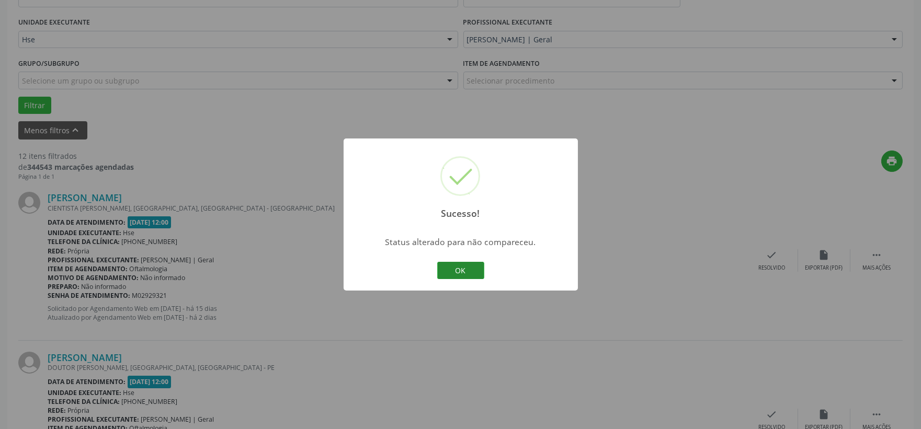
click at [456, 265] on button "OK" at bounding box center [460, 271] width 47 height 18
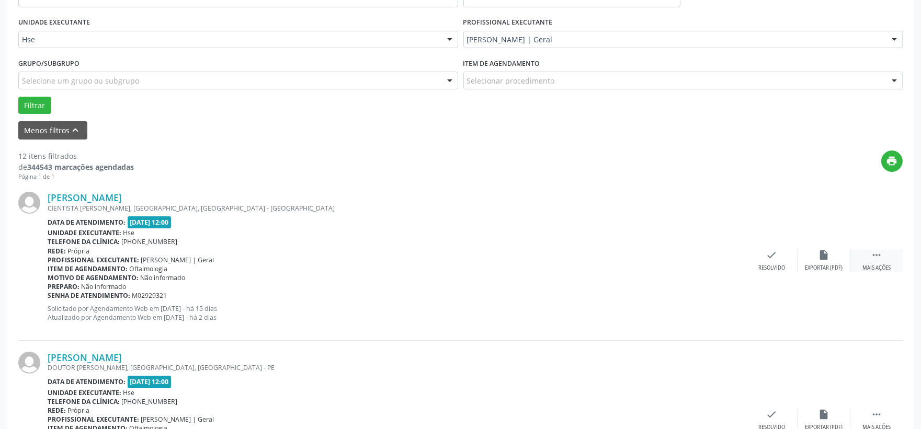
click at [866, 265] on div "Mais ações" at bounding box center [876, 268] width 28 height 7
click at [835, 253] on div "alarm_off Não compareceu" at bounding box center [824, 260] width 52 height 22
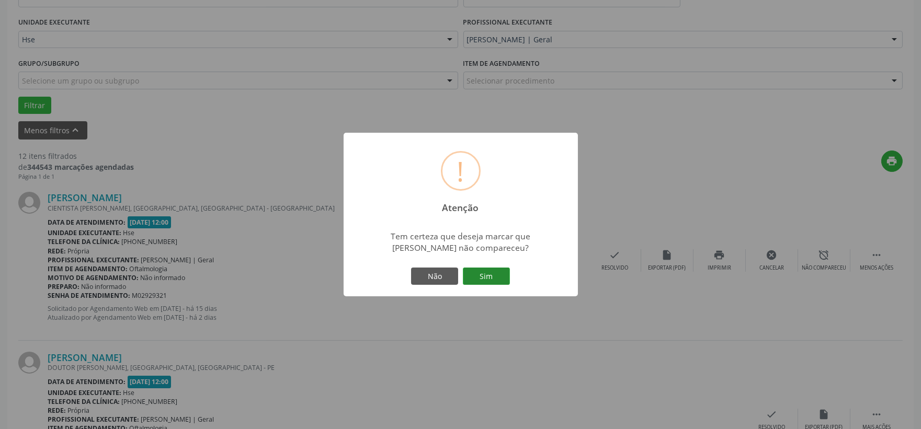
click at [488, 280] on button "Sim" at bounding box center [486, 277] width 47 height 18
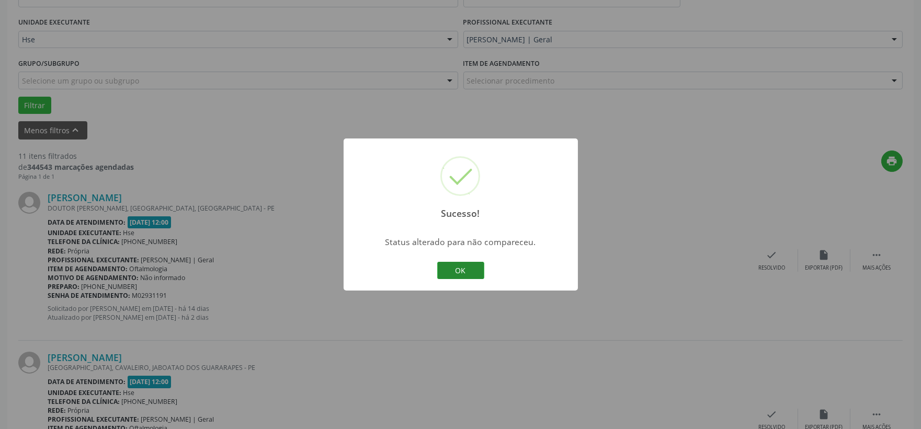
click at [471, 266] on button "OK" at bounding box center [460, 271] width 47 height 18
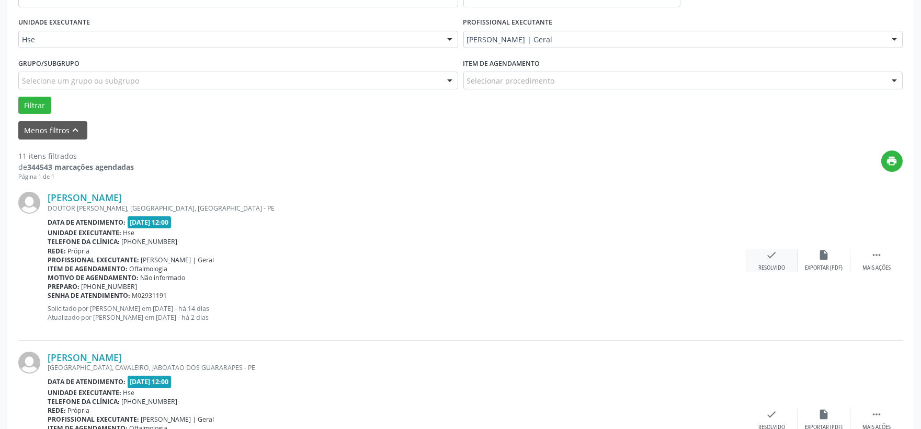
click at [779, 256] on div "check Resolvido" at bounding box center [772, 260] width 52 height 22
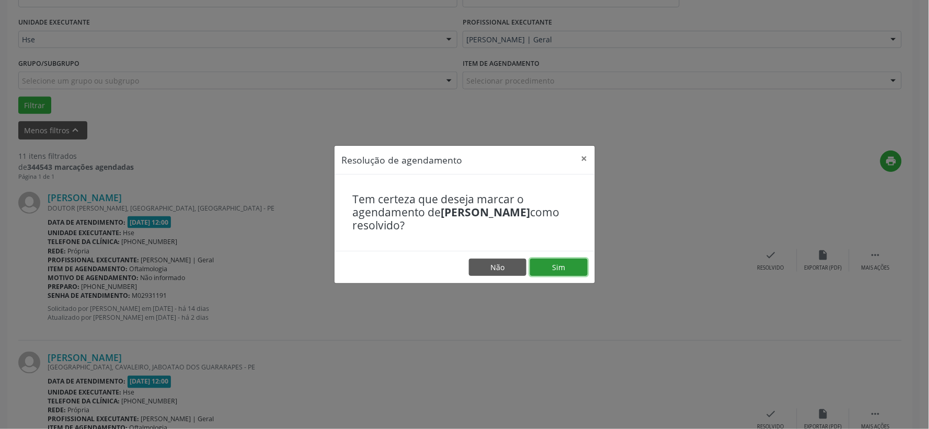
click at [561, 268] on button "Sim" at bounding box center [559, 268] width 58 height 18
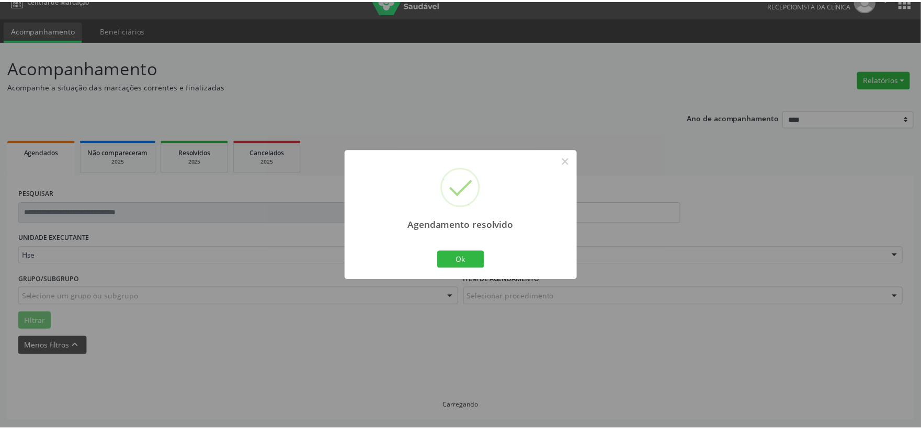
scroll to position [16, 0]
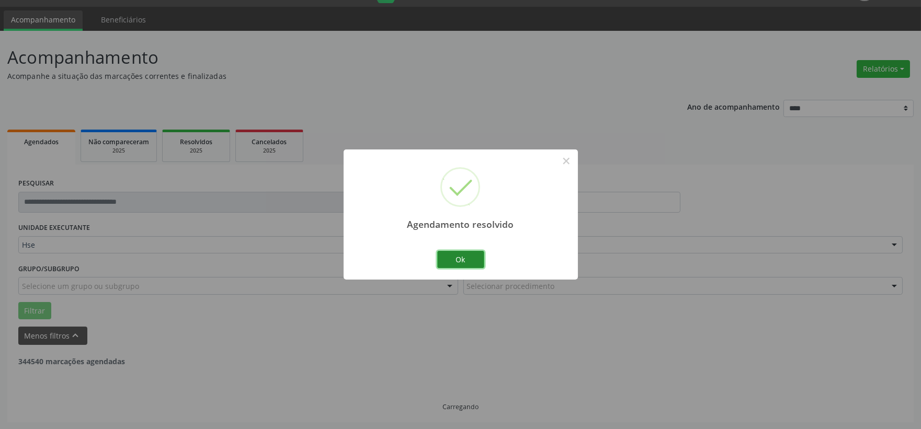
click at [463, 259] on button "Ok" at bounding box center [460, 260] width 47 height 18
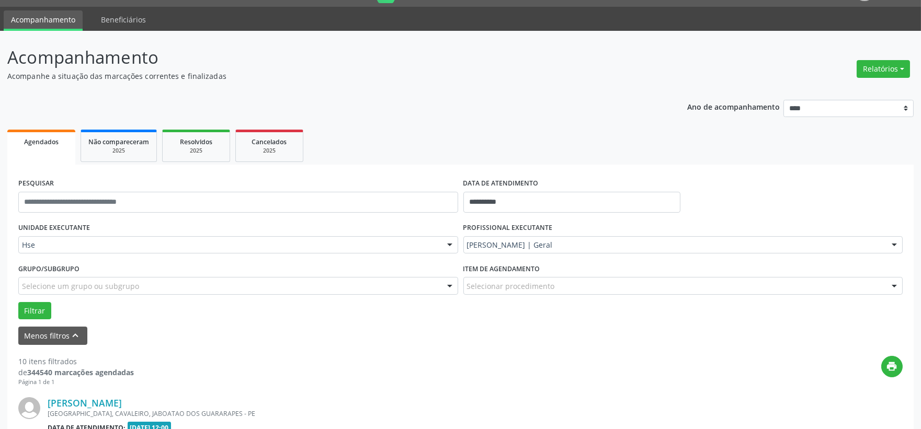
scroll to position [201, 0]
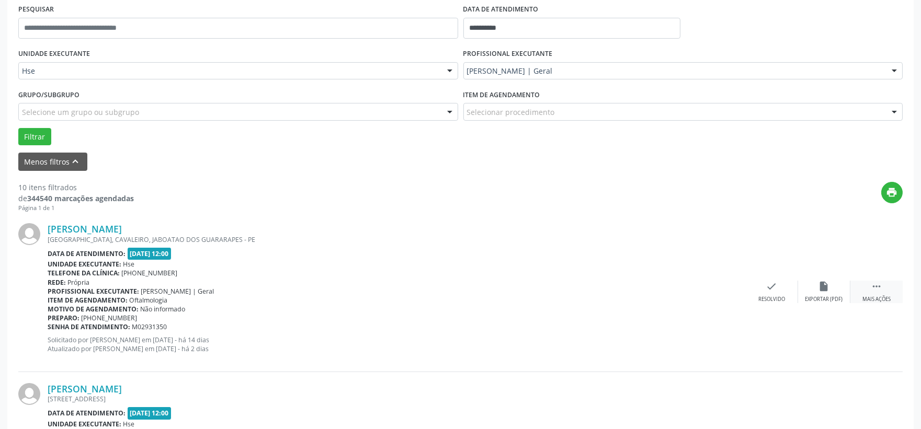
drag, startPoint x: 865, startPoint y: 288, endPoint x: 856, endPoint y: 289, distance: 8.4
click at [865, 288] on div " Mais ações" at bounding box center [876, 292] width 52 height 22
click at [821, 289] on icon "alarm_off" at bounding box center [824, 287] width 12 height 12
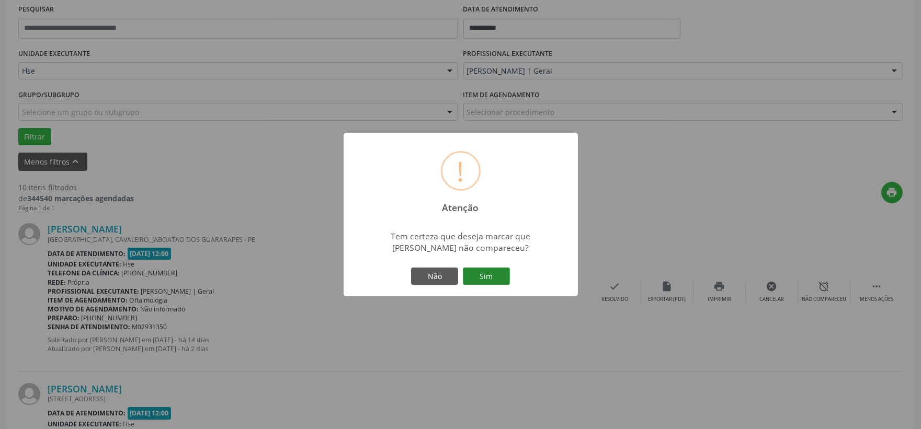
click at [507, 274] on button "Sim" at bounding box center [486, 277] width 47 height 18
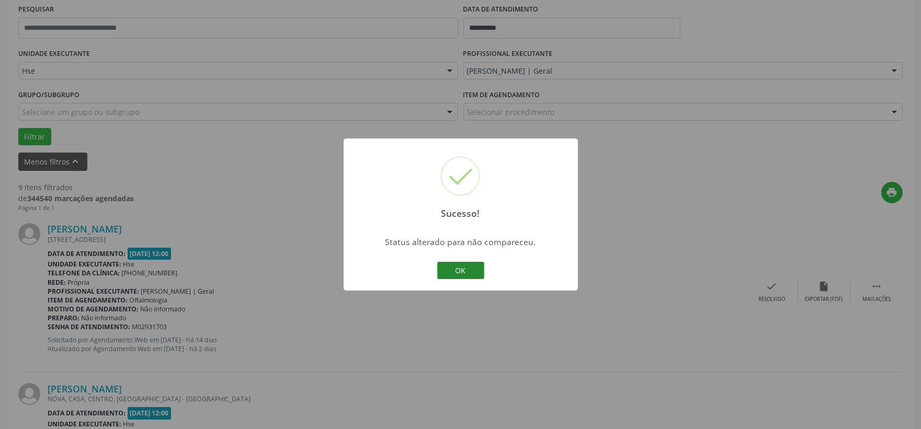
click at [476, 266] on button "OK" at bounding box center [460, 271] width 47 height 18
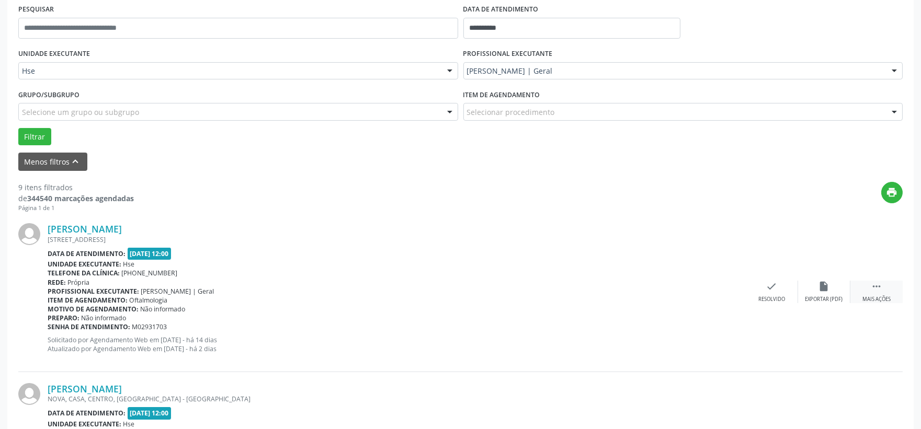
click at [879, 290] on icon "" at bounding box center [876, 287] width 12 height 12
click at [825, 281] on icon "alarm_off" at bounding box center [824, 287] width 12 height 12
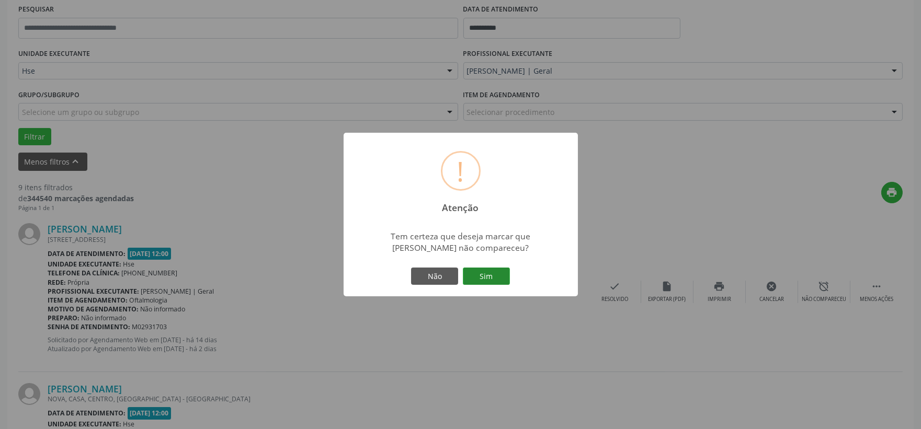
click at [504, 278] on button "Sim" at bounding box center [486, 277] width 47 height 18
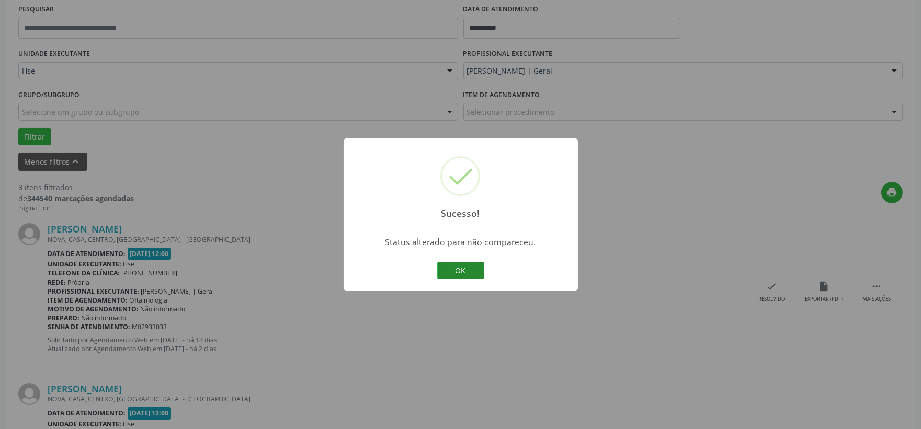
click at [453, 268] on button "OK" at bounding box center [460, 271] width 47 height 18
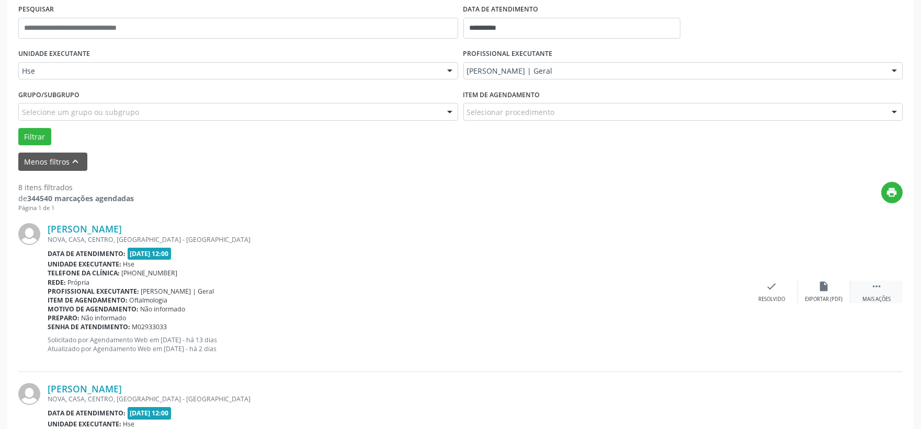
click at [872, 299] on div "Mais ações" at bounding box center [876, 299] width 28 height 7
click at [823, 294] on div "alarm_off Não compareceu" at bounding box center [824, 292] width 52 height 22
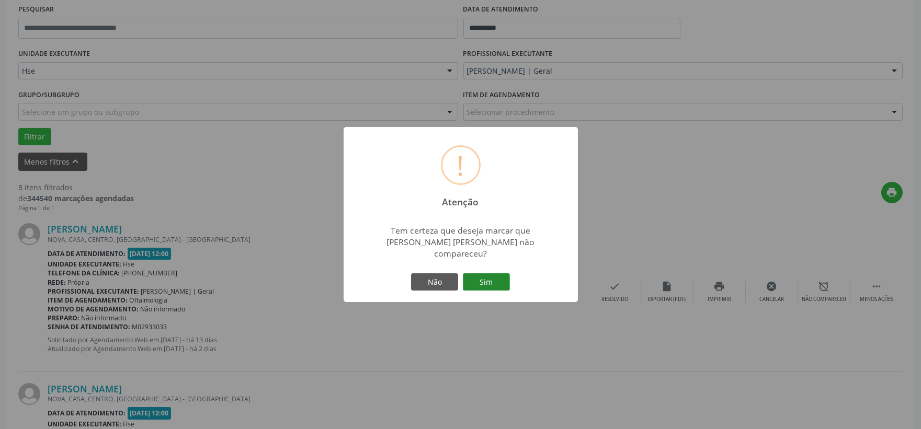
click at [502, 273] on button "Sim" at bounding box center [486, 282] width 47 height 18
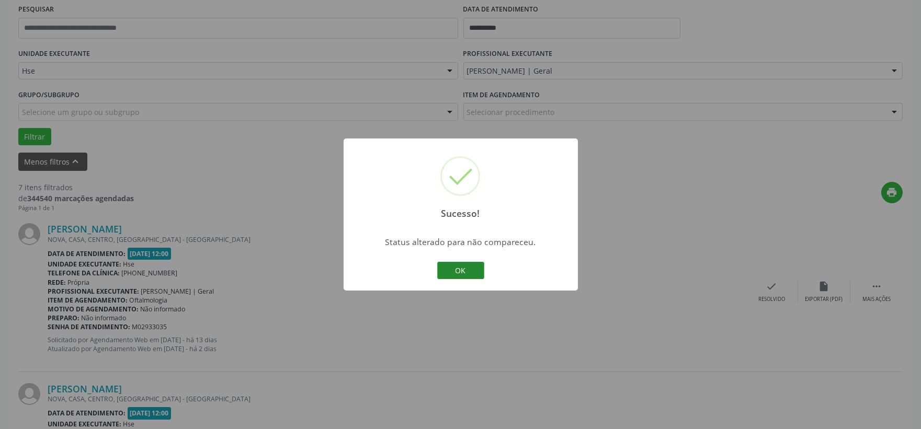
click at [477, 276] on button "OK" at bounding box center [460, 271] width 47 height 18
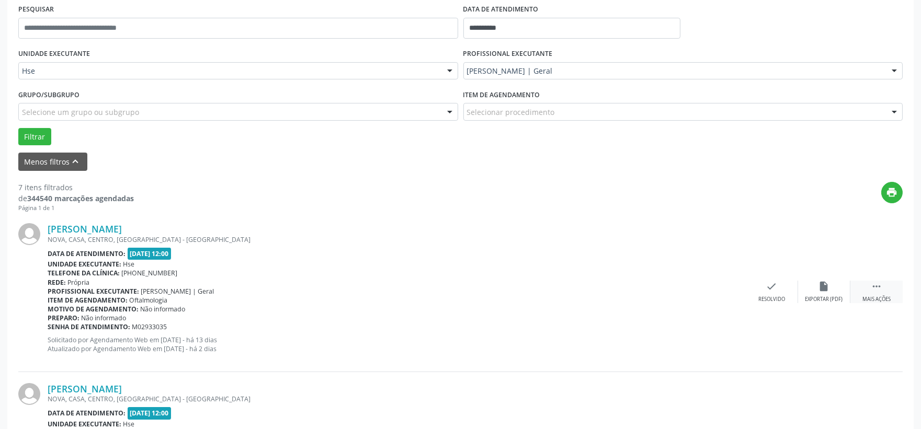
click at [872, 296] on div "Mais ações" at bounding box center [876, 299] width 28 height 7
click at [816, 286] on div "alarm_off Não compareceu" at bounding box center [824, 292] width 52 height 22
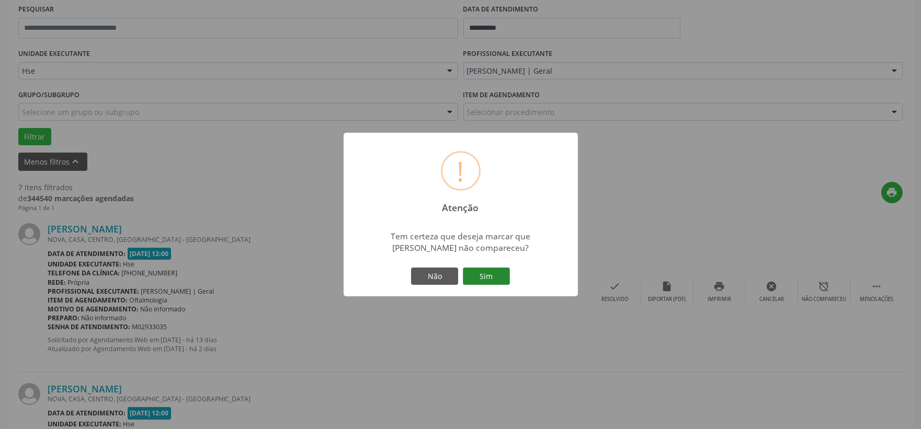
click at [497, 270] on button "Sim" at bounding box center [486, 277] width 47 height 18
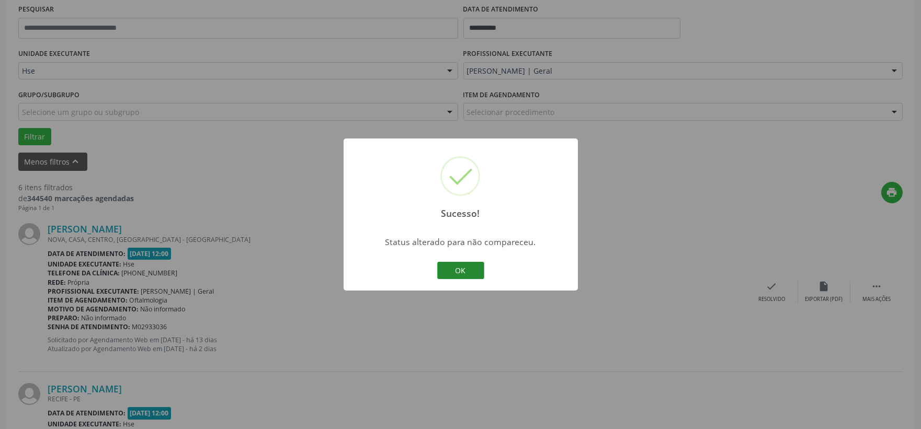
click at [461, 274] on button "OK" at bounding box center [460, 271] width 47 height 18
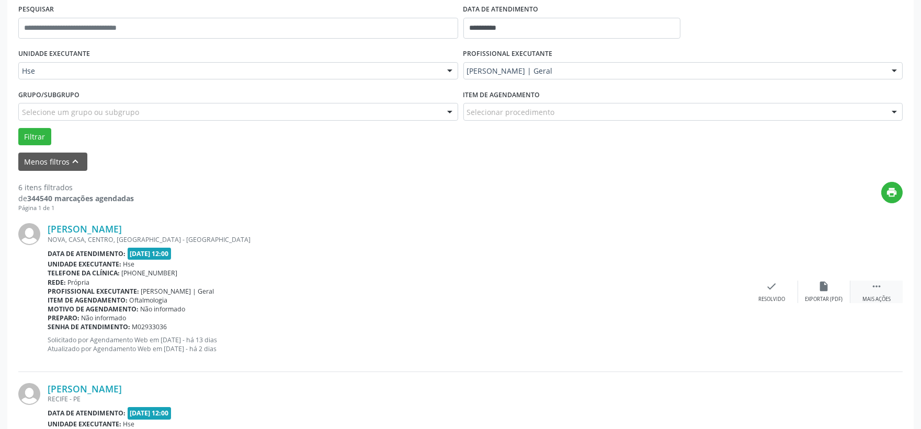
click at [888, 290] on div " Mais ações" at bounding box center [876, 292] width 52 height 22
click at [822, 288] on icon "alarm_off" at bounding box center [824, 287] width 12 height 12
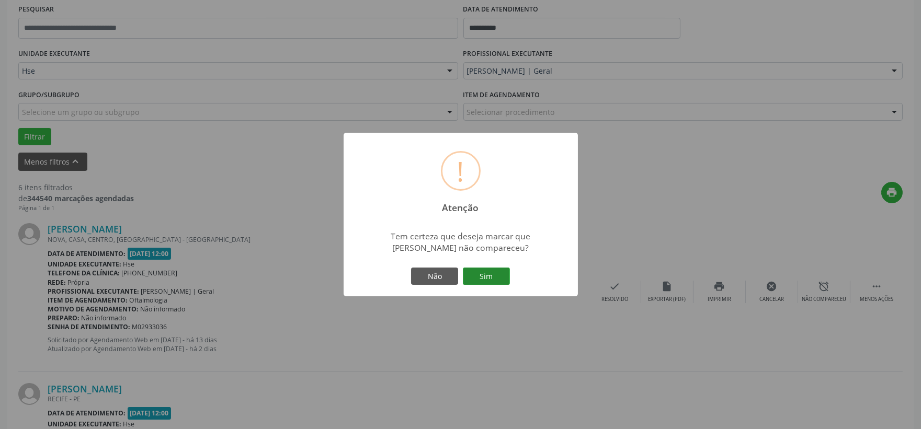
click at [501, 278] on button "Sim" at bounding box center [486, 277] width 47 height 18
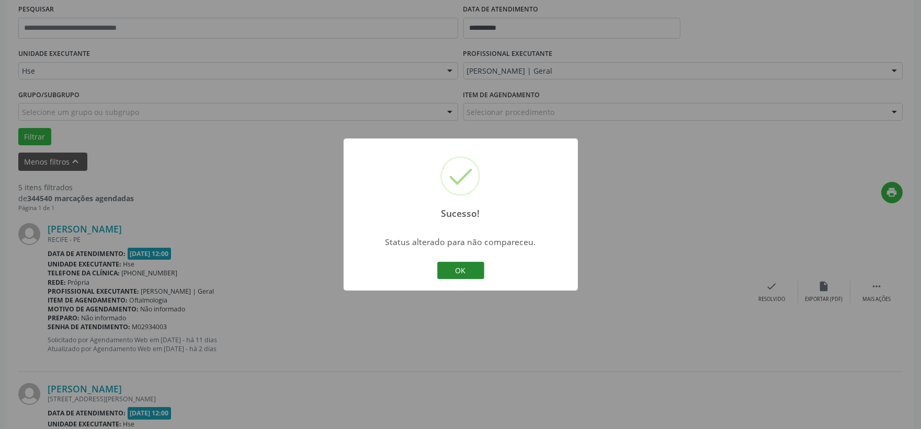
click at [453, 270] on button "OK" at bounding box center [460, 271] width 47 height 18
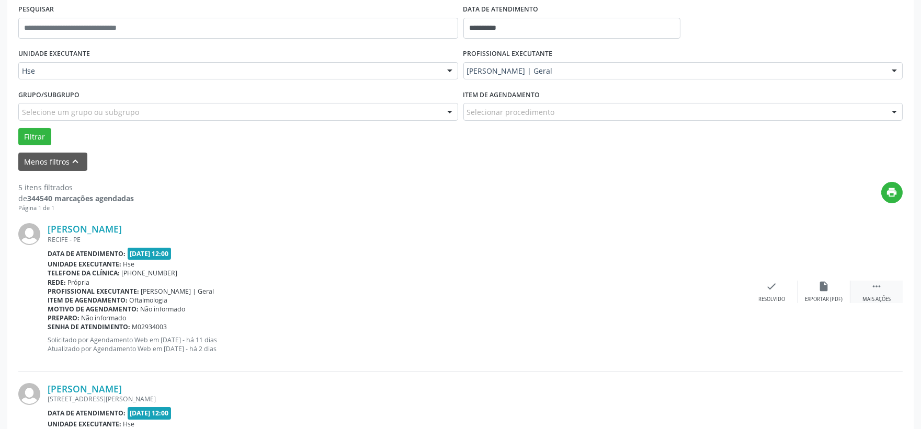
drag, startPoint x: 874, startPoint y: 295, endPoint x: 868, endPoint y: 292, distance: 7.3
click at [875, 296] on div "Mais ações" at bounding box center [876, 299] width 28 height 7
click at [809, 281] on div "alarm_off Não compareceu" at bounding box center [824, 292] width 52 height 22
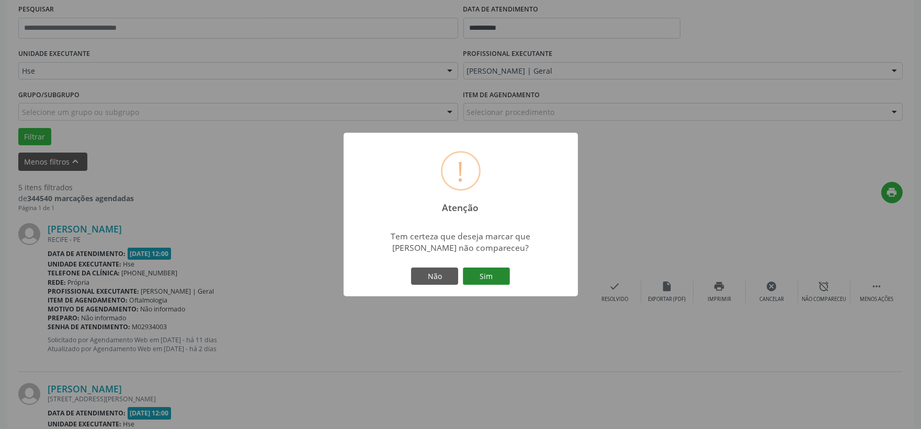
click at [475, 275] on button "Sim" at bounding box center [486, 277] width 47 height 18
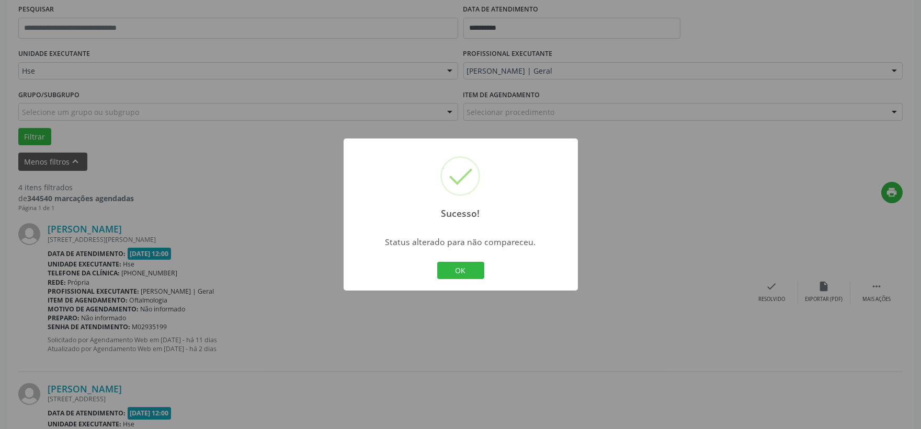
drag, startPoint x: 460, startPoint y: 276, endPoint x: 488, endPoint y: 276, distance: 27.7
click at [461, 276] on button "OK" at bounding box center [460, 271] width 47 height 18
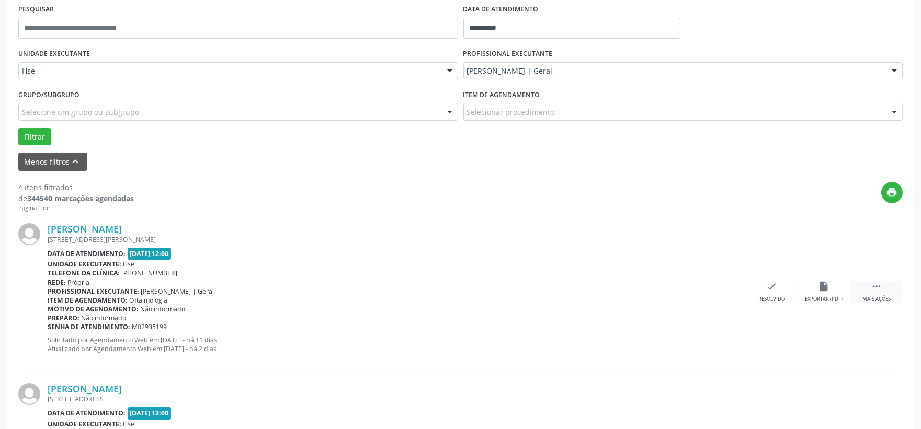
click at [889, 288] on div " Mais ações" at bounding box center [876, 292] width 52 height 22
click at [838, 292] on div "alarm_off Não compareceu" at bounding box center [824, 292] width 52 height 22
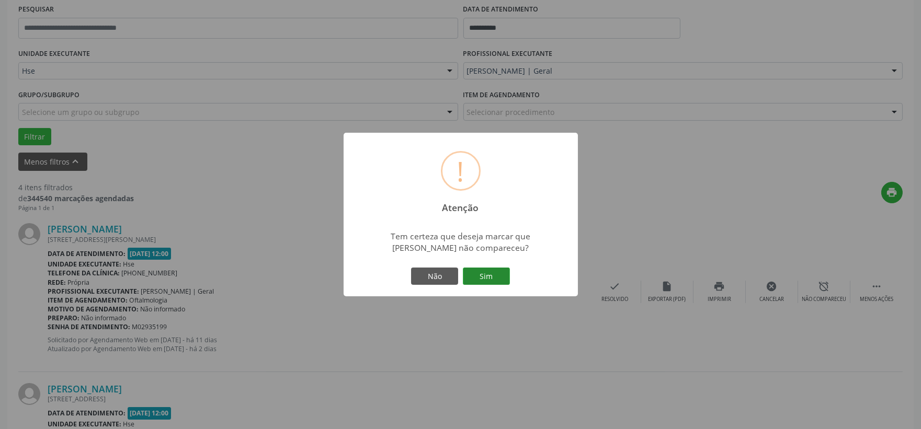
click at [502, 274] on button "Sim" at bounding box center [486, 277] width 47 height 18
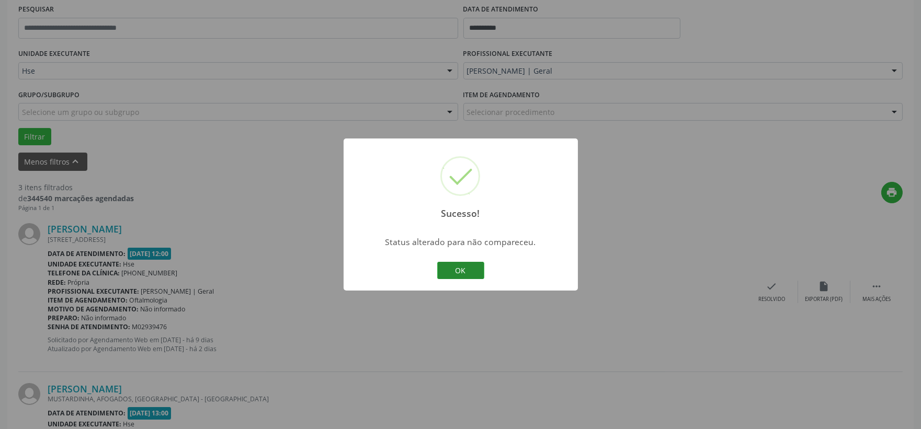
click at [452, 270] on button "OK" at bounding box center [460, 271] width 47 height 18
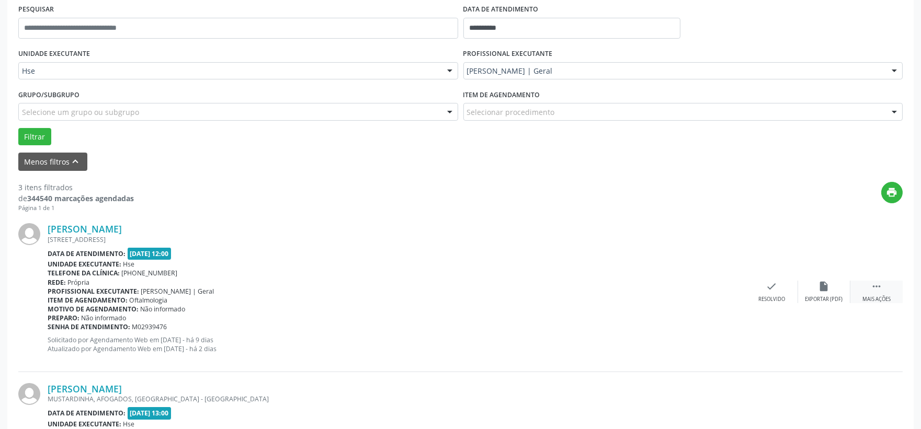
click at [873, 286] on icon "" at bounding box center [876, 287] width 12 height 12
click at [817, 286] on div "alarm_off Não compareceu" at bounding box center [824, 292] width 52 height 22
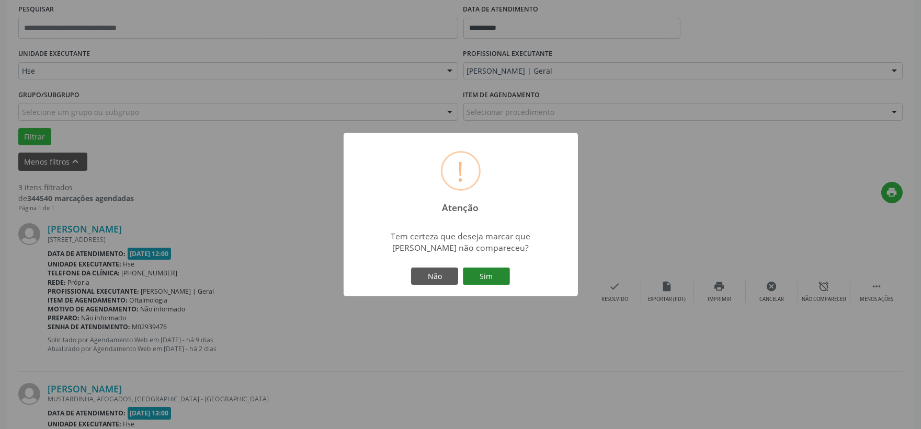
click at [489, 270] on button "Sim" at bounding box center [486, 277] width 47 height 18
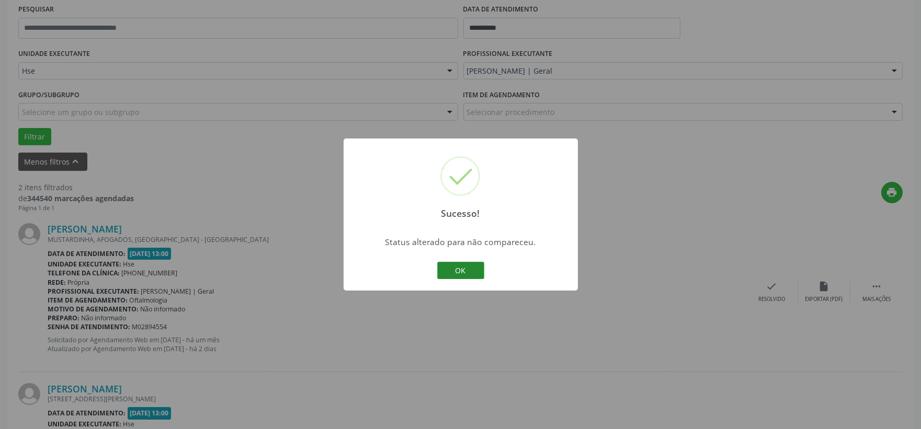
click at [461, 273] on button "OK" at bounding box center [460, 271] width 47 height 18
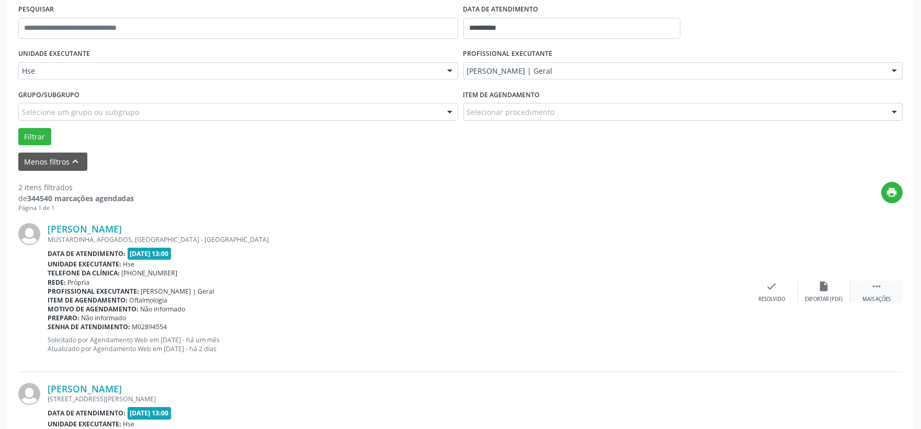
click at [863, 285] on div " Mais ações" at bounding box center [876, 292] width 52 height 22
click at [813, 284] on div "alarm_off Não compareceu" at bounding box center [824, 292] width 52 height 22
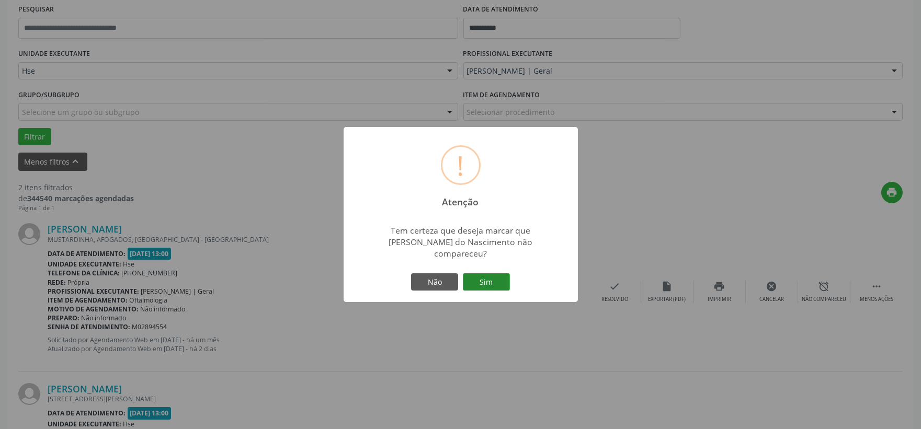
click at [499, 273] on button "Sim" at bounding box center [486, 282] width 47 height 18
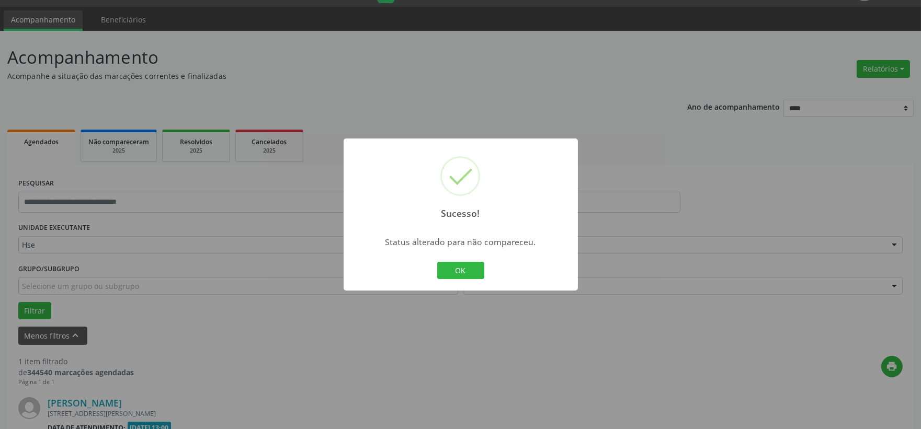
scroll to position [160, 0]
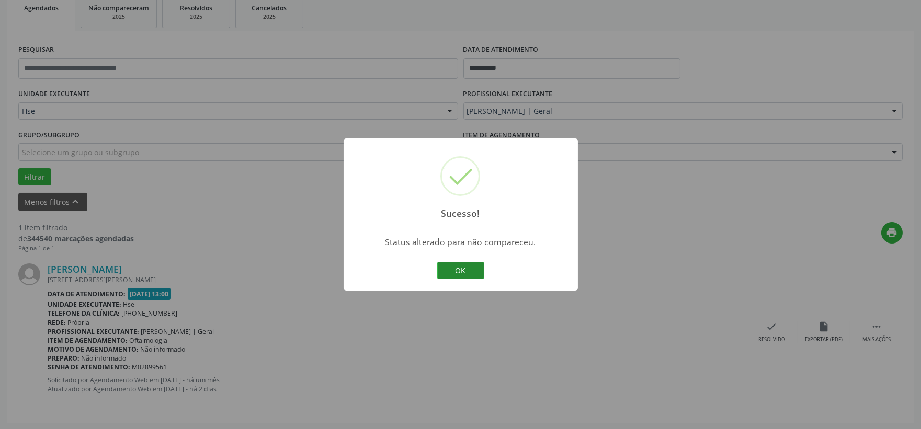
click at [474, 267] on button "OK" at bounding box center [460, 271] width 47 height 18
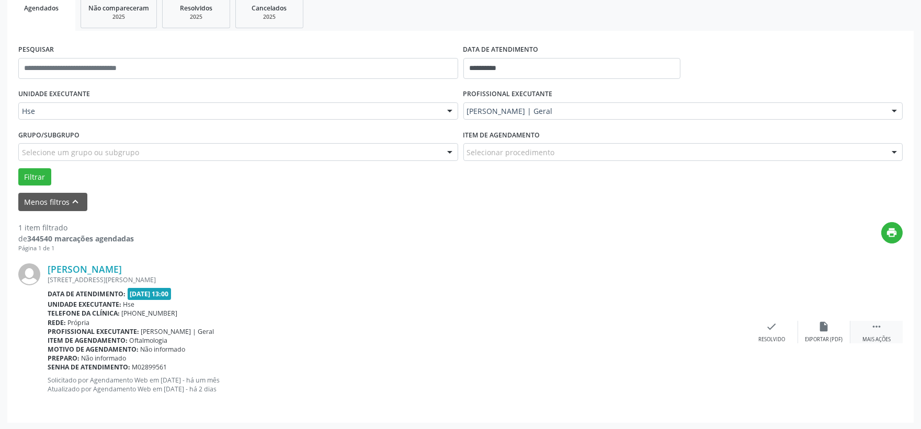
click at [884, 325] on div " Mais ações" at bounding box center [876, 332] width 52 height 22
click at [837, 325] on div "alarm_off Não compareceu" at bounding box center [824, 332] width 52 height 22
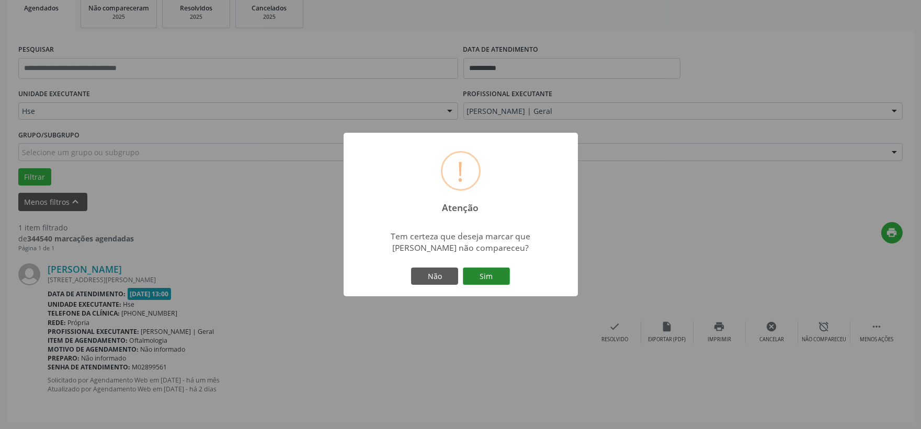
click at [488, 274] on button "Sim" at bounding box center [486, 277] width 47 height 18
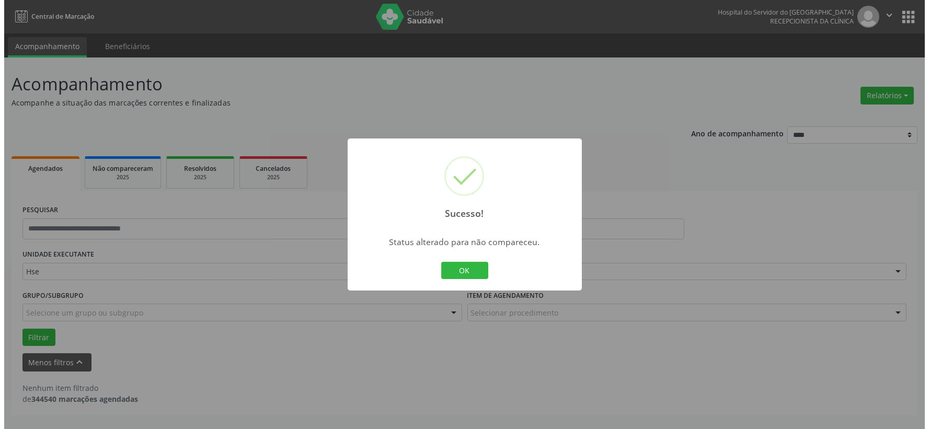
scroll to position [0, 0]
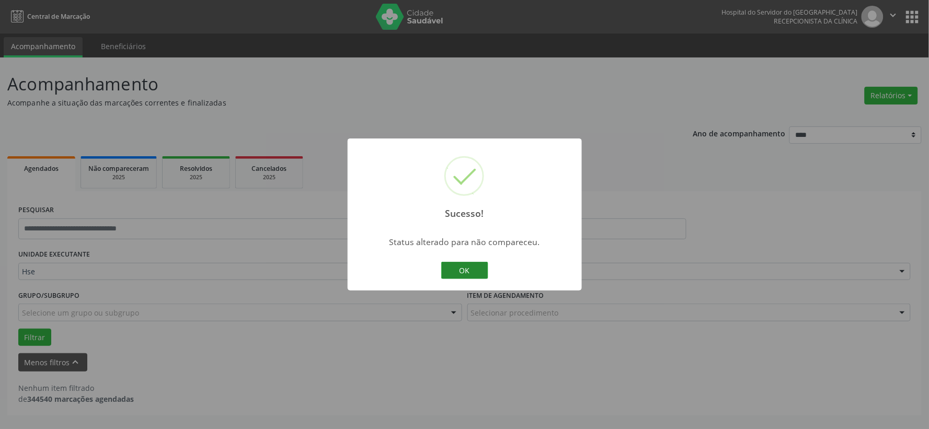
click at [453, 273] on button "OK" at bounding box center [464, 271] width 47 height 18
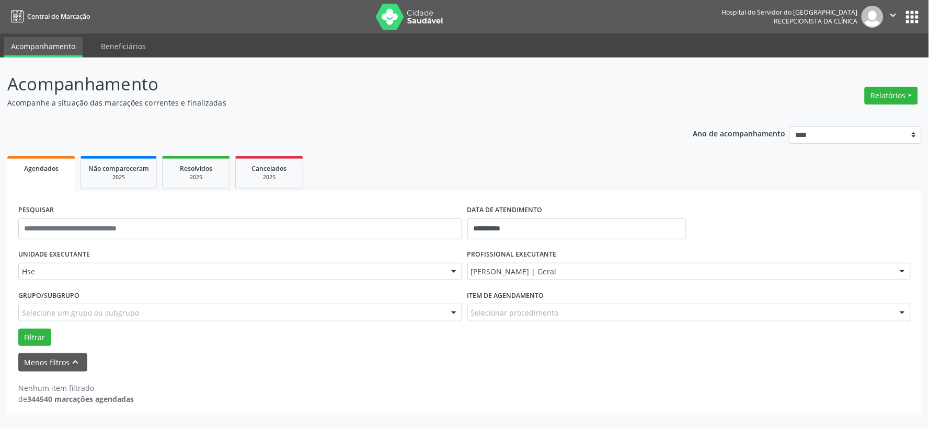
click at [410, 14] on img at bounding box center [410, 17] width 68 height 26
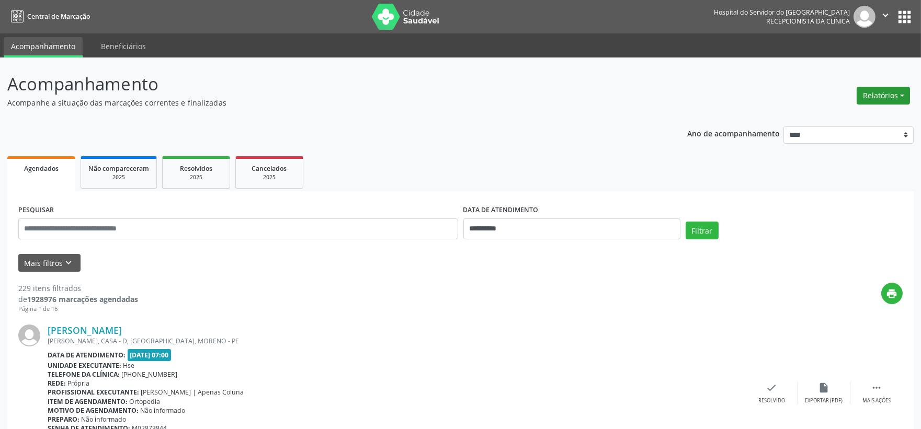
click at [898, 91] on button "Relatórios" at bounding box center [882, 96] width 53 height 18
click at [869, 111] on link "Agendamentos" at bounding box center [853, 117] width 112 height 15
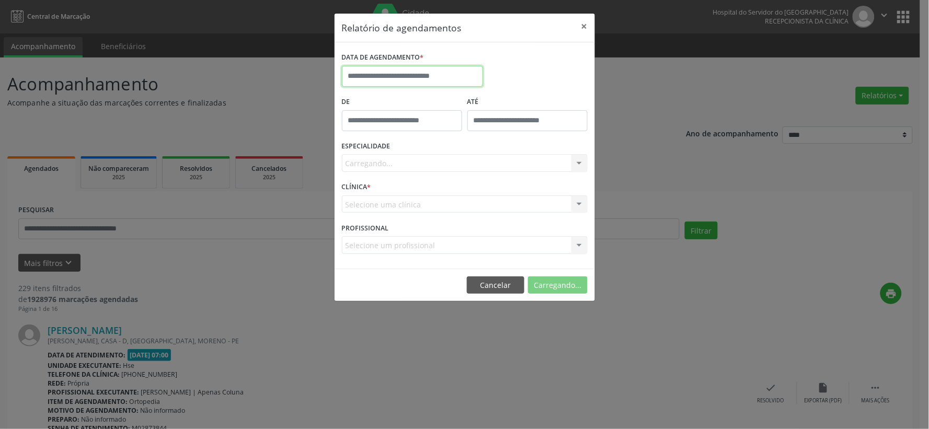
click at [404, 75] on input "text" at bounding box center [412, 76] width 141 height 21
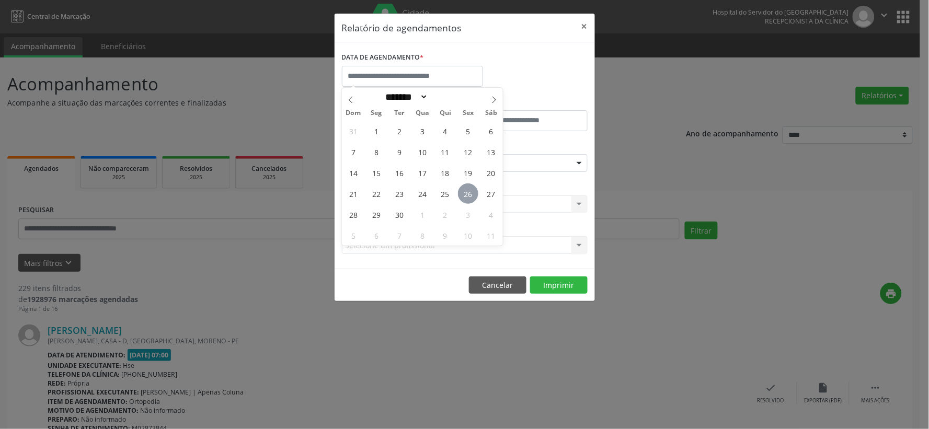
click at [467, 190] on span "26" at bounding box center [468, 193] width 20 height 20
type input "**********"
click at [467, 190] on span "26" at bounding box center [468, 193] width 20 height 20
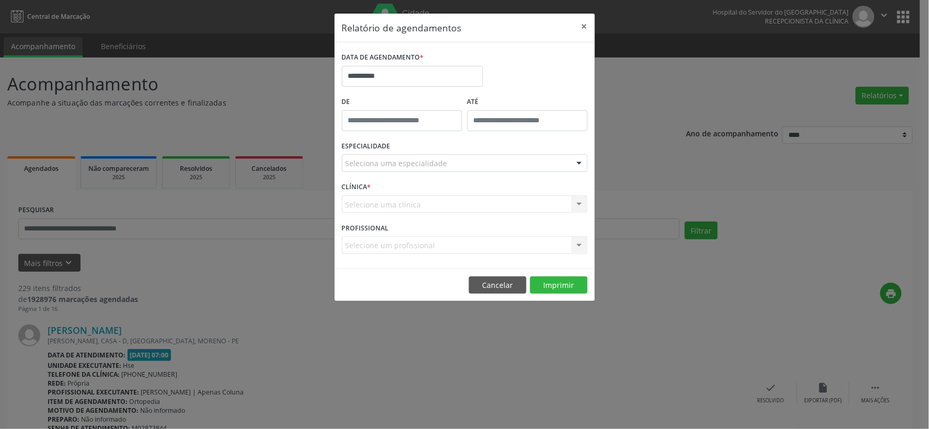
click at [463, 206] on div "Selecione uma clínica Nenhum resultado encontrado para: " " Não há nenhuma opçã…" at bounding box center [465, 205] width 246 height 18
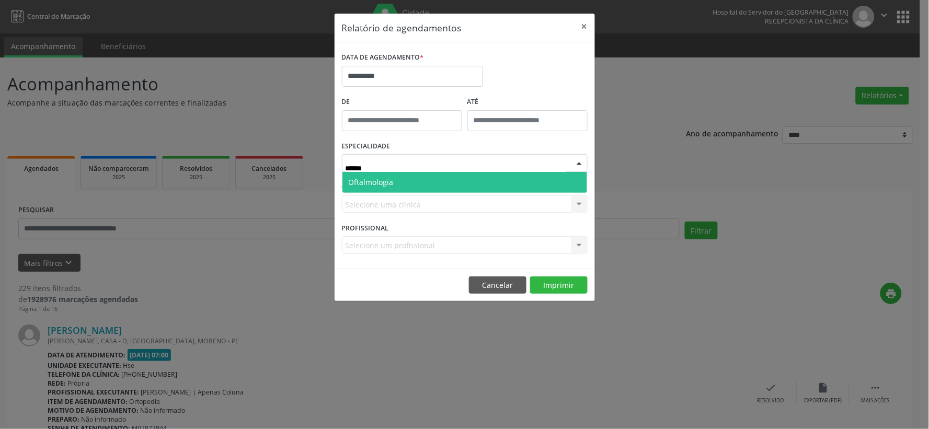
type input "*******"
click at [404, 178] on span "Oftalmologia" at bounding box center [464, 182] width 245 height 21
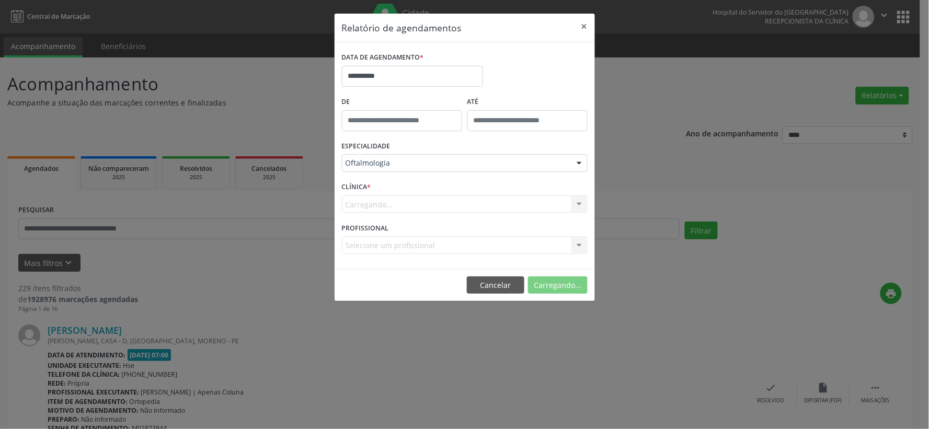
click at [375, 200] on div "Carregando... Nenhum resultado encontrado para: " " Não há nenhuma opção para s…" at bounding box center [465, 205] width 246 height 18
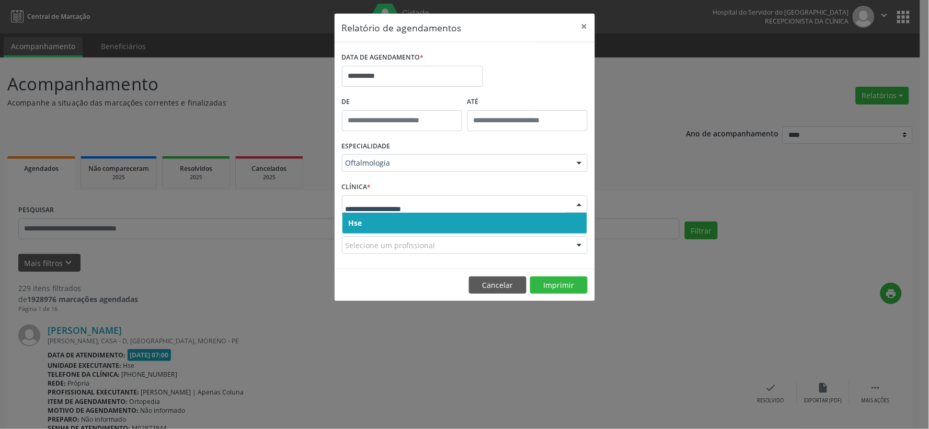
click at [373, 220] on span "Hse" at bounding box center [464, 223] width 245 height 21
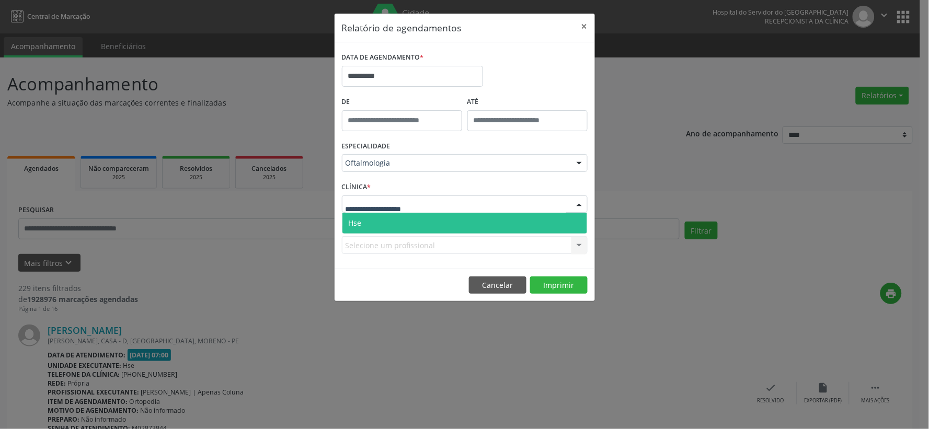
click at [368, 220] on span "Hse" at bounding box center [464, 223] width 245 height 21
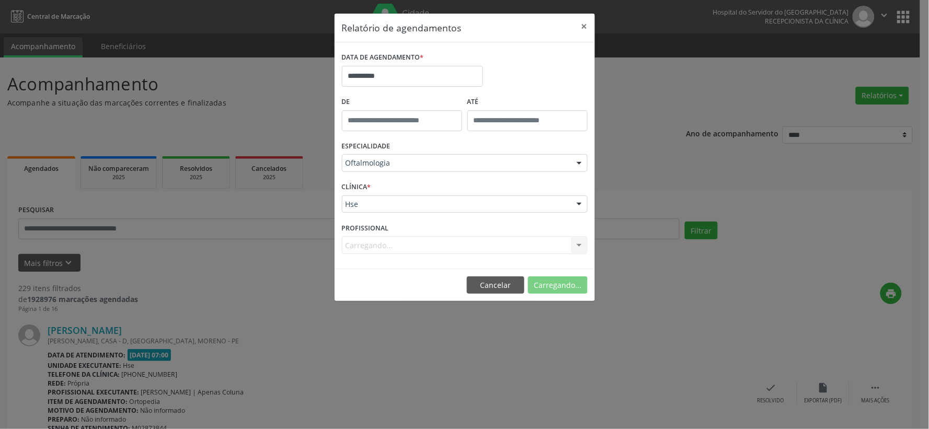
click at [375, 237] on div "Carregando... Nenhum resultado encontrado para: " " Não há nenhuma opção para s…" at bounding box center [465, 245] width 246 height 18
click at [377, 244] on div "Carregando... Nenhum resultado encontrado para: " " Não há nenhuma opção para s…" at bounding box center [465, 245] width 246 height 18
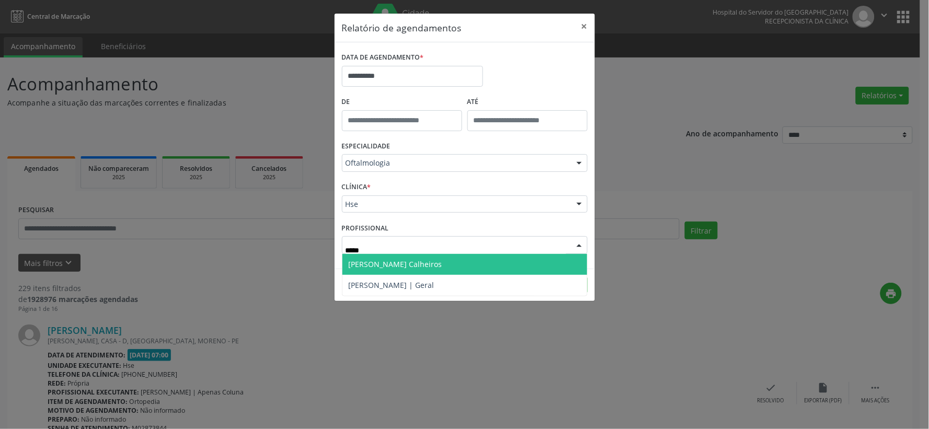
type input "******"
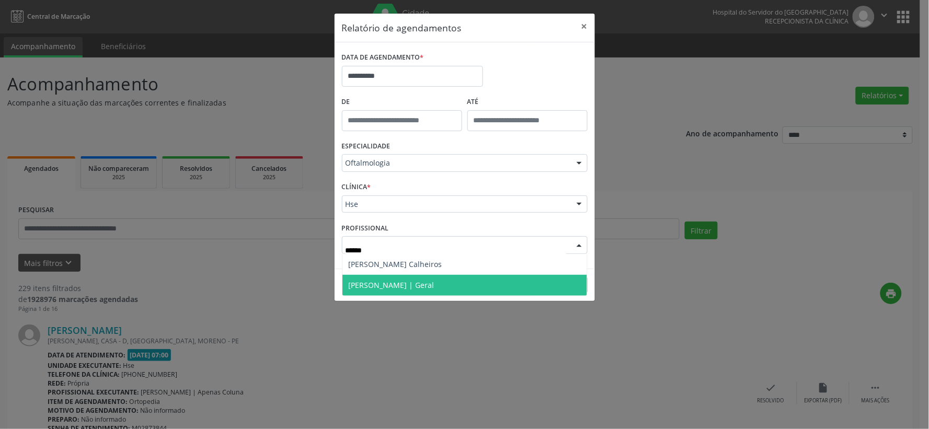
click at [415, 281] on span "[PERSON_NAME] | Geral" at bounding box center [392, 285] width 86 height 10
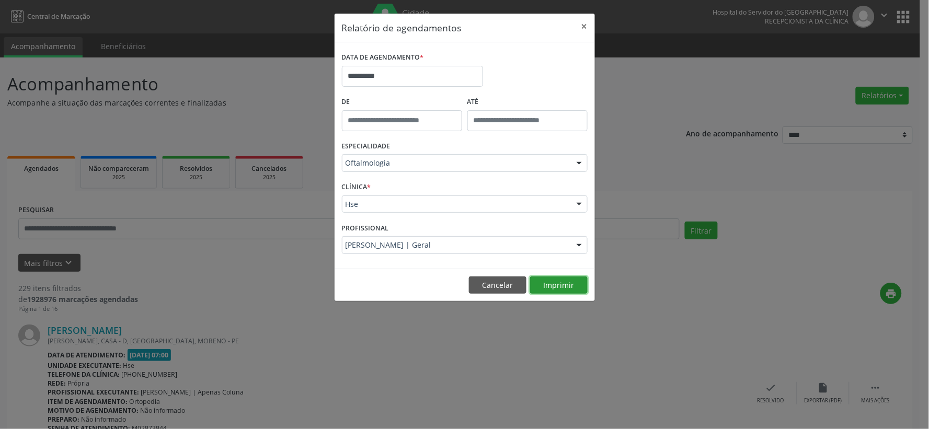
click at [565, 281] on button "Imprimir" at bounding box center [559, 286] width 58 height 18
click at [579, 28] on button "×" at bounding box center [584, 27] width 21 height 26
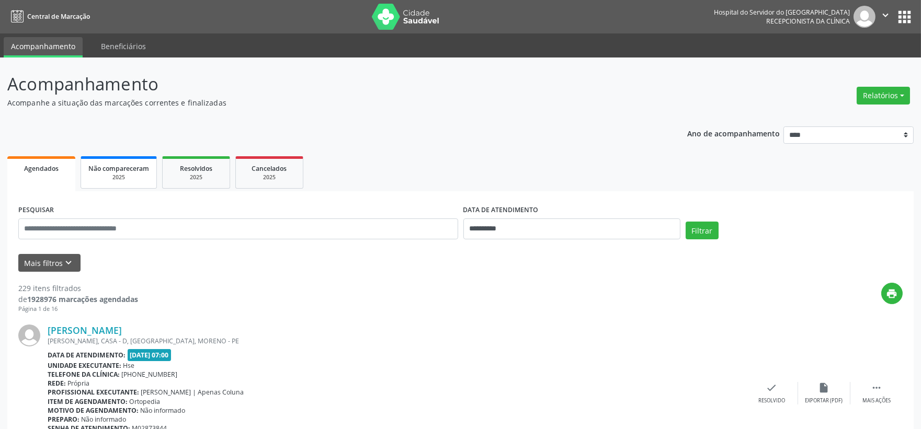
click at [128, 166] on span "Não compareceram" at bounding box center [118, 168] width 61 height 9
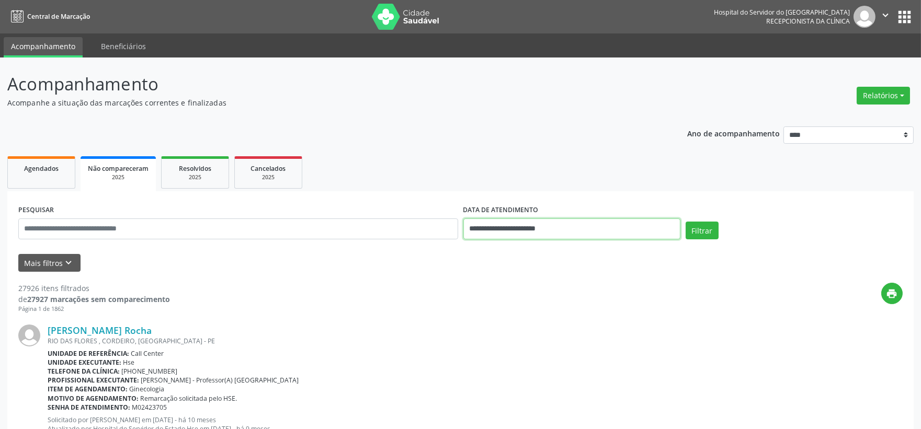
click at [534, 231] on input "**********" at bounding box center [571, 229] width 217 height 21
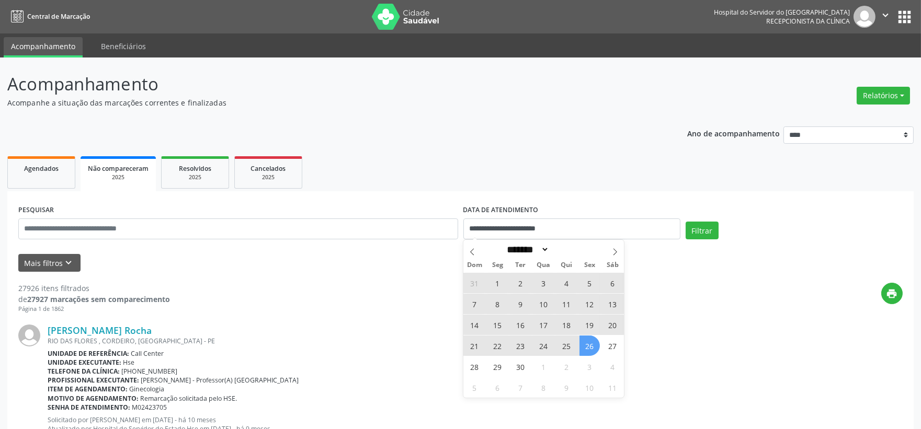
click at [586, 349] on span "26" at bounding box center [589, 346] width 20 height 20
type input "**********"
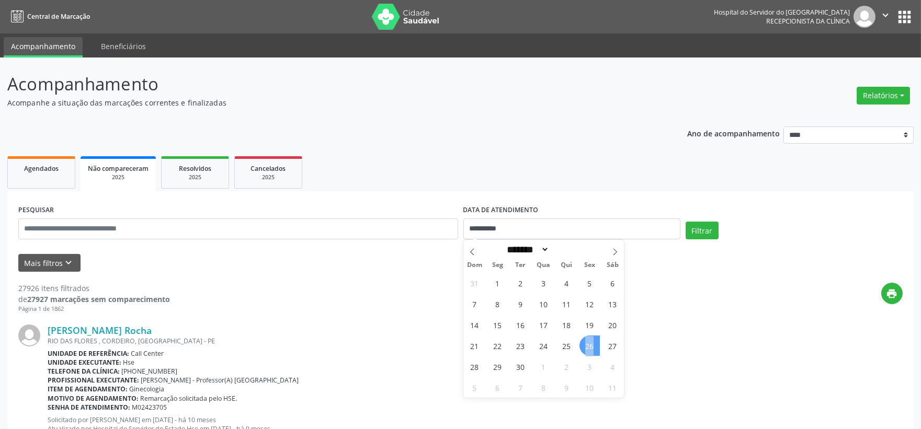
click at [587, 348] on span "26" at bounding box center [589, 346] width 20 height 20
click at [283, 227] on input "text" at bounding box center [238, 229] width 440 height 21
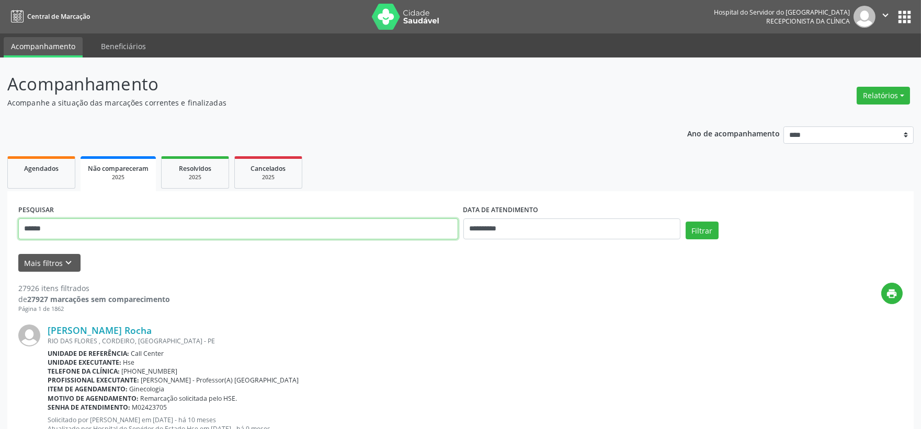
click at [685, 222] on button "Filtrar" at bounding box center [701, 231] width 33 height 18
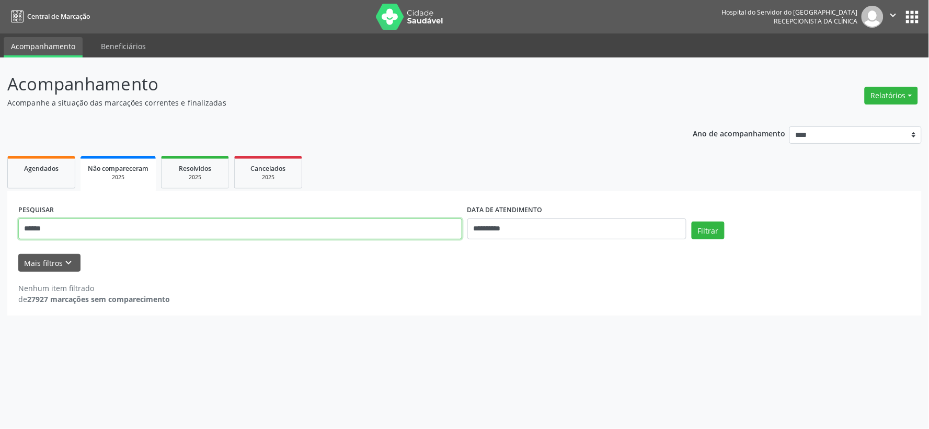
click at [90, 225] on input "******" at bounding box center [240, 229] width 444 height 21
type input "**********"
click at [692, 222] on button "Filtrar" at bounding box center [708, 231] width 33 height 18
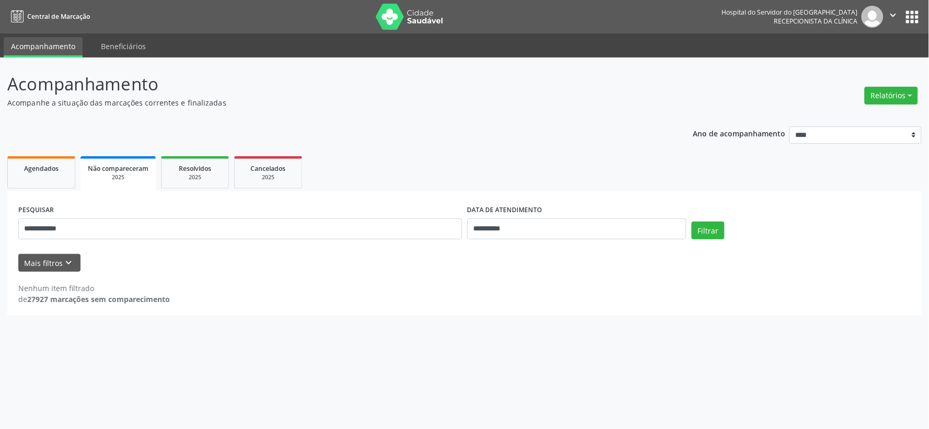
click at [390, 23] on img at bounding box center [410, 17] width 68 height 26
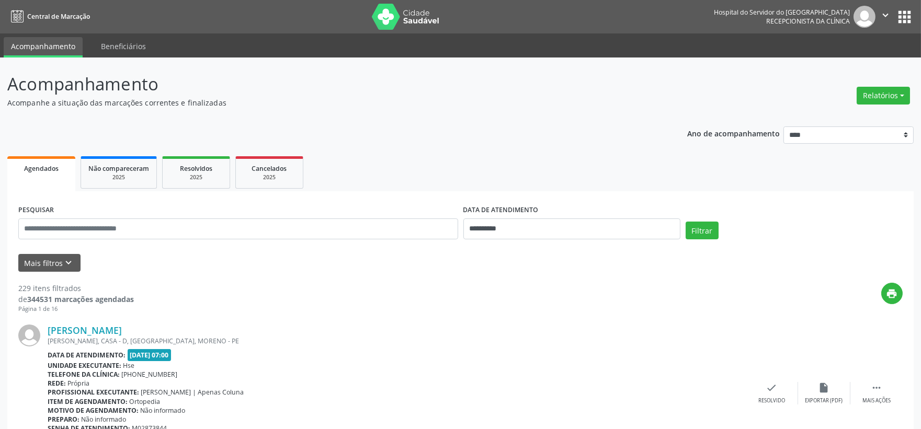
click at [401, 25] on img at bounding box center [406, 17] width 68 height 26
click at [787, 88] on header "Acompanhamento Acompanhe a situação das marcações correntes e finalizadas Relat…" at bounding box center [460, 89] width 906 height 37
